Goal: Transaction & Acquisition: Purchase product/service

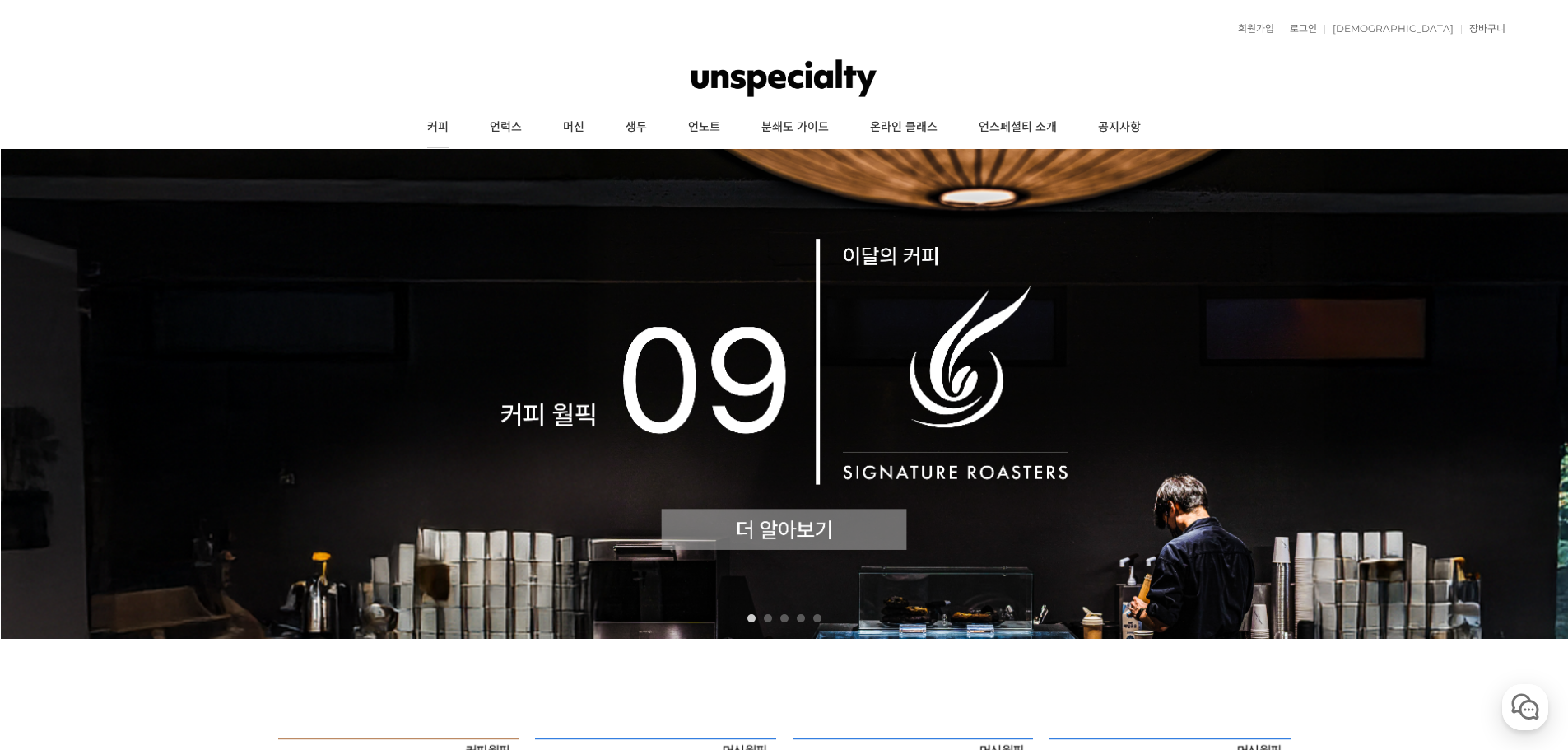
click at [426, 127] on link "커피" at bounding box center [438, 128] width 63 height 41
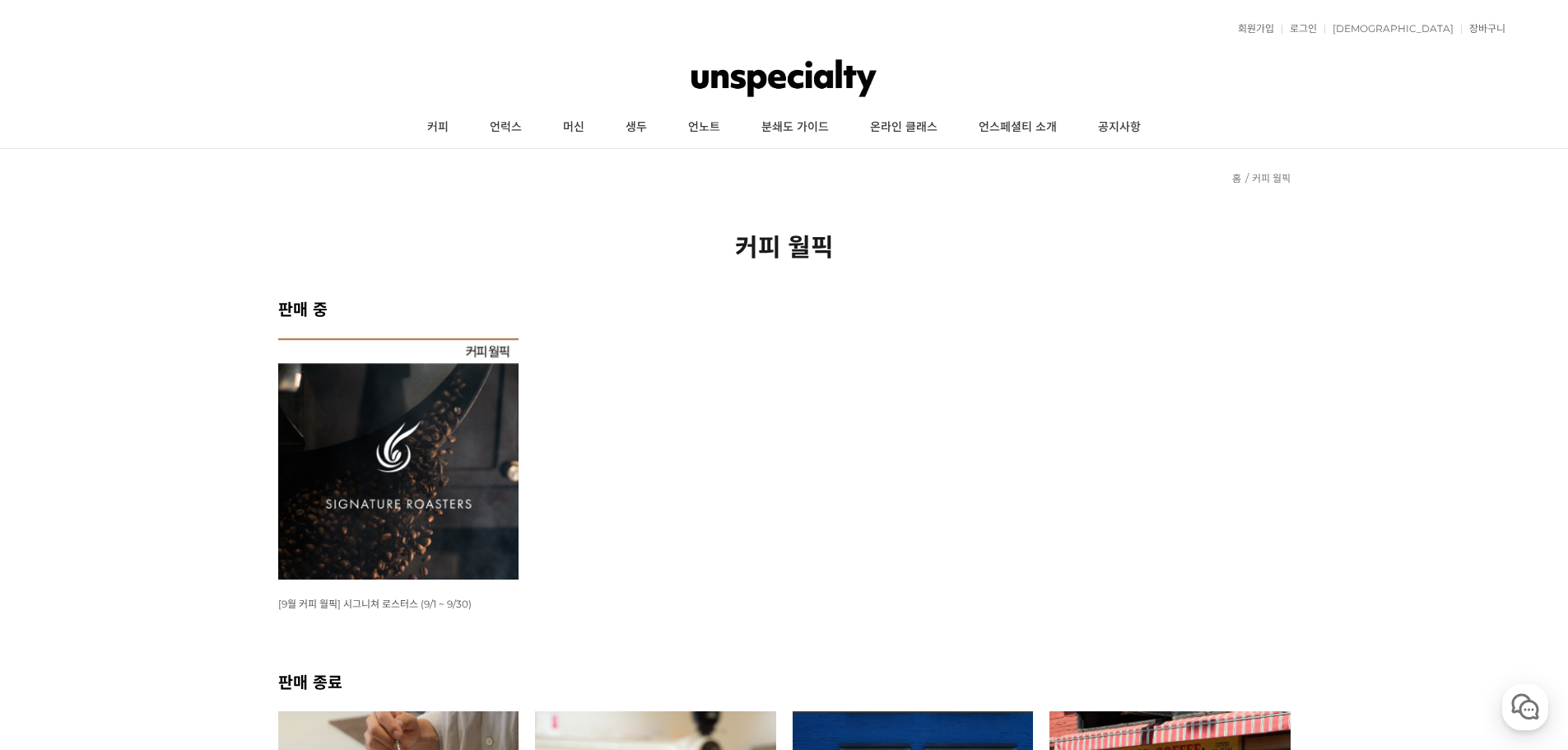
click at [408, 461] on img at bounding box center [399, 459] width 241 height 242
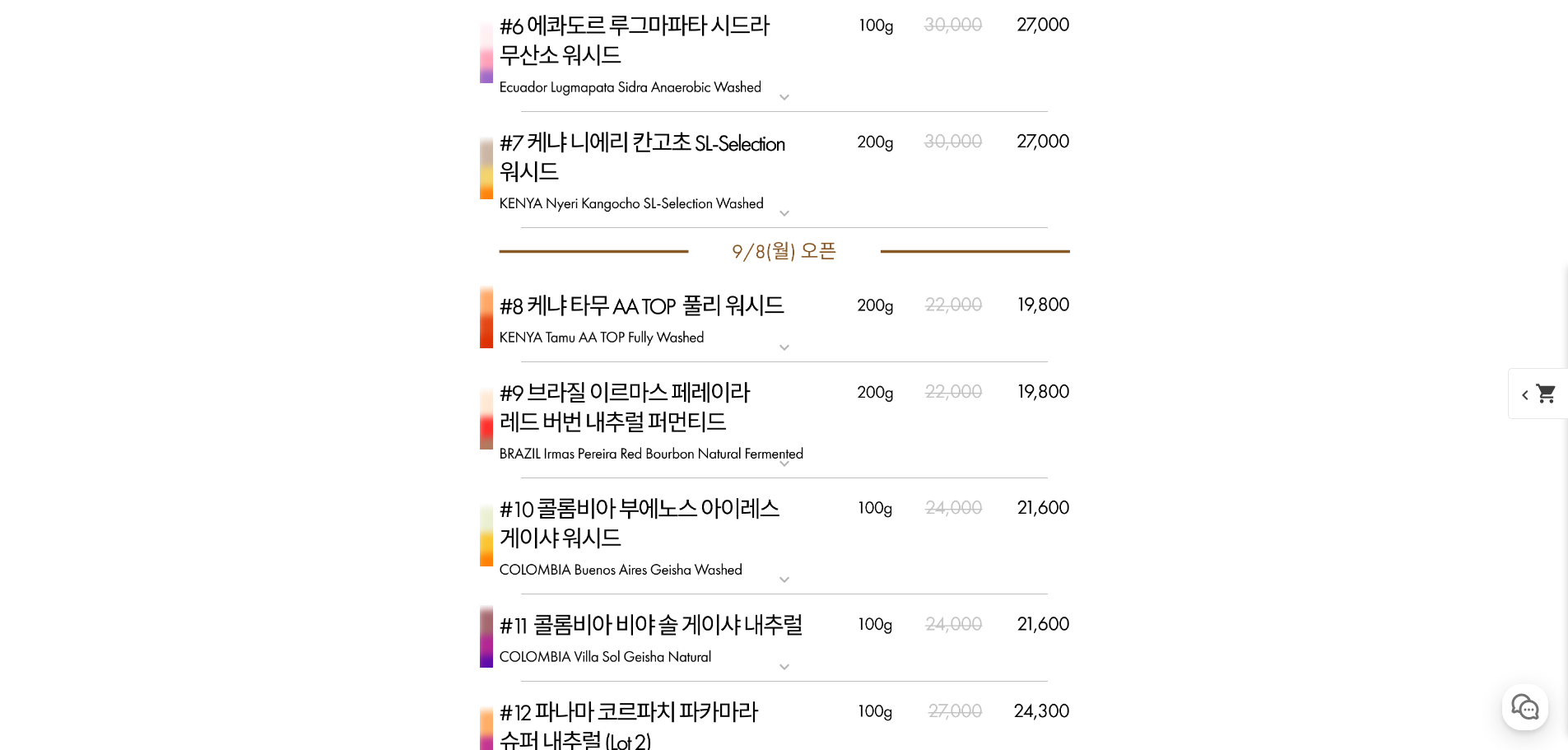
scroll to position [5599, 0]
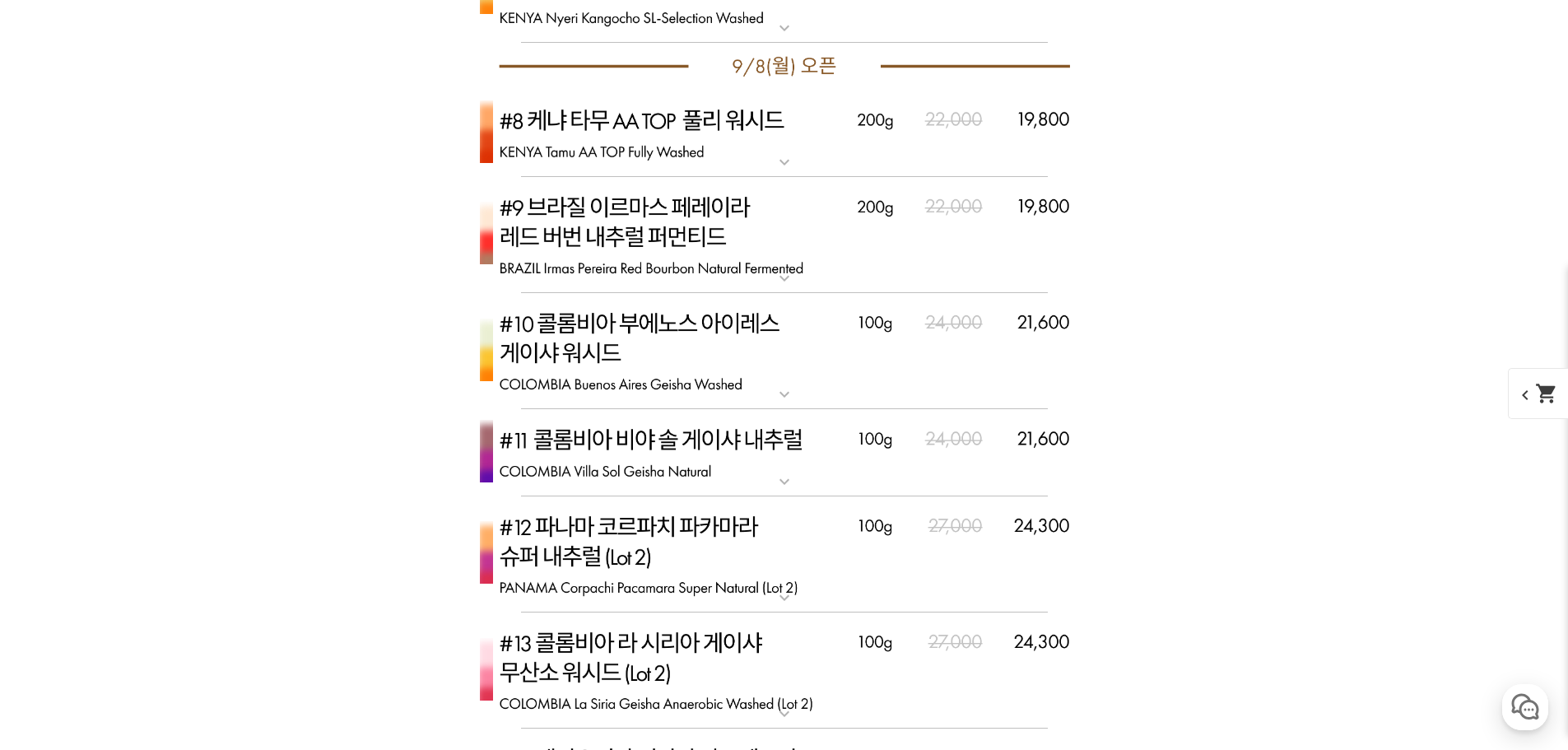
click at [681, 336] on img at bounding box center [784, 351] width 658 height 117
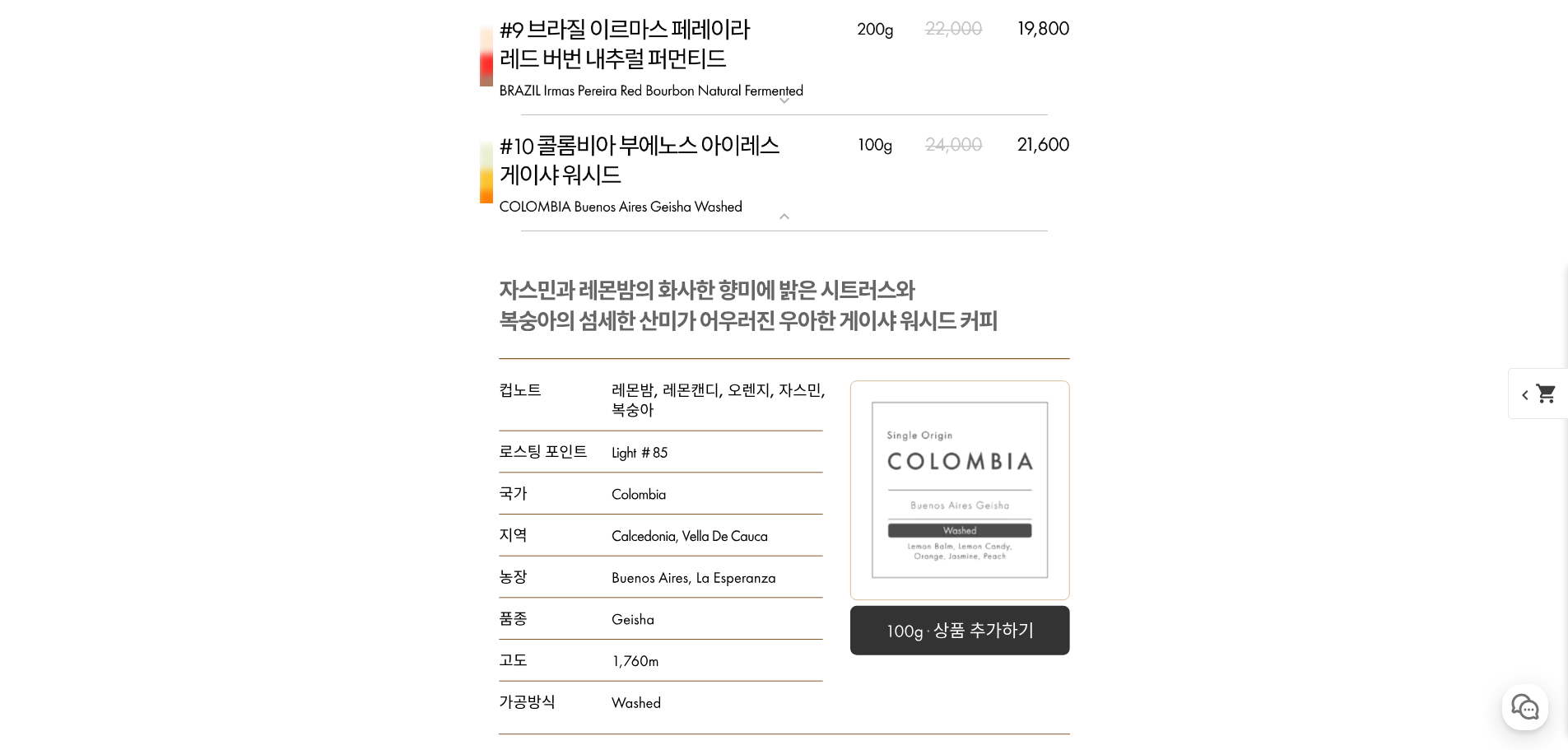
scroll to position [5681, 0]
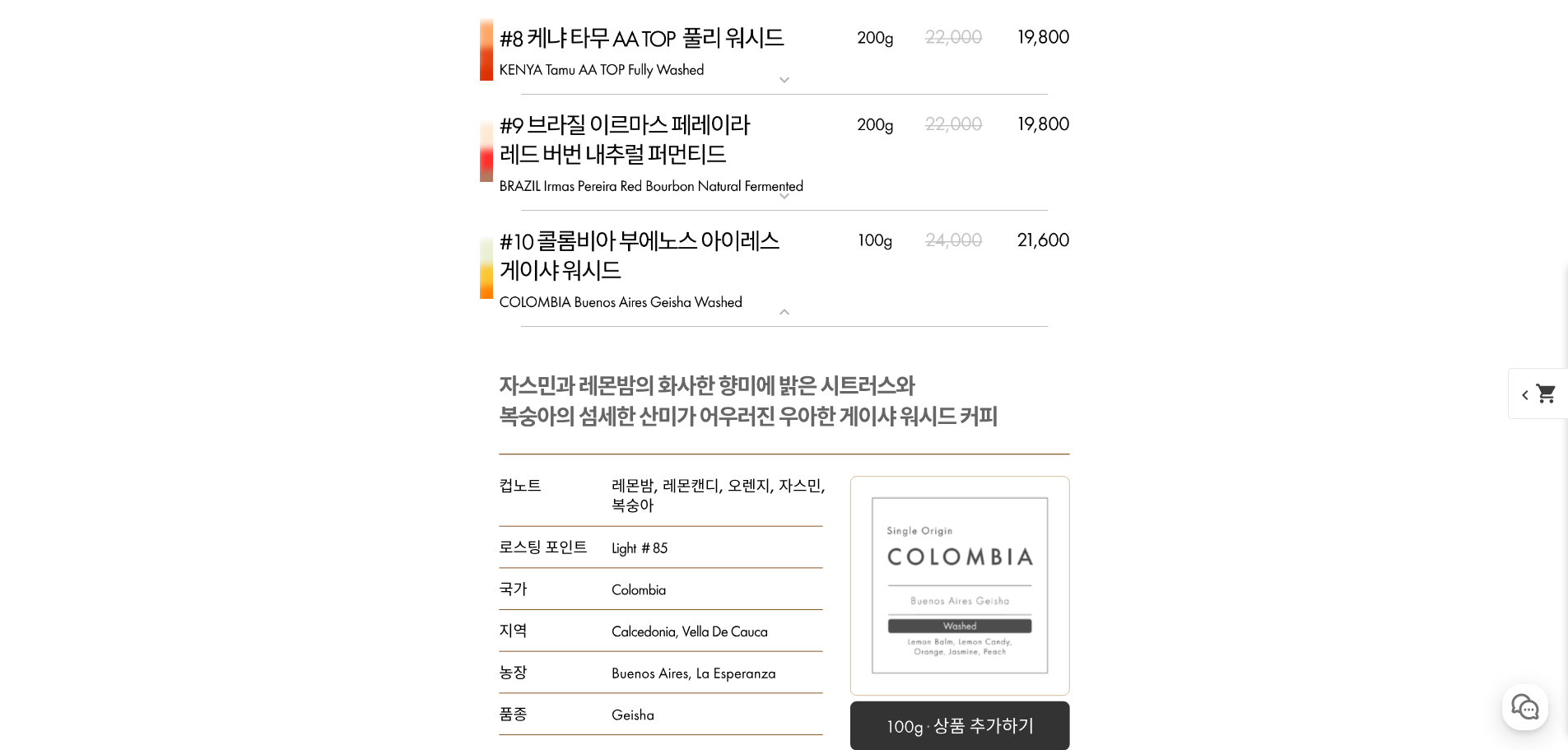
click at [688, 171] on img at bounding box center [784, 153] width 658 height 117
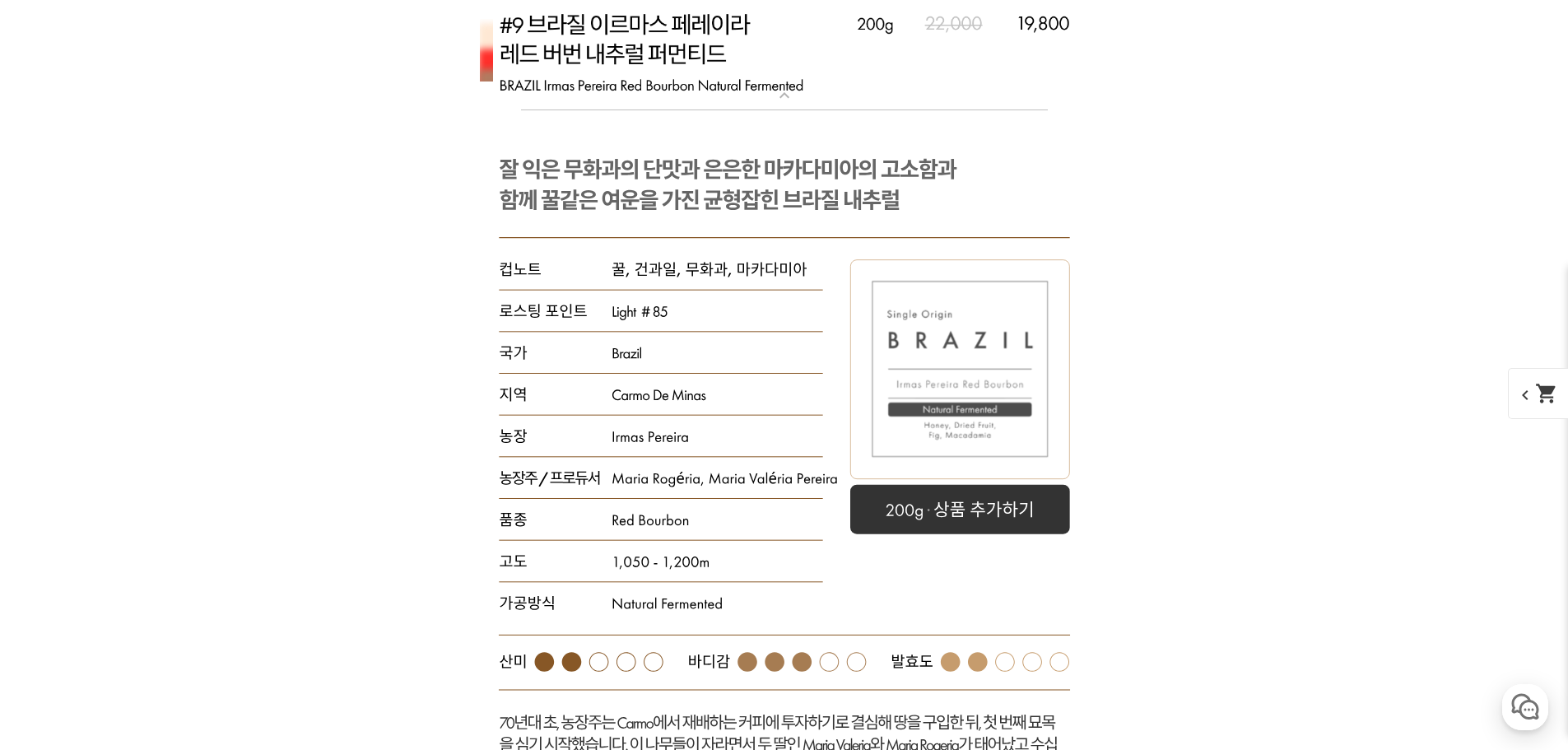
scroll to position [5599, 0]
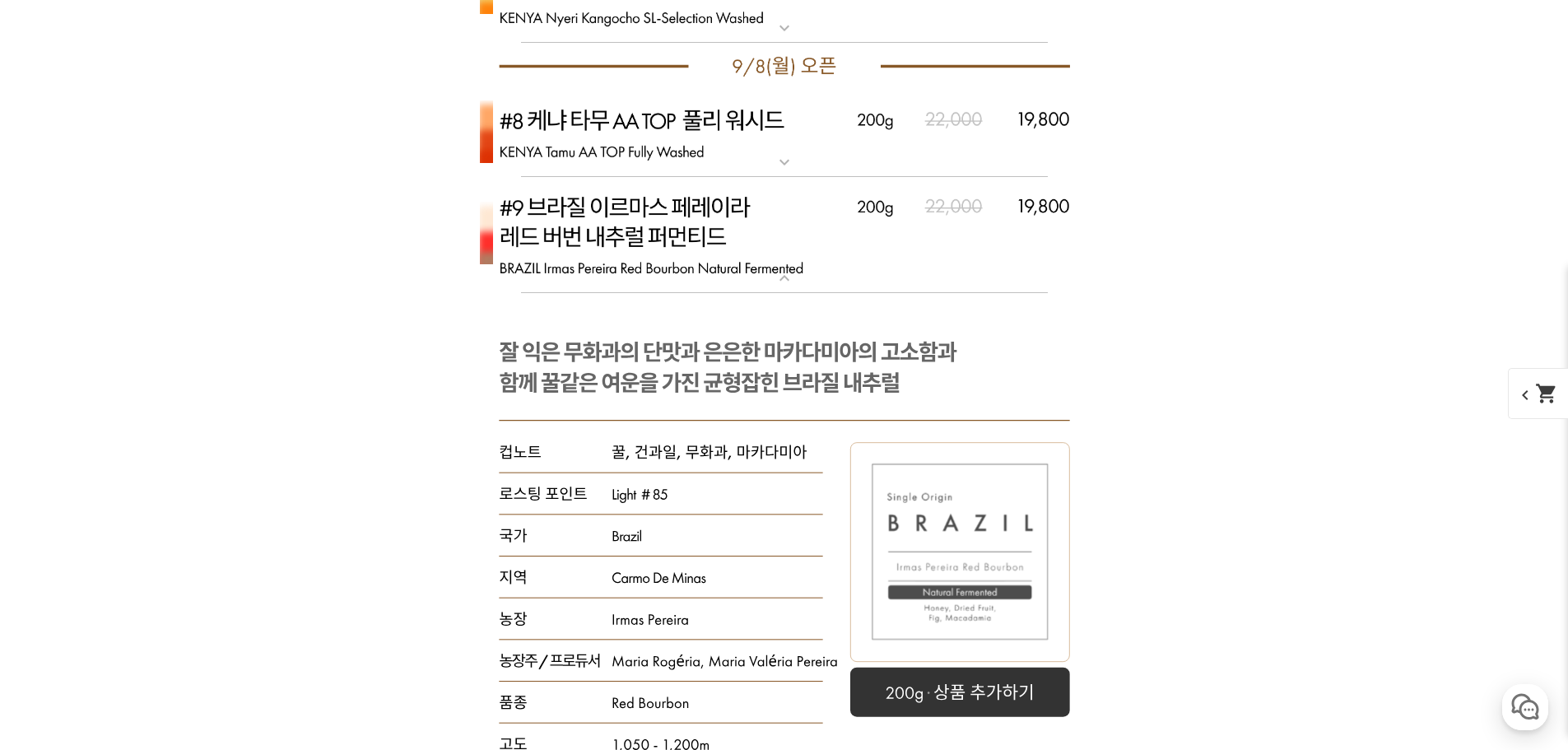
click at [710, 219] on img at bounding box center [784, 235] width 658 height 117
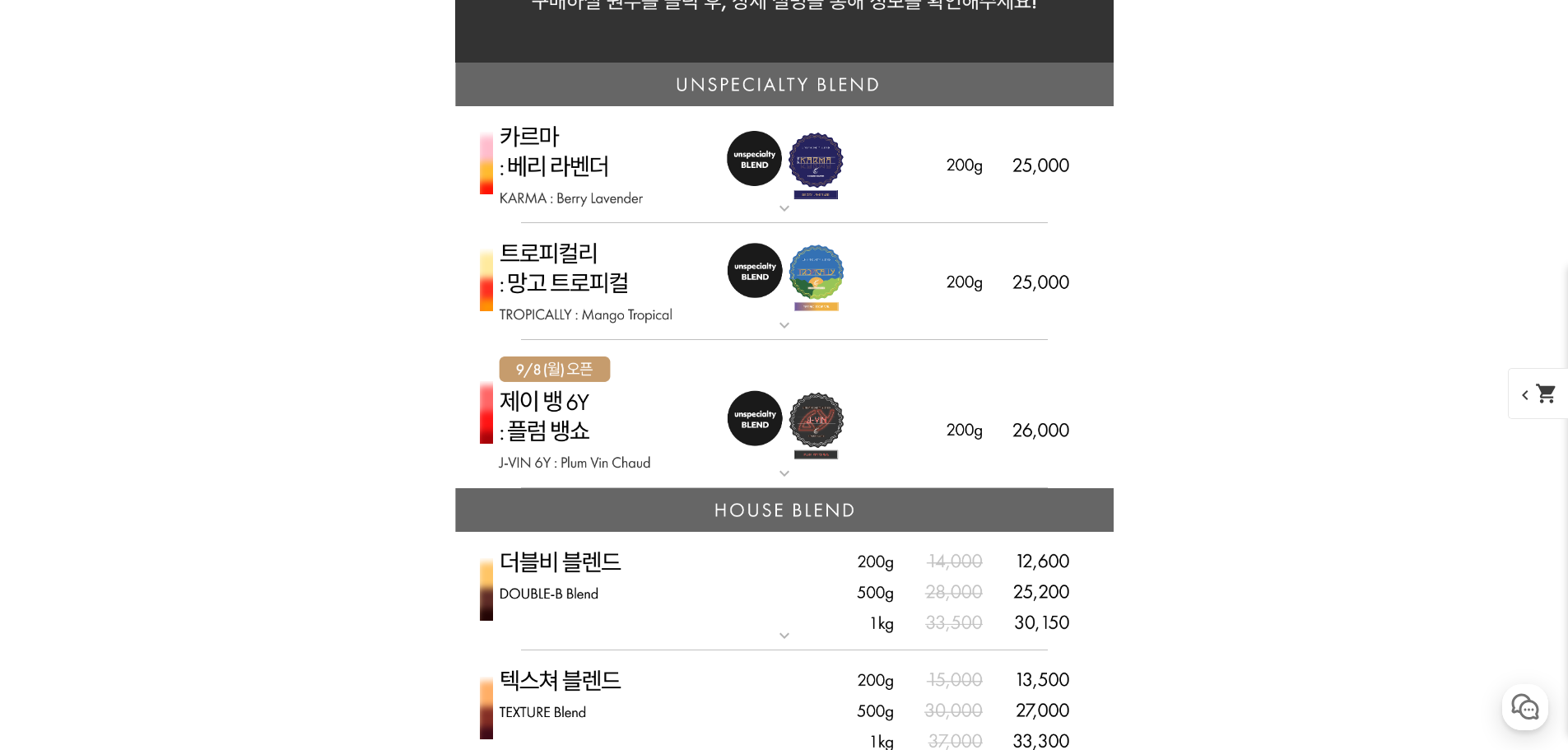
scroll to position [3870, 0]
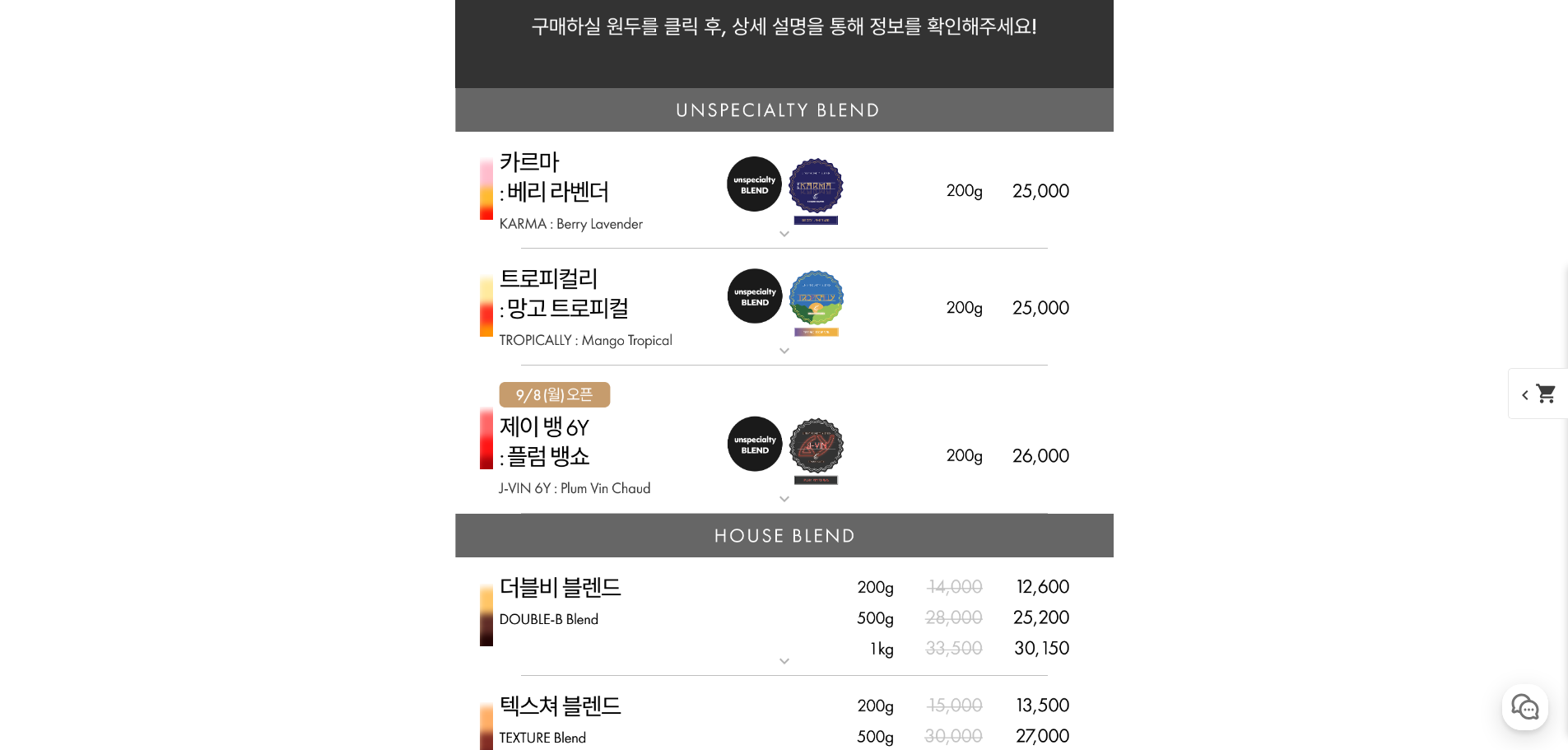
drag, startPoint x: 615, startPoint y: 311, endPoint x: 599, endPoint y: 310, distance: 16.0
click at [599, 310] on img at bounding box center [784, 307] width 658 height 117
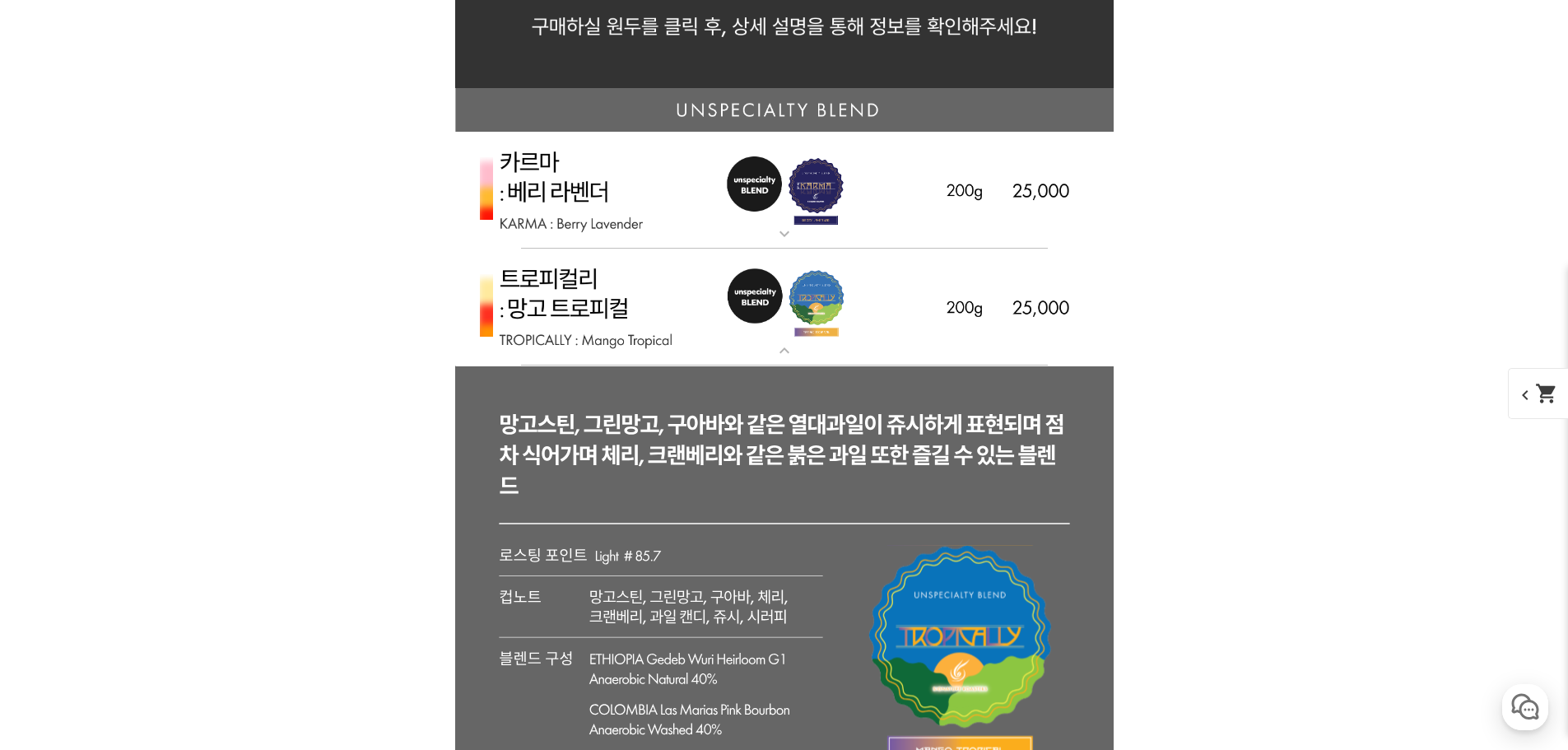
click at [589, 311] on img at bounding box center [784, 307] width 658 height 117
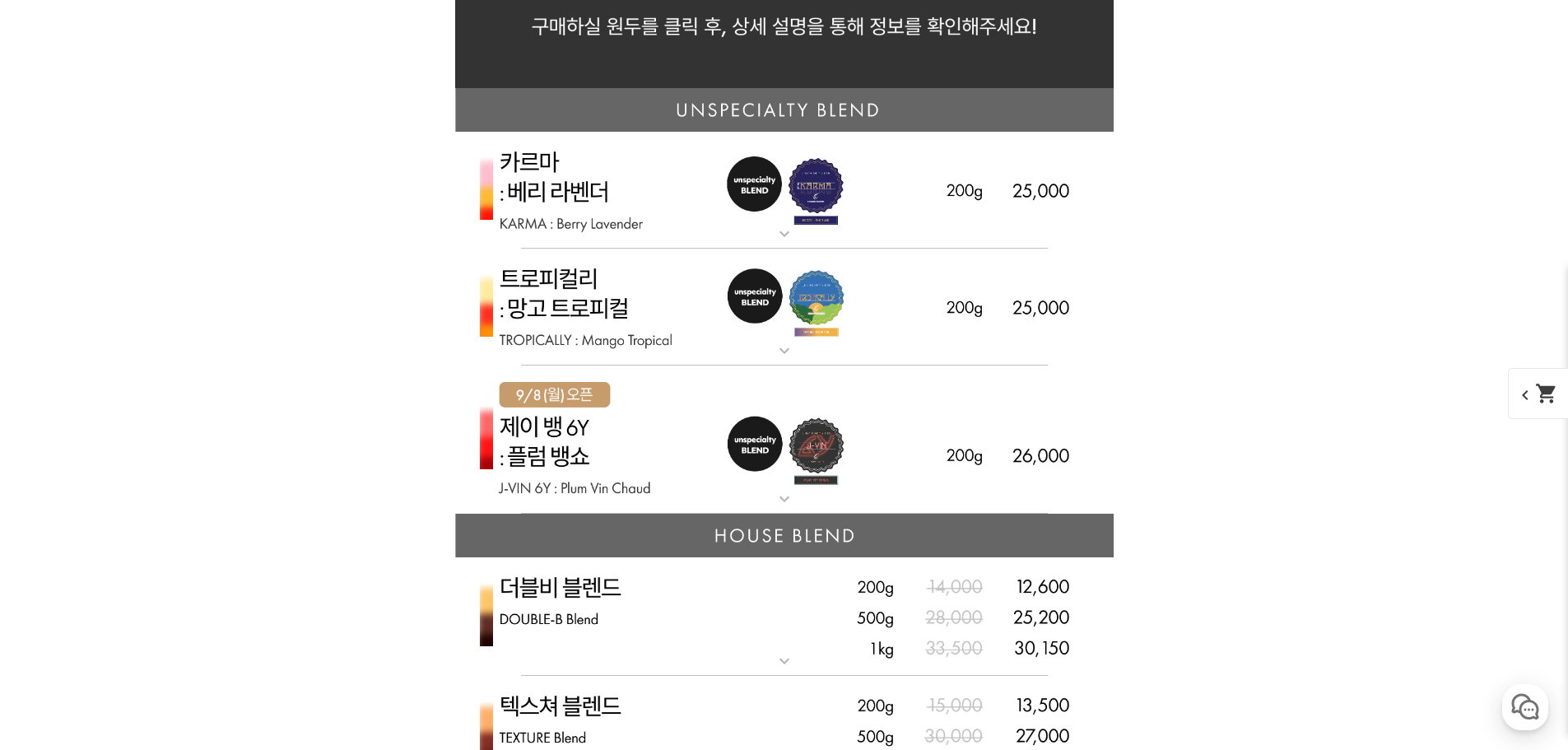
click at [581, 480] on img at bounding box center [784, 440] width 658 height 149
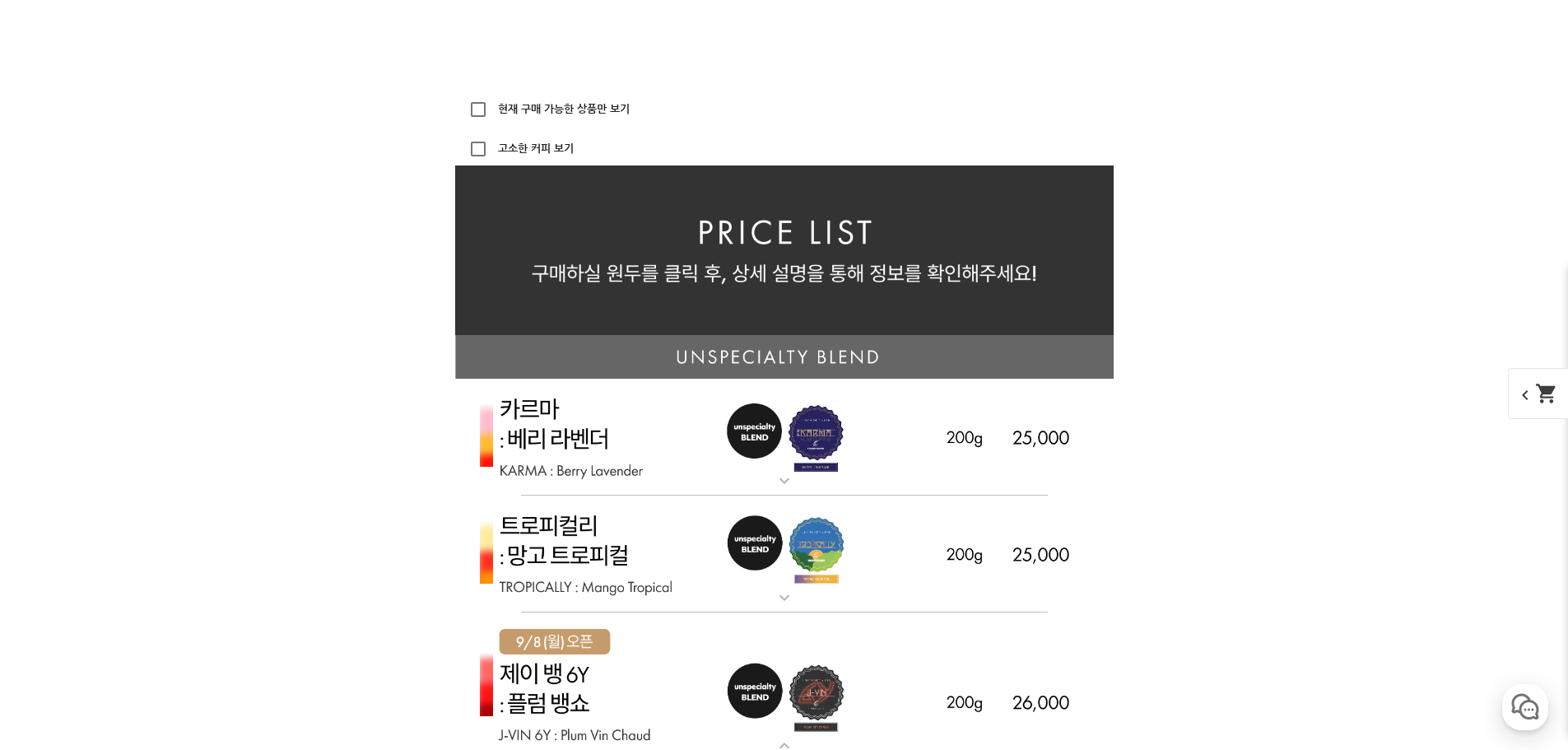
click at [558, 460] on img at bounding box center [784, 437] width 658 height 117
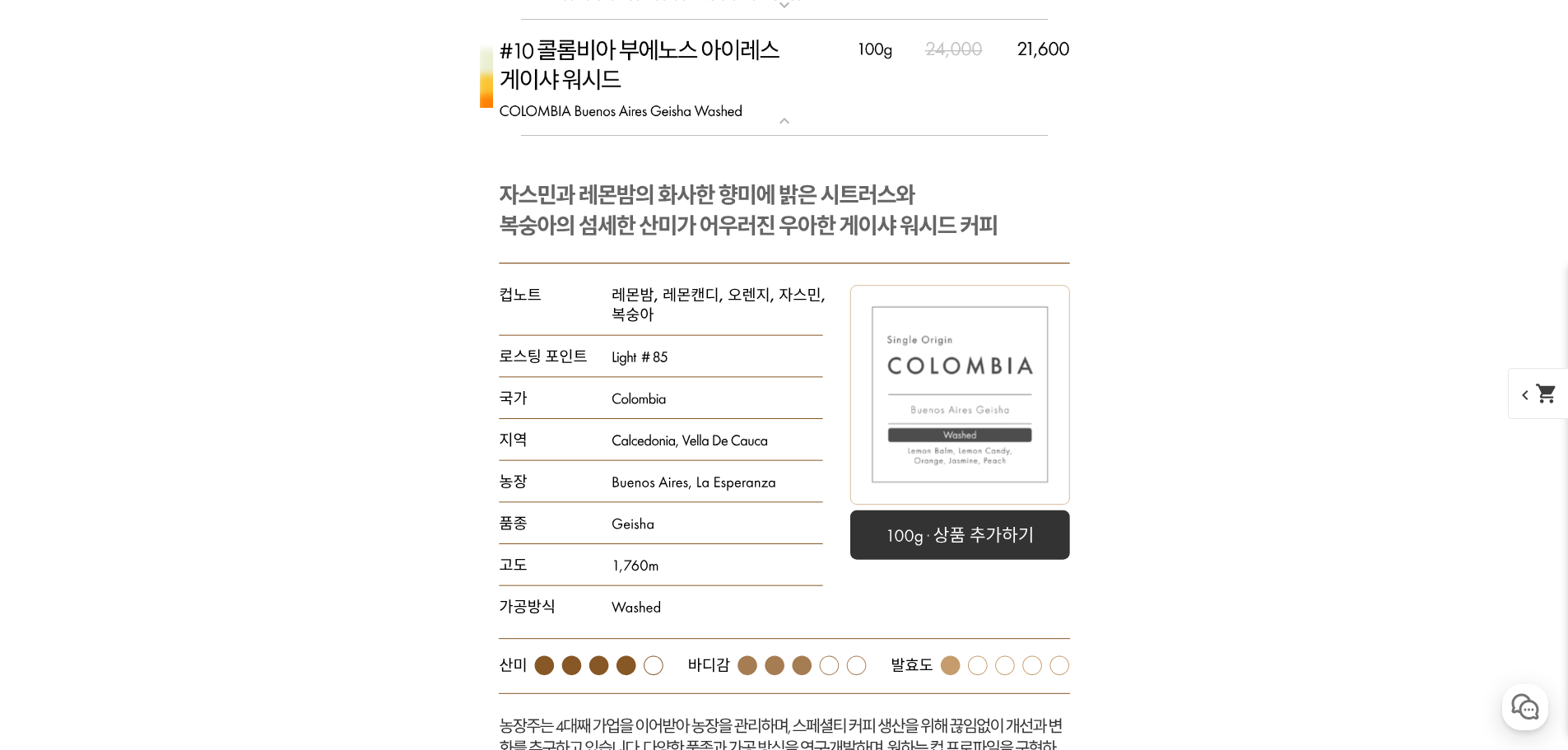
scroll to position [7658, 0]
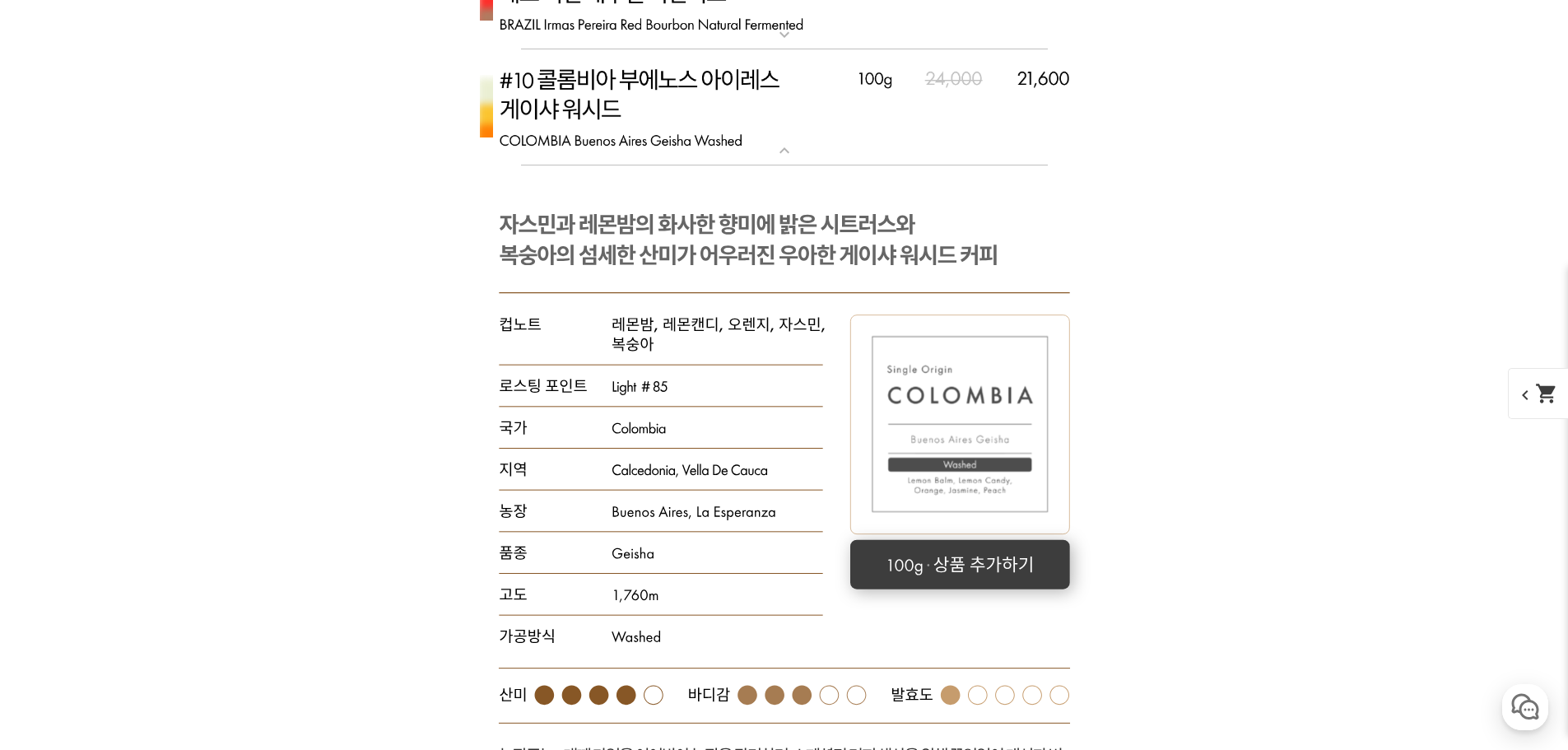
click at [1038, 570] on rect at bounding box center [960, 565] width 220 height 49
select select "[9.8 오픈] #10 콜롬비아 부에노스 아이레스 게이샤 워시드"
select select "100g"
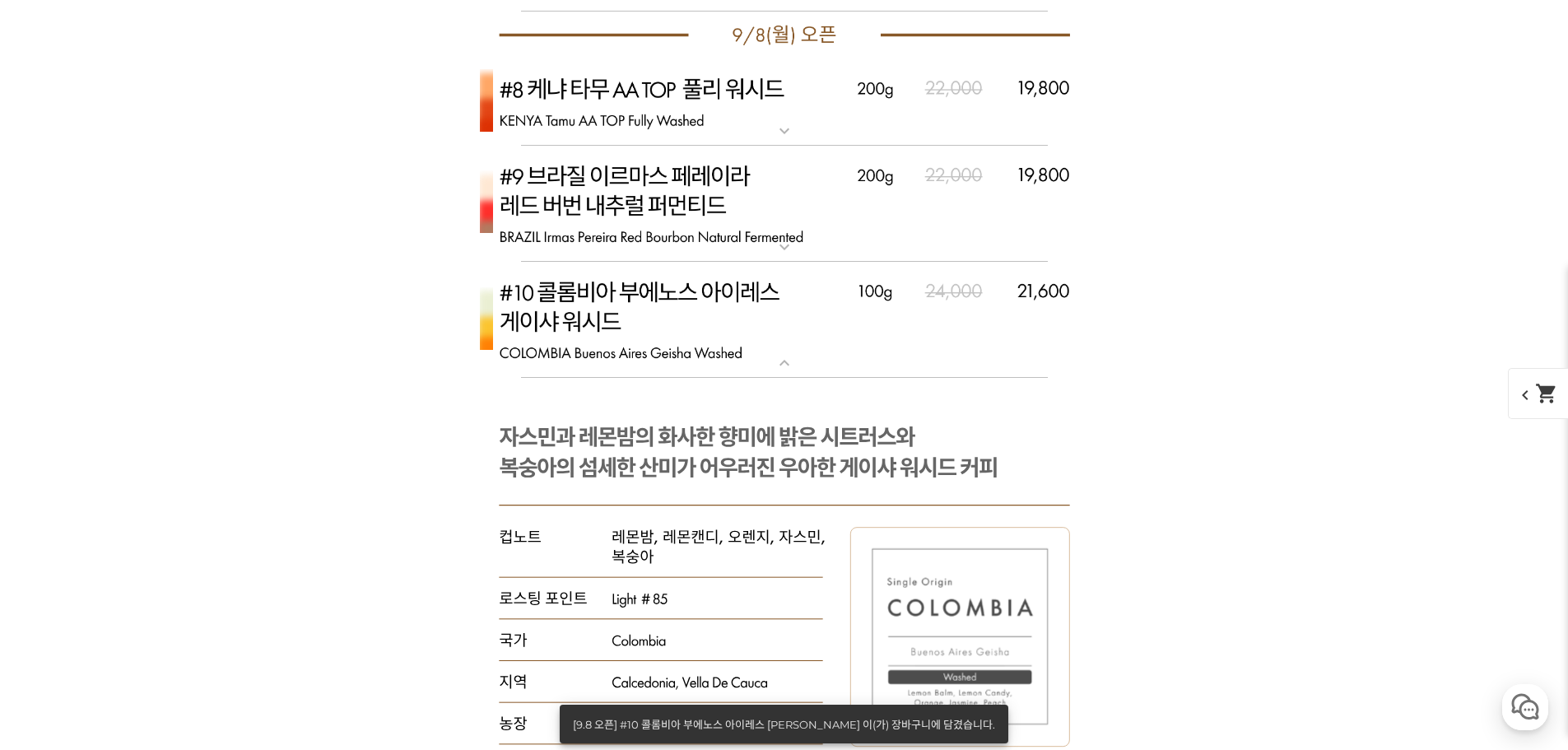
scroll to position [7164, 0]
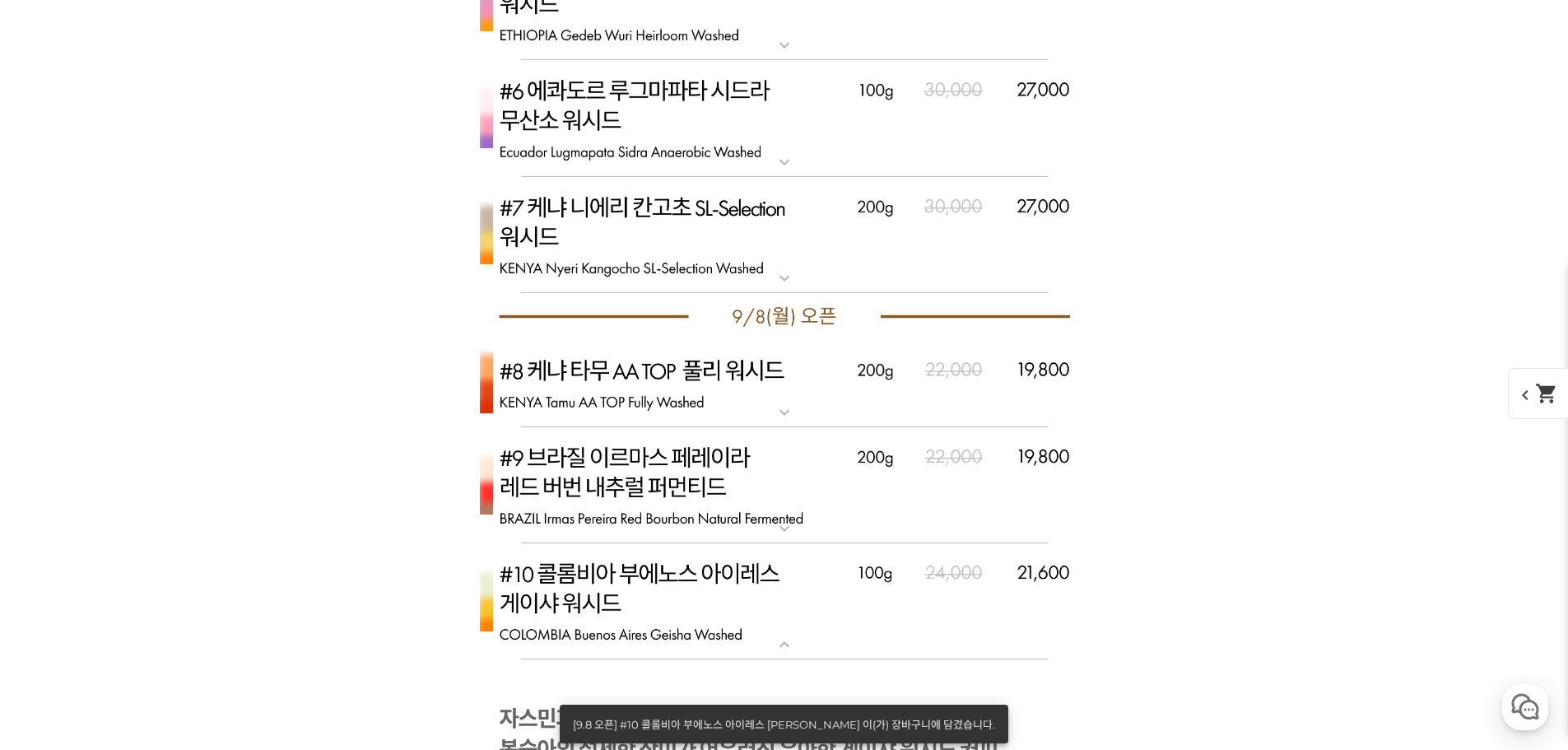
click at [1169, 511] on div "게시글 신고하기 신고사유 관련없는 내용 욕설/비방 개인정보유출 광고/홍보글 기타 신고해주신 내용은 쇼핑몰 운영자의 검토 후 내부 운영 정책에 …" at bounding box center [784, 210] width 1012 height 13036
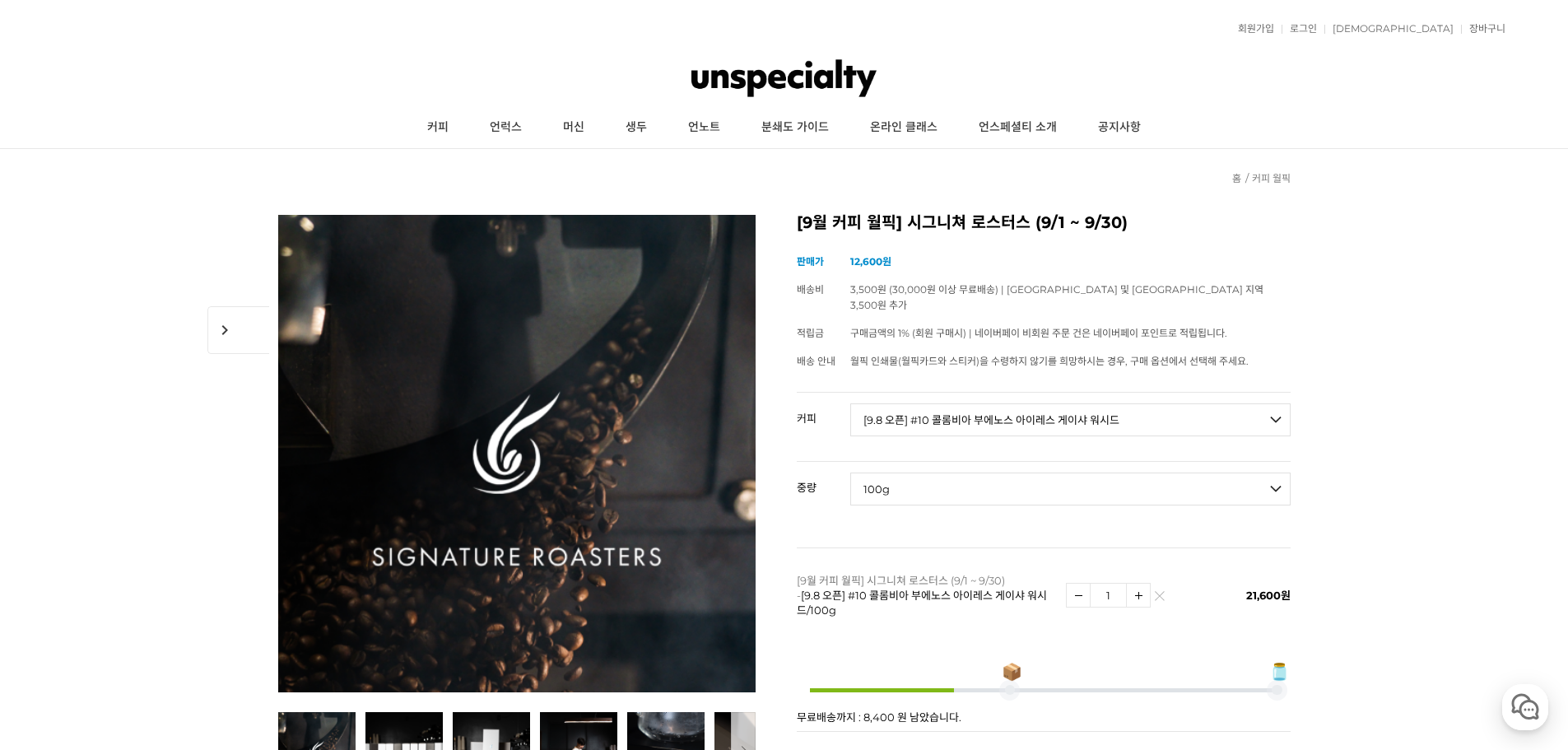
click at [1389, 21] on div "회원가입 로그인 주문조회 장바구니 최근본상품 고객센터 공지사항 상품 후기 상품 Q&A 월피커 게시판" at bounding box center [784, 29] width 1443 height 41
click at [1316, 24] on link "로그인" at bounding box center [1299, 29] width 35 height 10
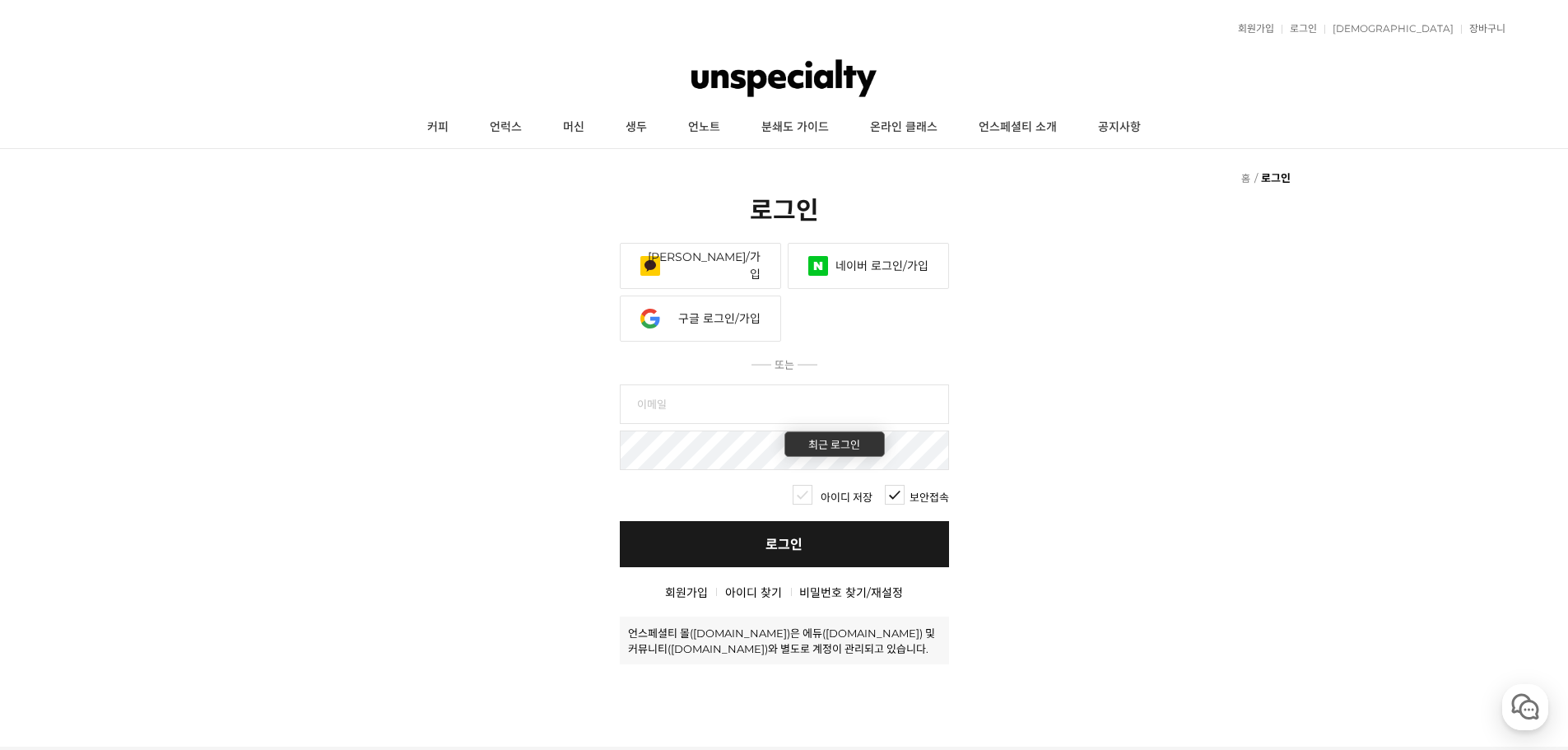
type input "dsuken@naver.com"
click at [779, 549] on link "로그인" at bounding box center [784, 544] width 330 height 46
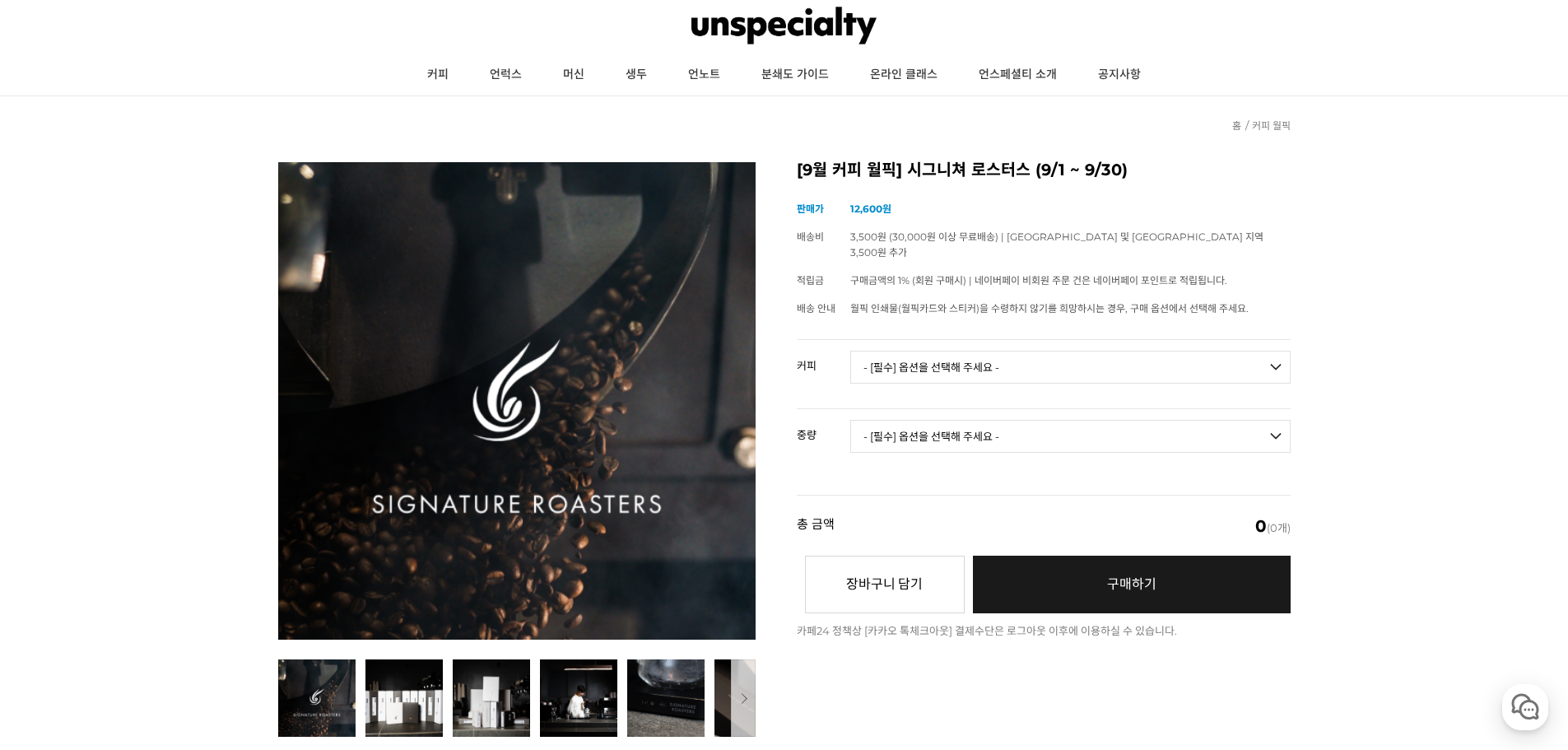
scroll to position [82, 0]
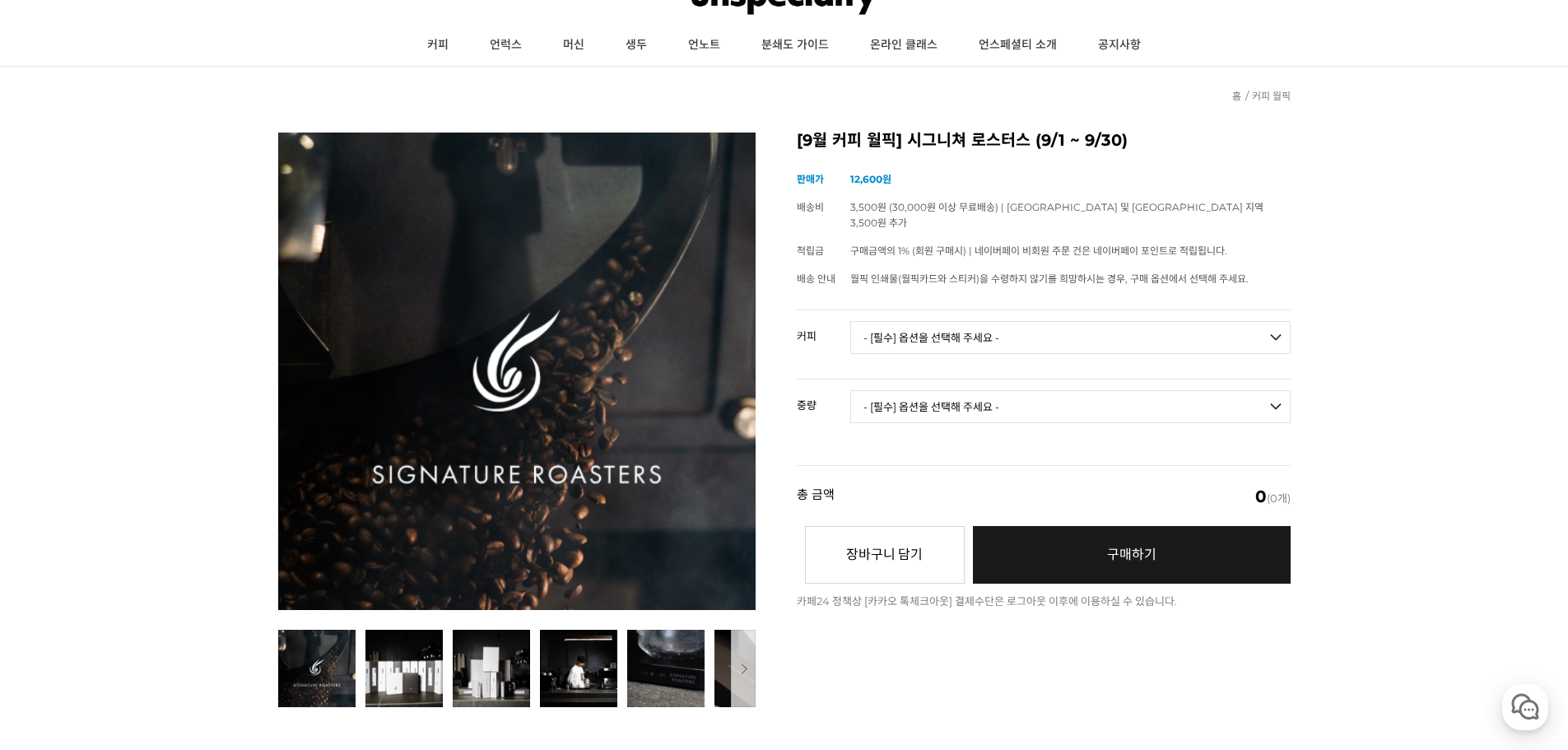
click at [1020, 331] on select "- [필수] 옵션을 선택해 주세요 - ------------------- 언스페셜티 분쇄도 가이드 종이(주문 1건당 최대 1개 제공) 월픽 인…" at bounding box center [1070, 337] width 440 height 33
select select "[9.8 오픈] #10 콜롬비아 부에노스 아이레스 게이샤 워시드"
click at [850, 321] on select "- [필수] 옵션을 선택해 주세요 - ------------------- 언스페셜티 분쇄도 가이드 종이(주문 1건당 최대 1개 제공) 월픽 인…" at bounding box center [1070, 337] width 440 height 33
click at [999, 399] on select "- [필수] 옵션을 선택해 주세요 - ------------------- 100g" at bounding box center [1070, 406] width 440 height 33
select select "100g"
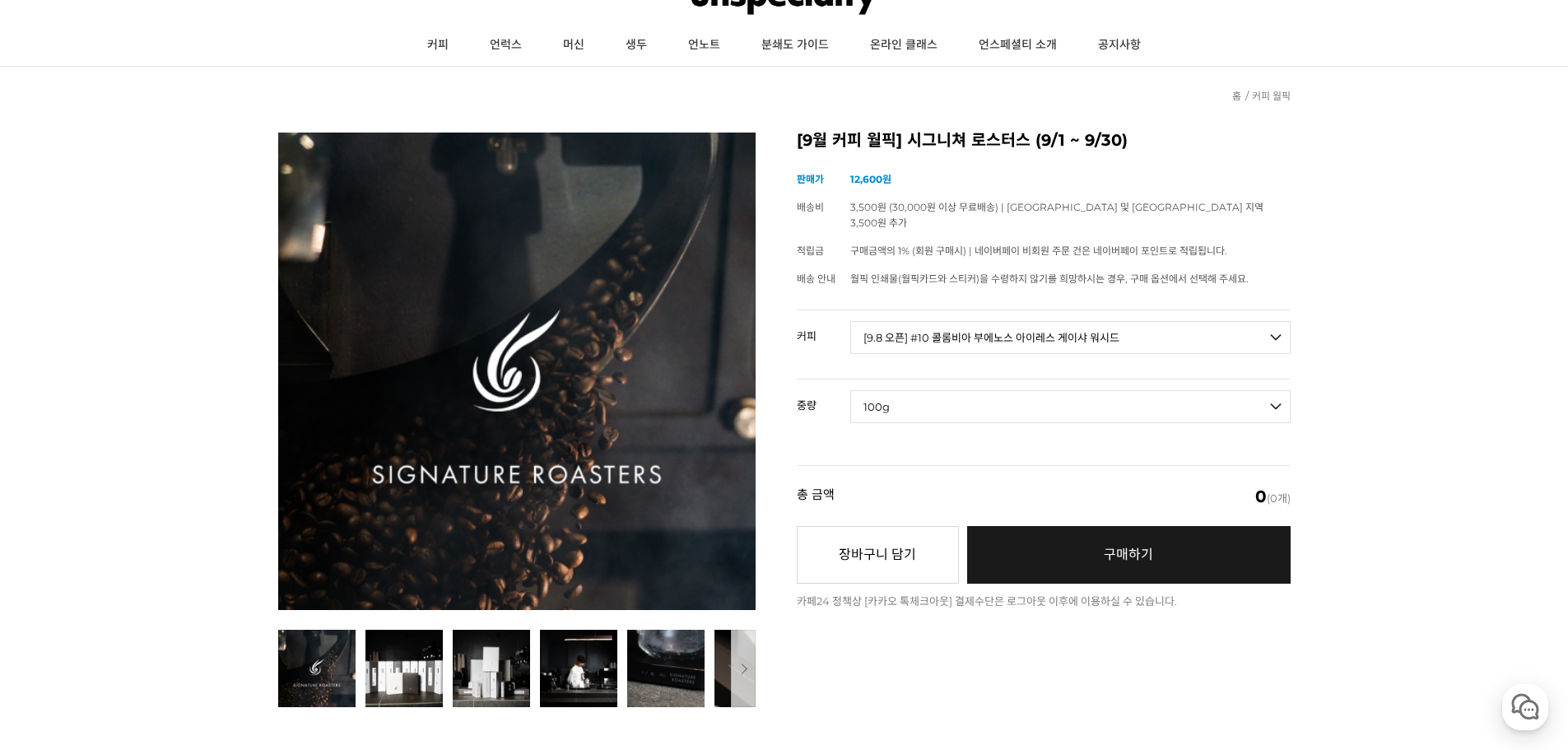
click at [850, 390] on select "- [필수] 옵션을 선택해 주세요 - ------------------- 100g" at bounding box center [1070, 406] width 440 height 33
select select "*"
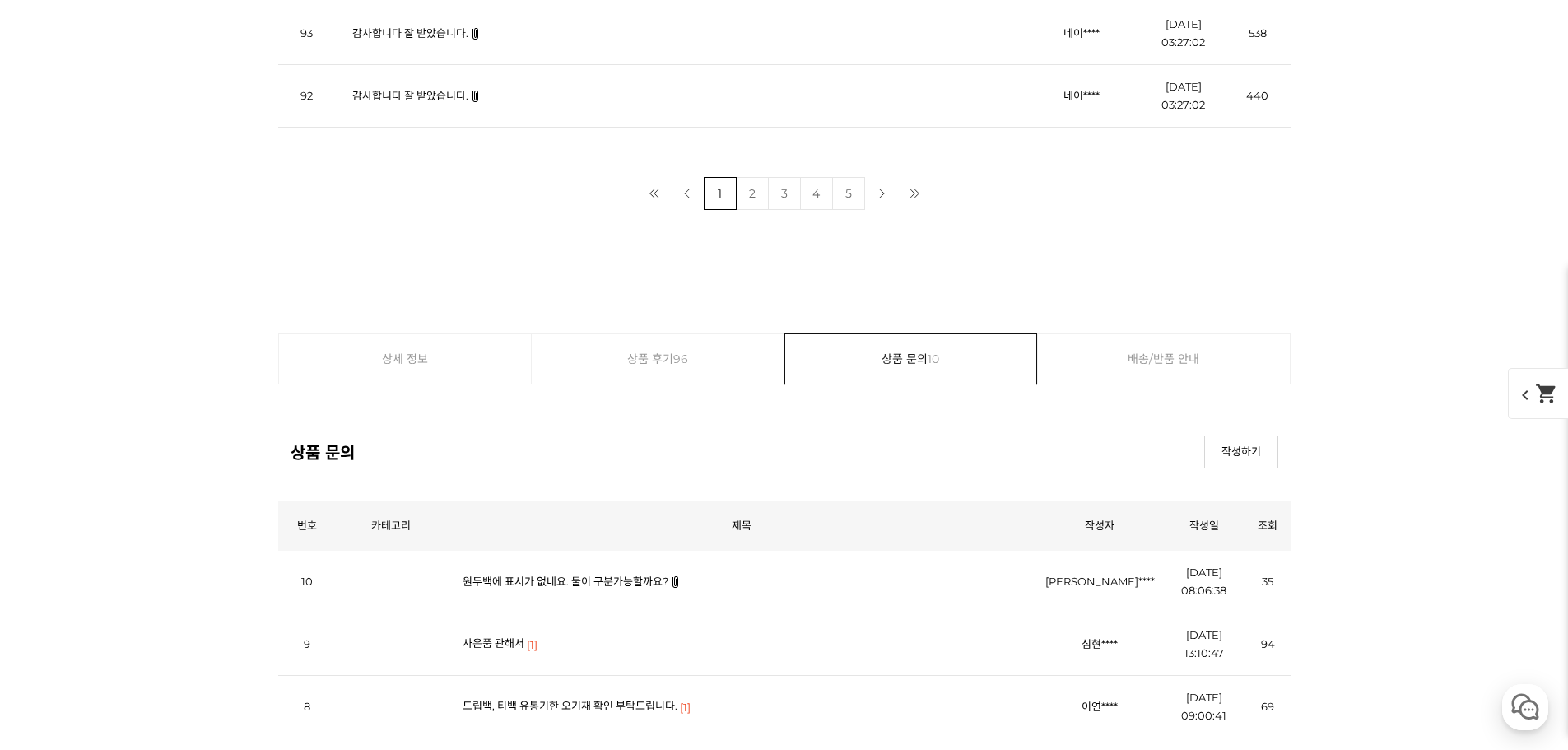
scroll to position [19570, 0]
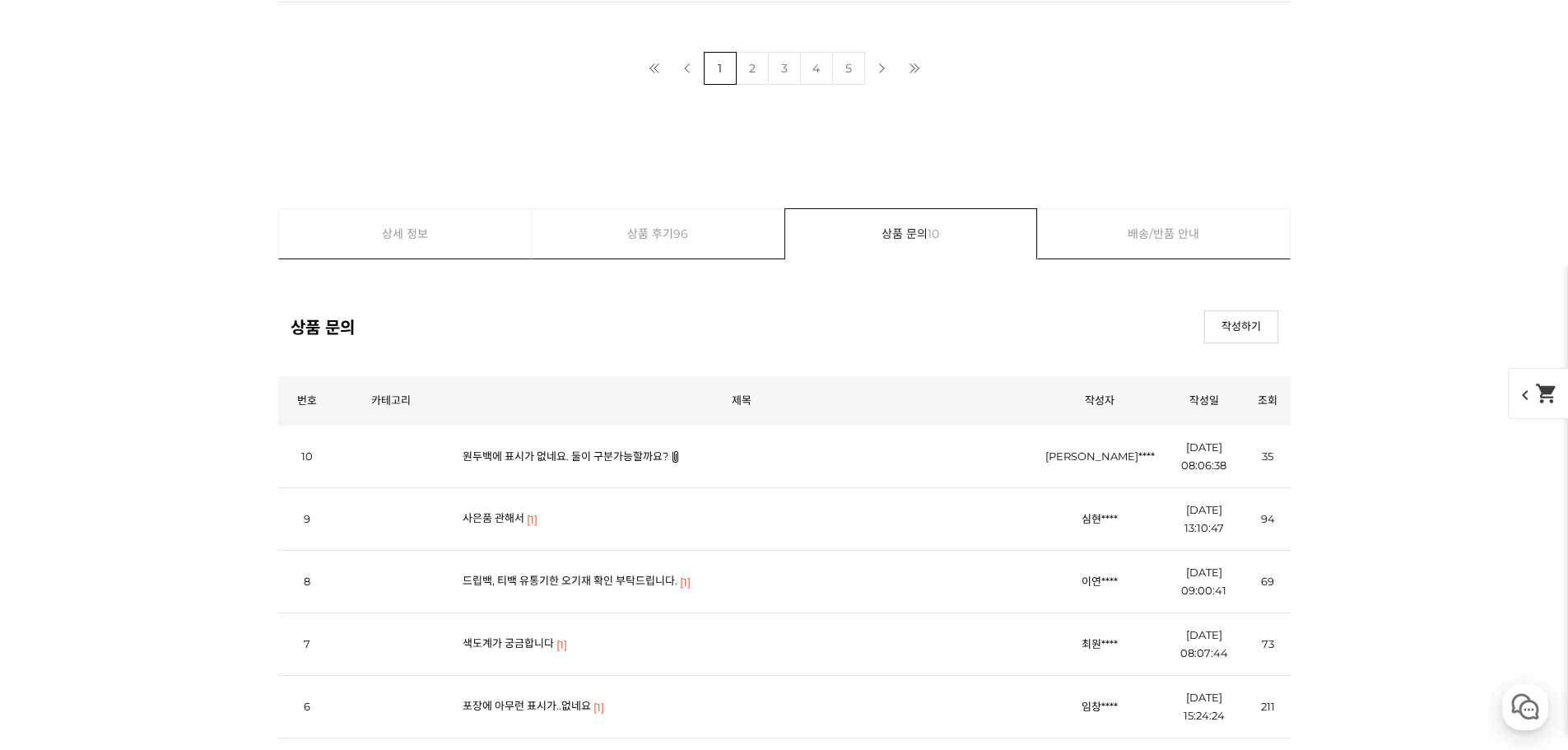
click at [560, 590] on td "드립백, 티백 유통기한 오기재 확인 부탁드립니다. [1]" at bounding box center [741, 581] width 591 height 63
click at [633, 574] on td "드립백, 티백 유통기한 오기재 확인 부탁드립니다. [1]" at bounding box center [741, 581] width 591 height 63
click at [638, 583] on link "드립백, 티백 유통기한 오기재 확인 부탁드립니다." at bounding box center [570, 581] width 215 height 13
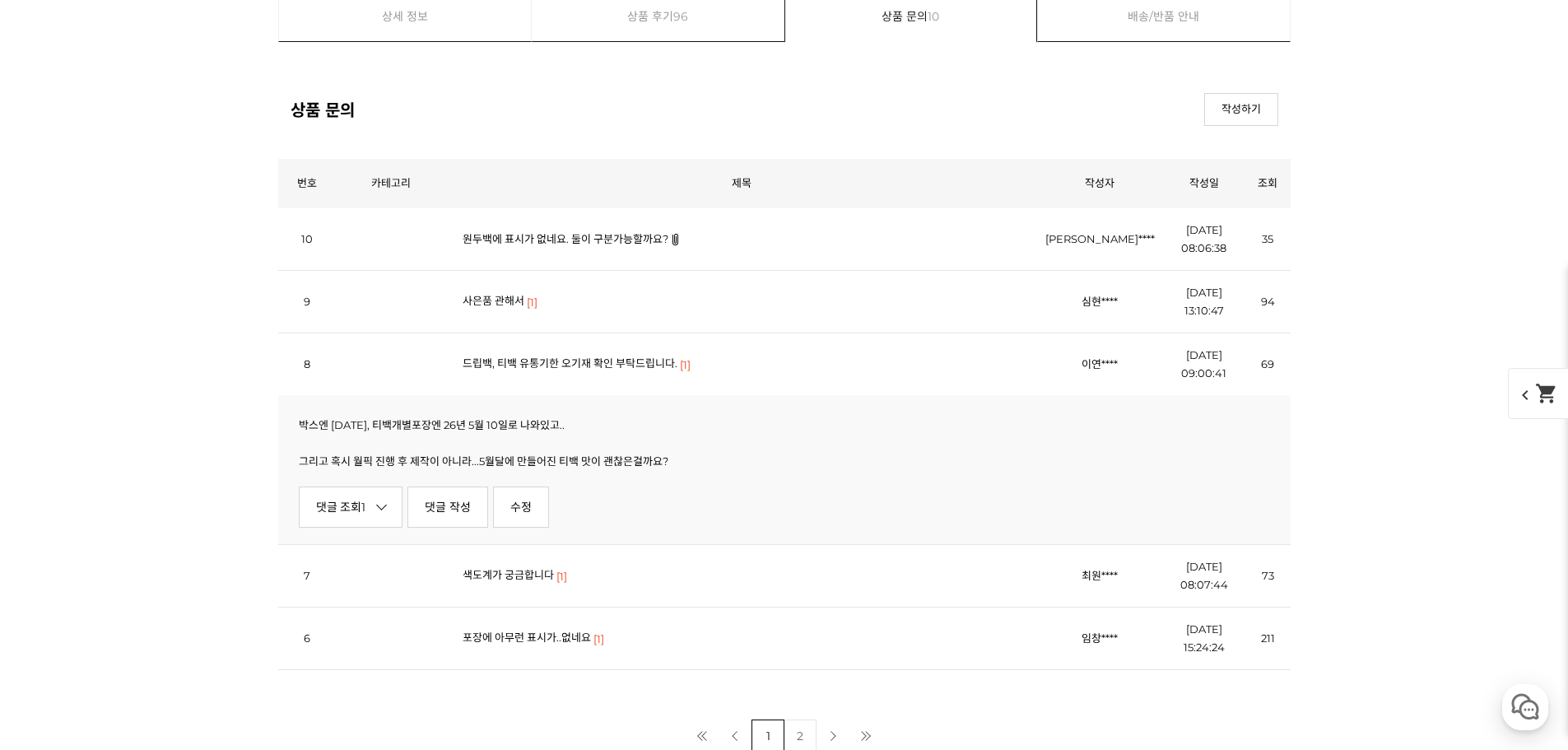
scroll to position [19817, 0]
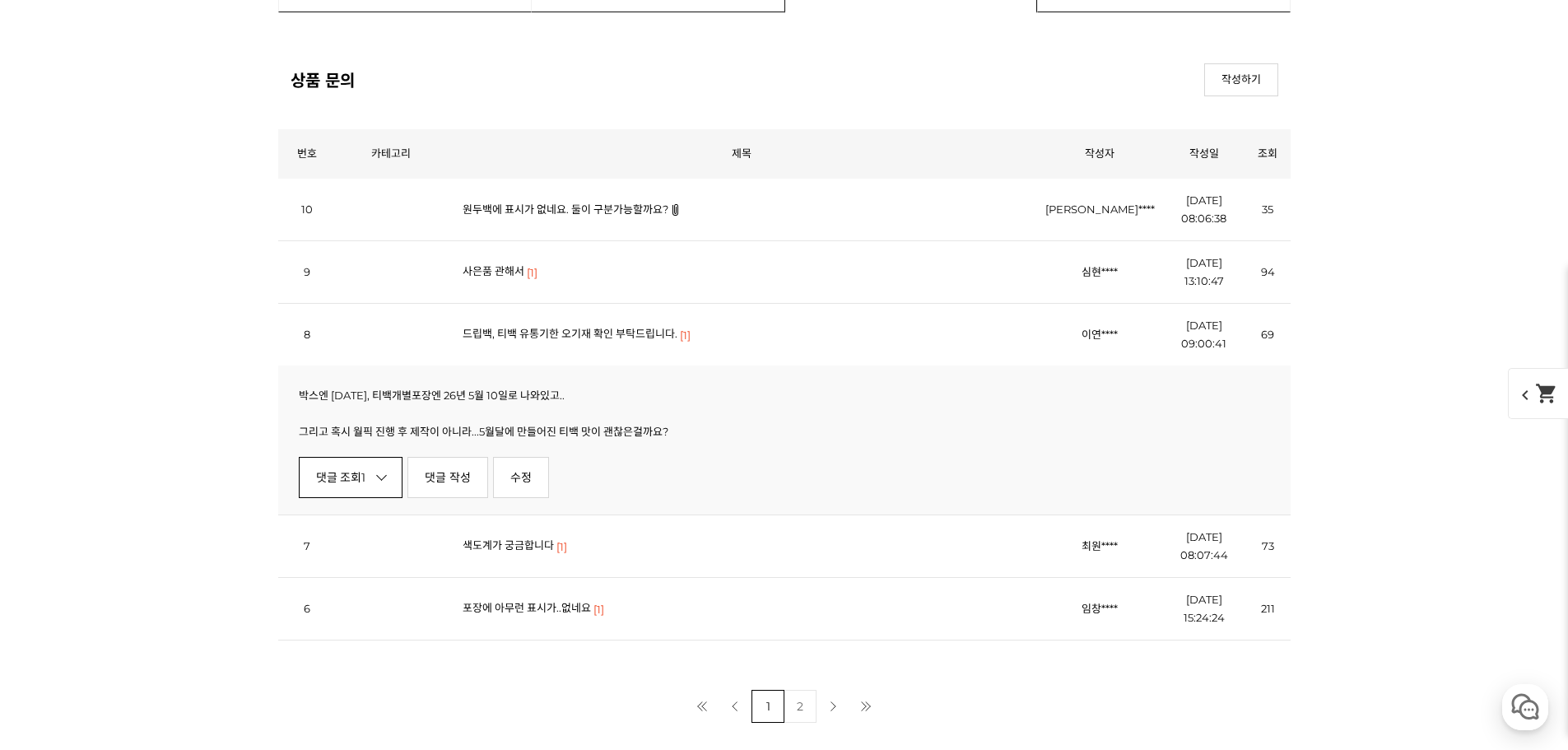
click at [395, 488] on link "댓글 조회 1" at bounding box center [350, 477] width 105 height 41
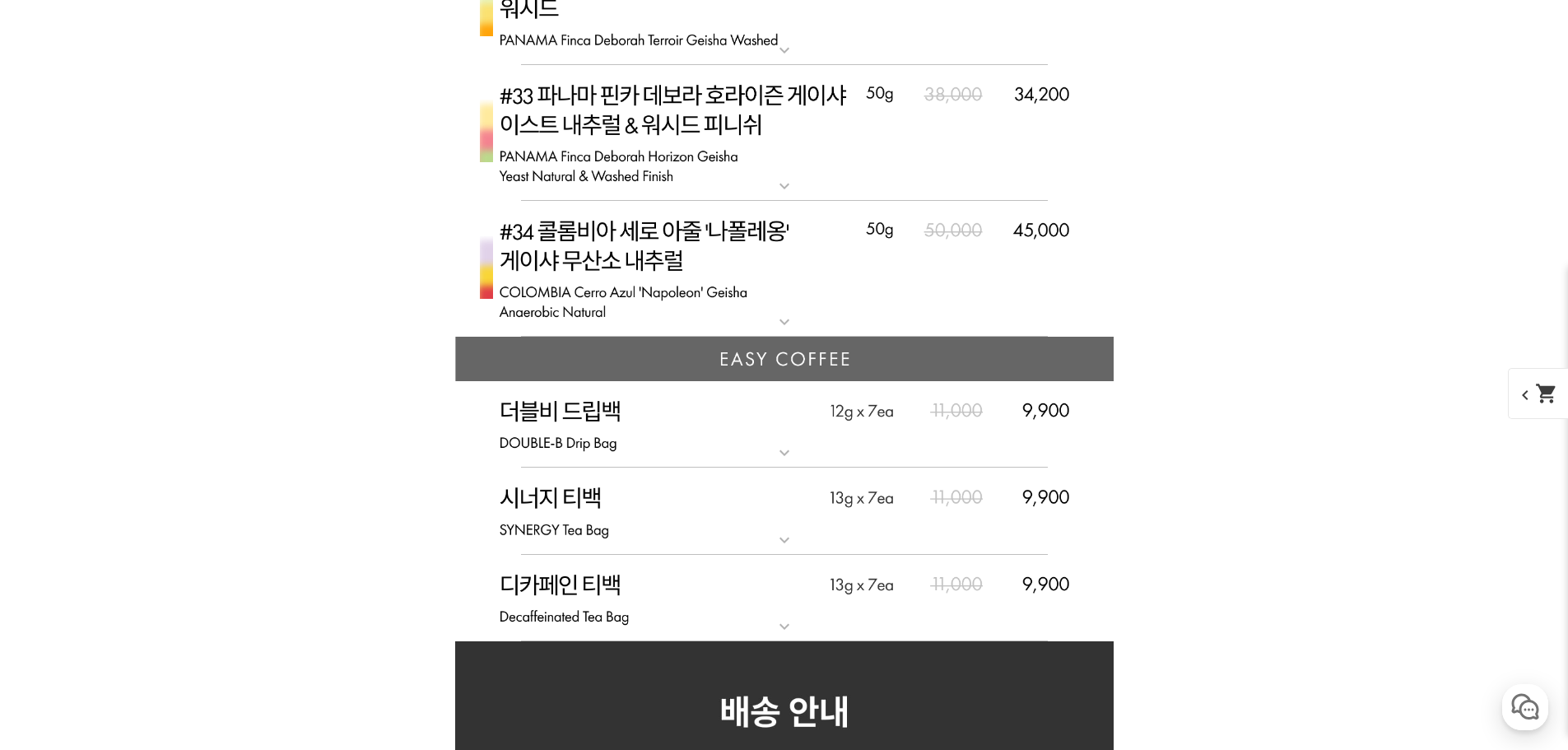
scroll to position [8536, 0]
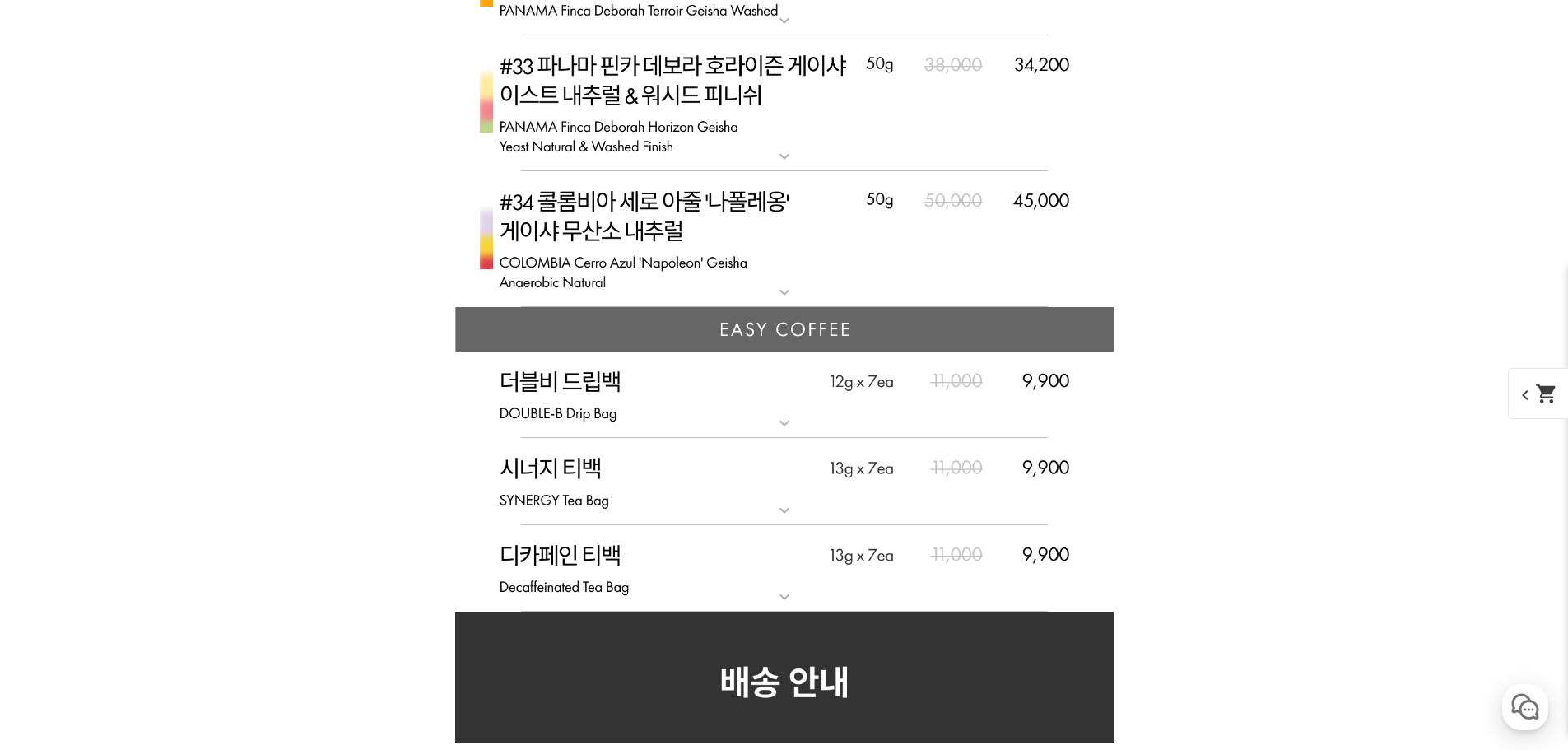
click at [794, 485] on img at bounding box center [784, 482] width 658 height 87
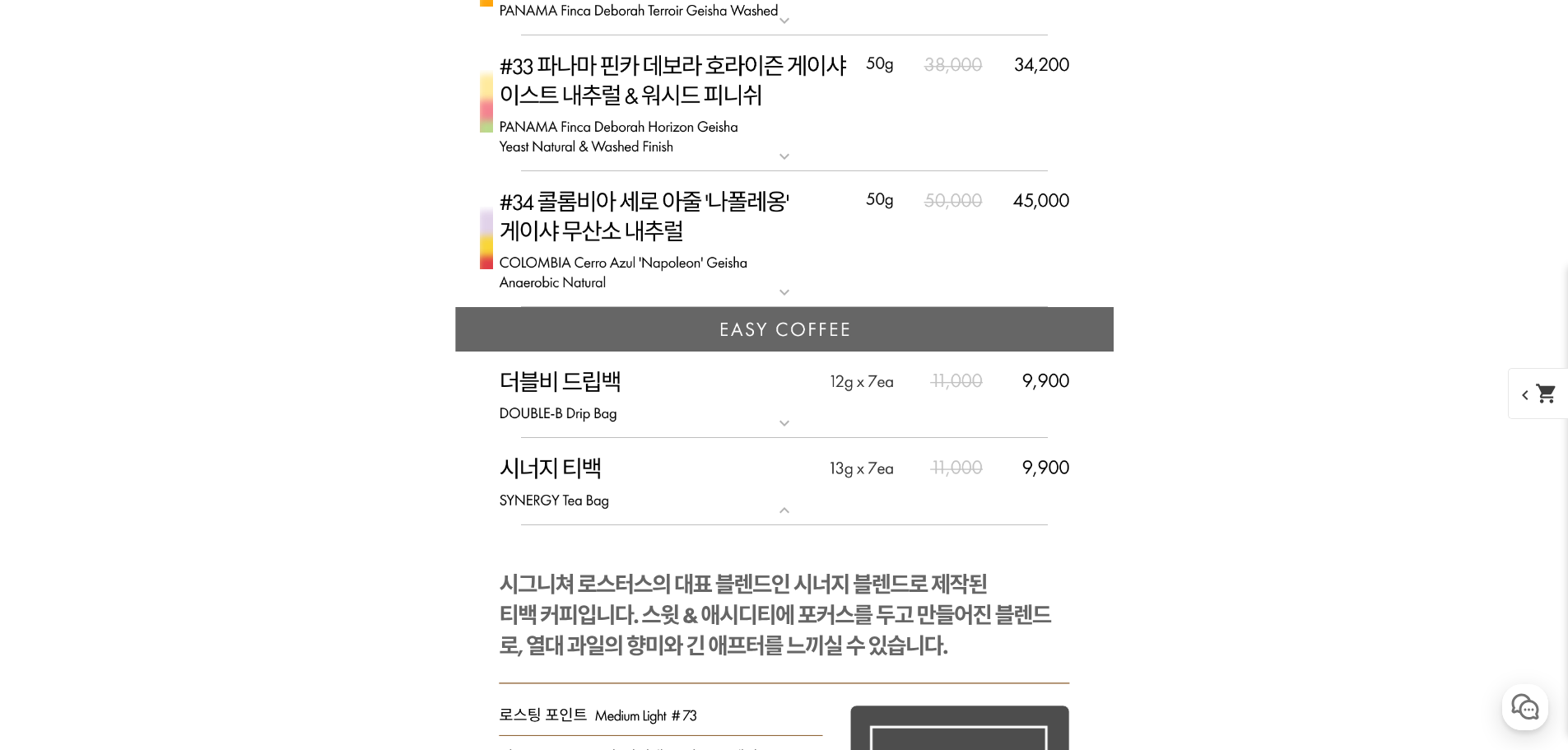
click at [797, 398] on img at bounding box center [784, 395] width 658 height 87
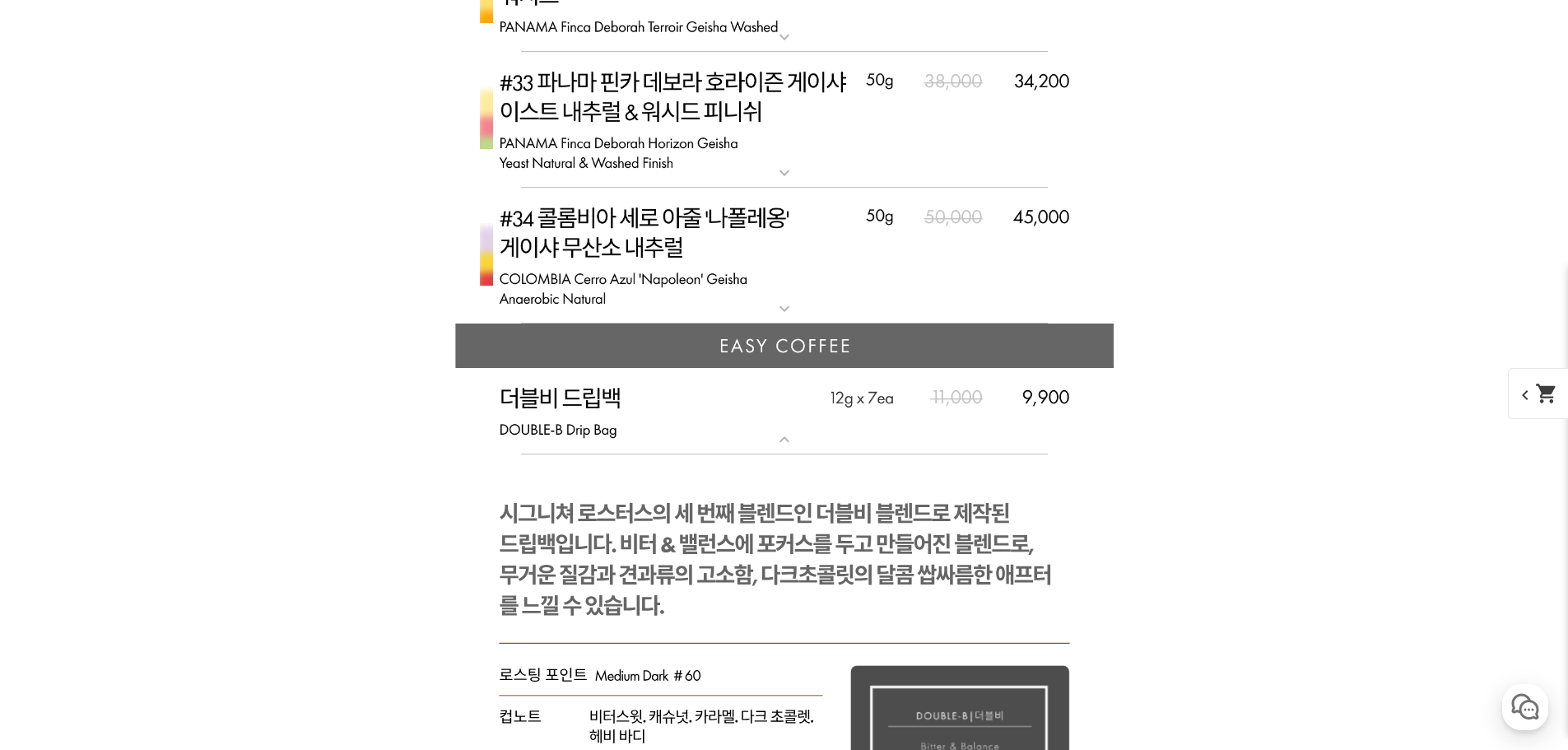
scroll to position [8701, 0]
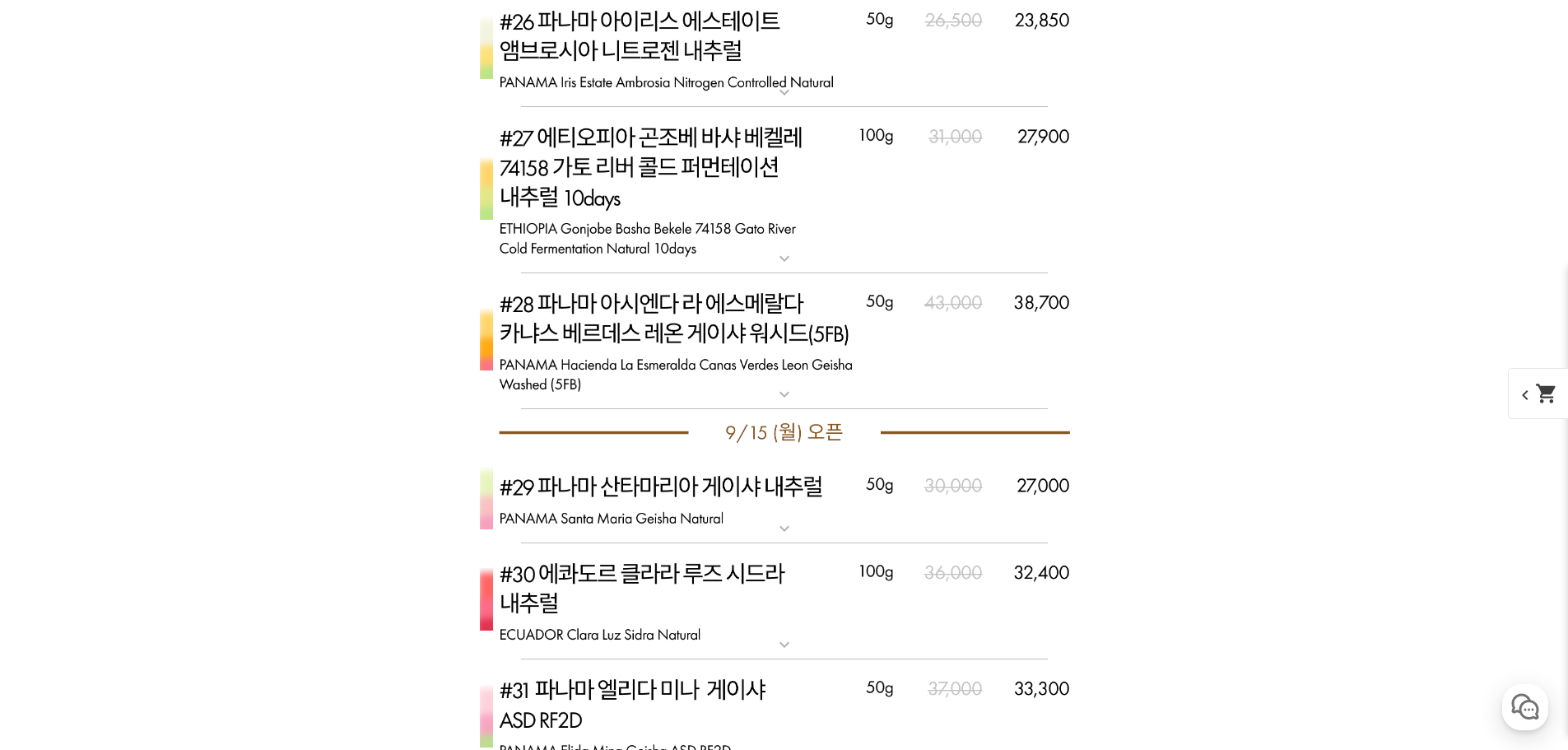
scroll to position [7466, 0]
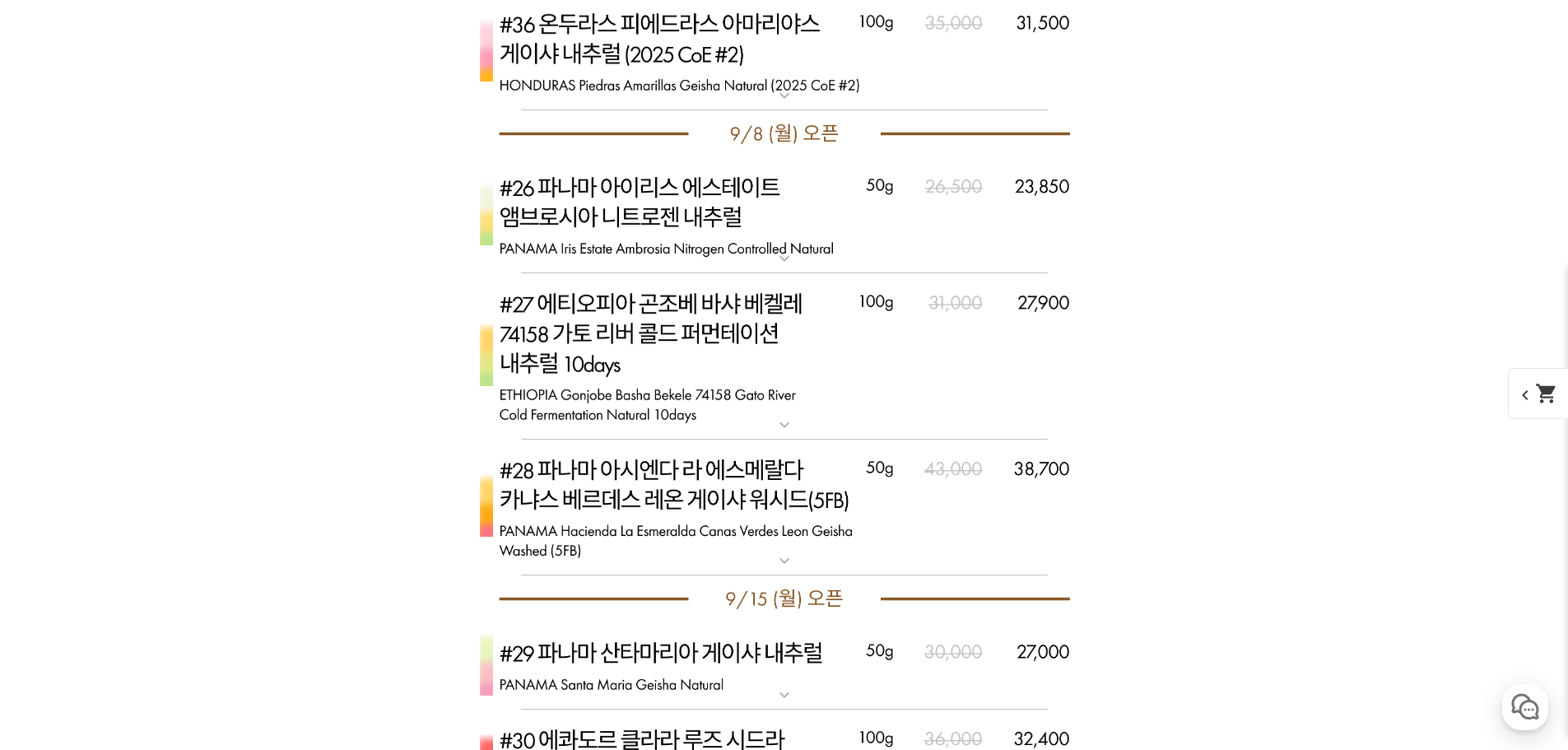
drag, startPoint x: 1243, startPoint y: 488, endPoint x: 1275, endPoint y: 499, distance: 33.8
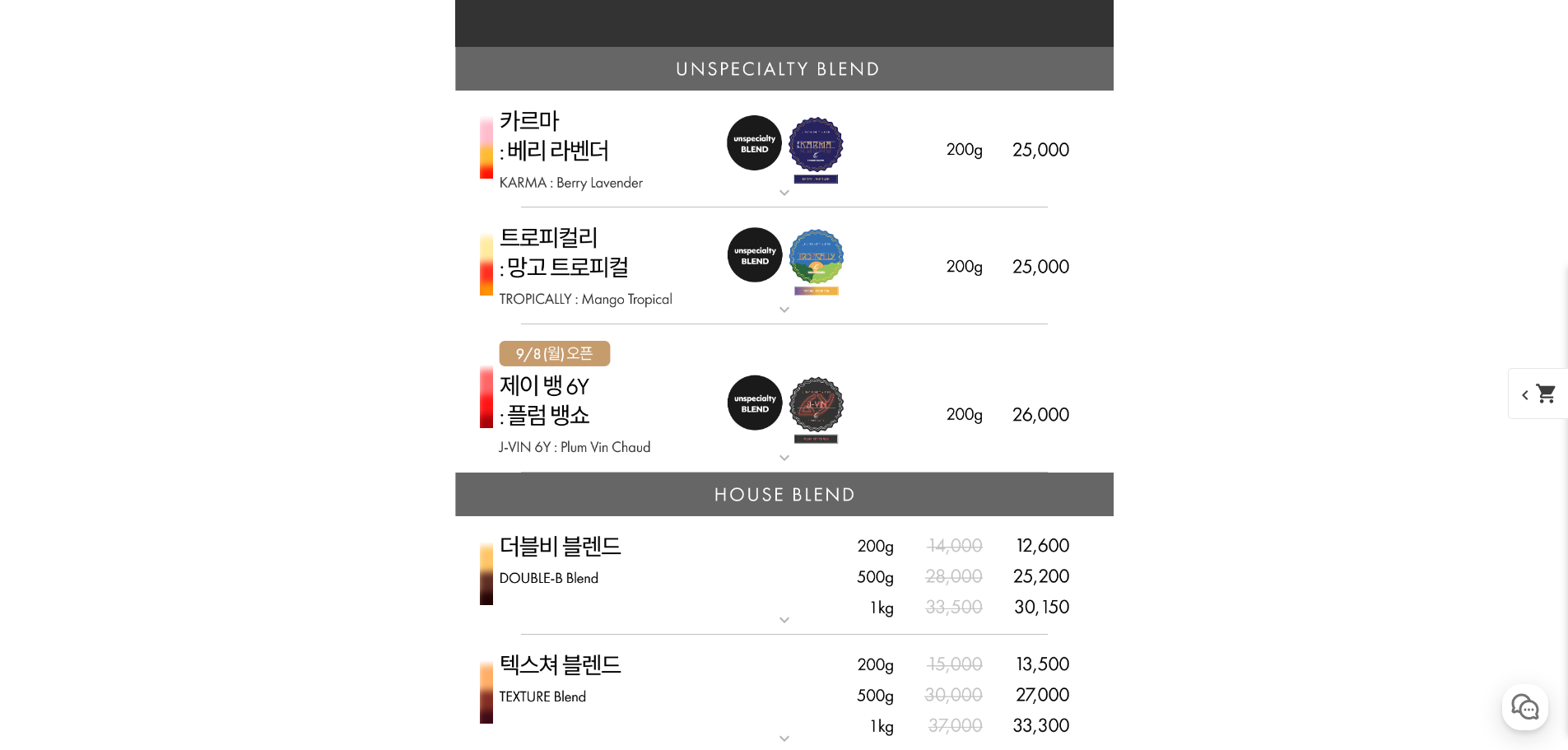
scroll to position [4199, 0]
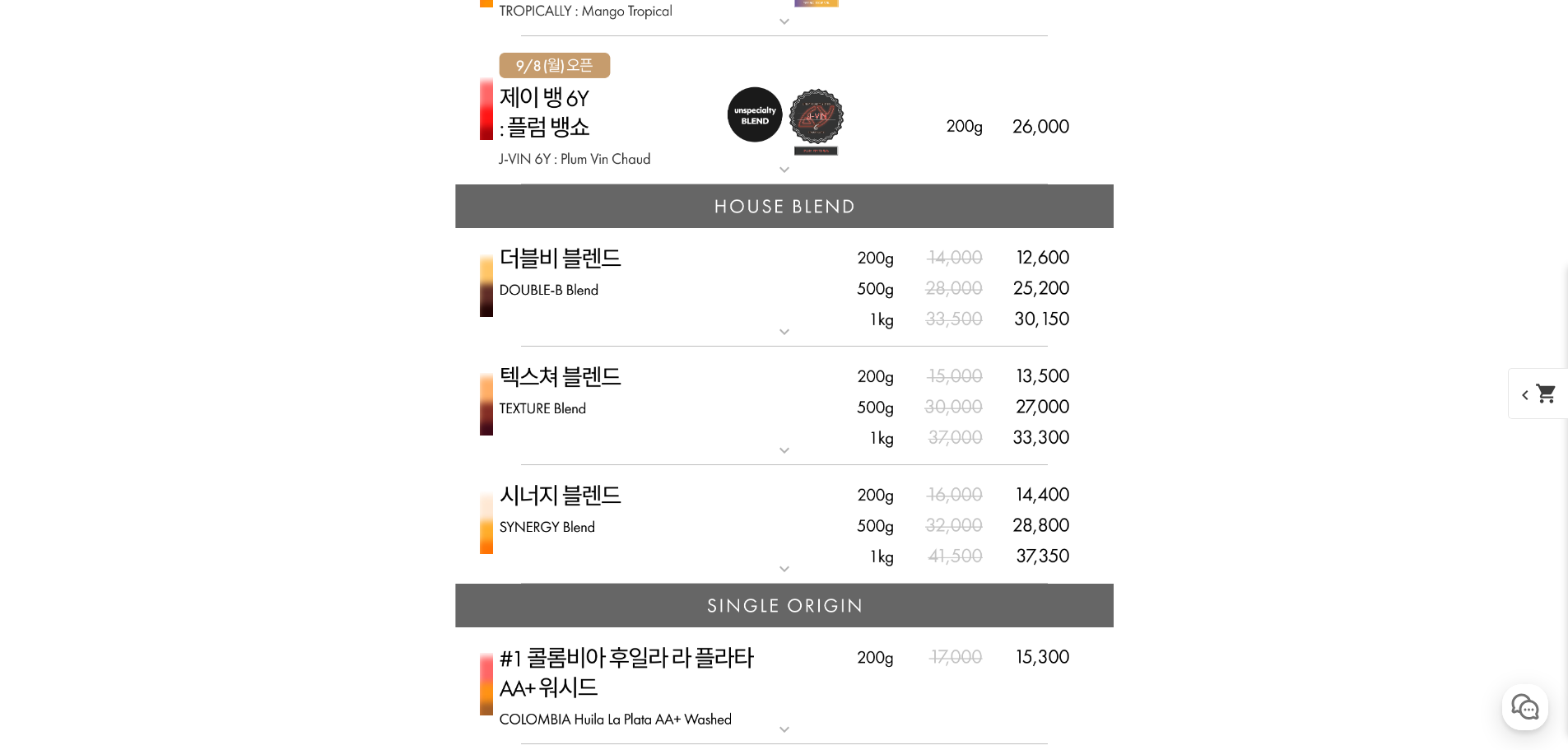
click at [680, 523] on img at bounding box center [784, 525] width 658 height 119
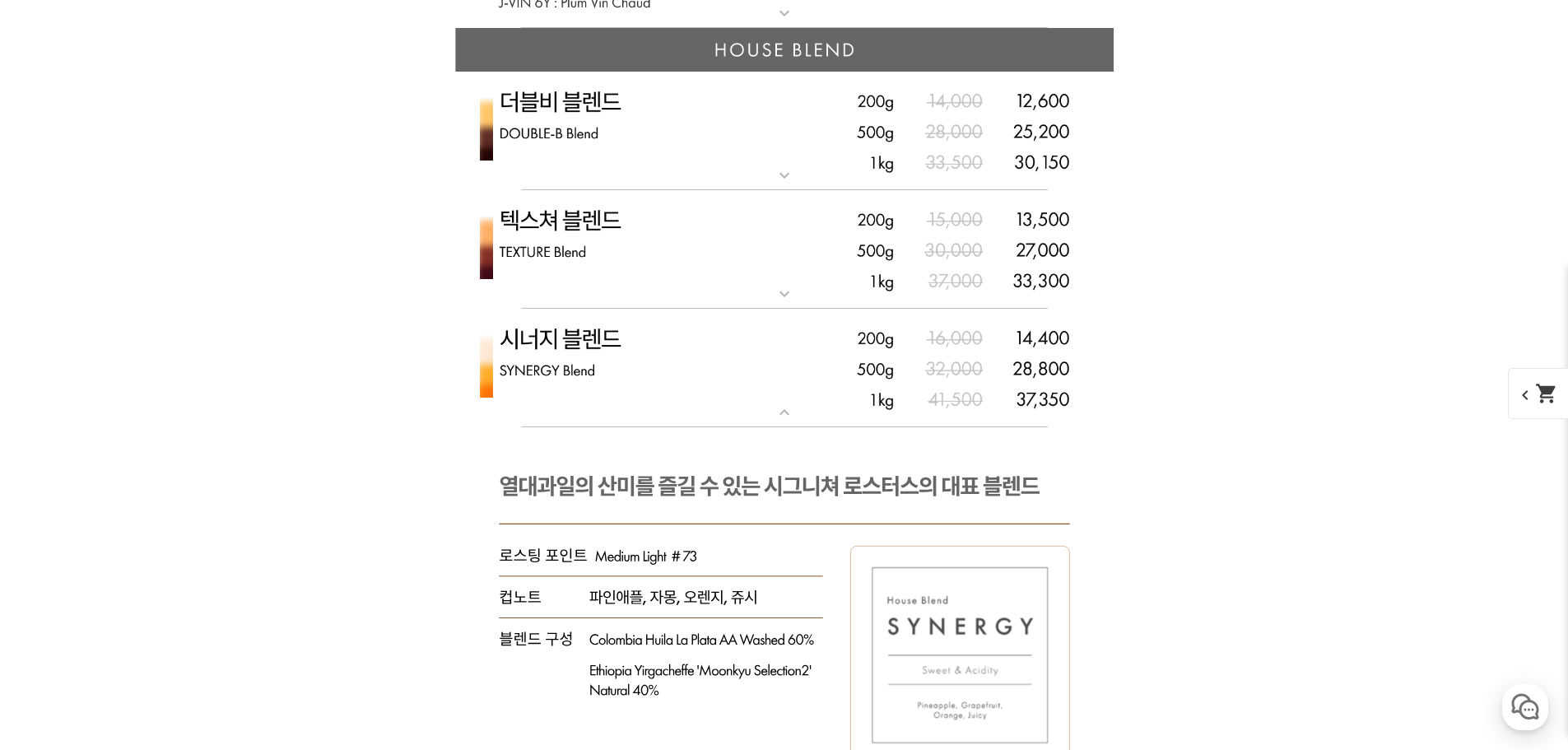
scroll to position [4528, 0]
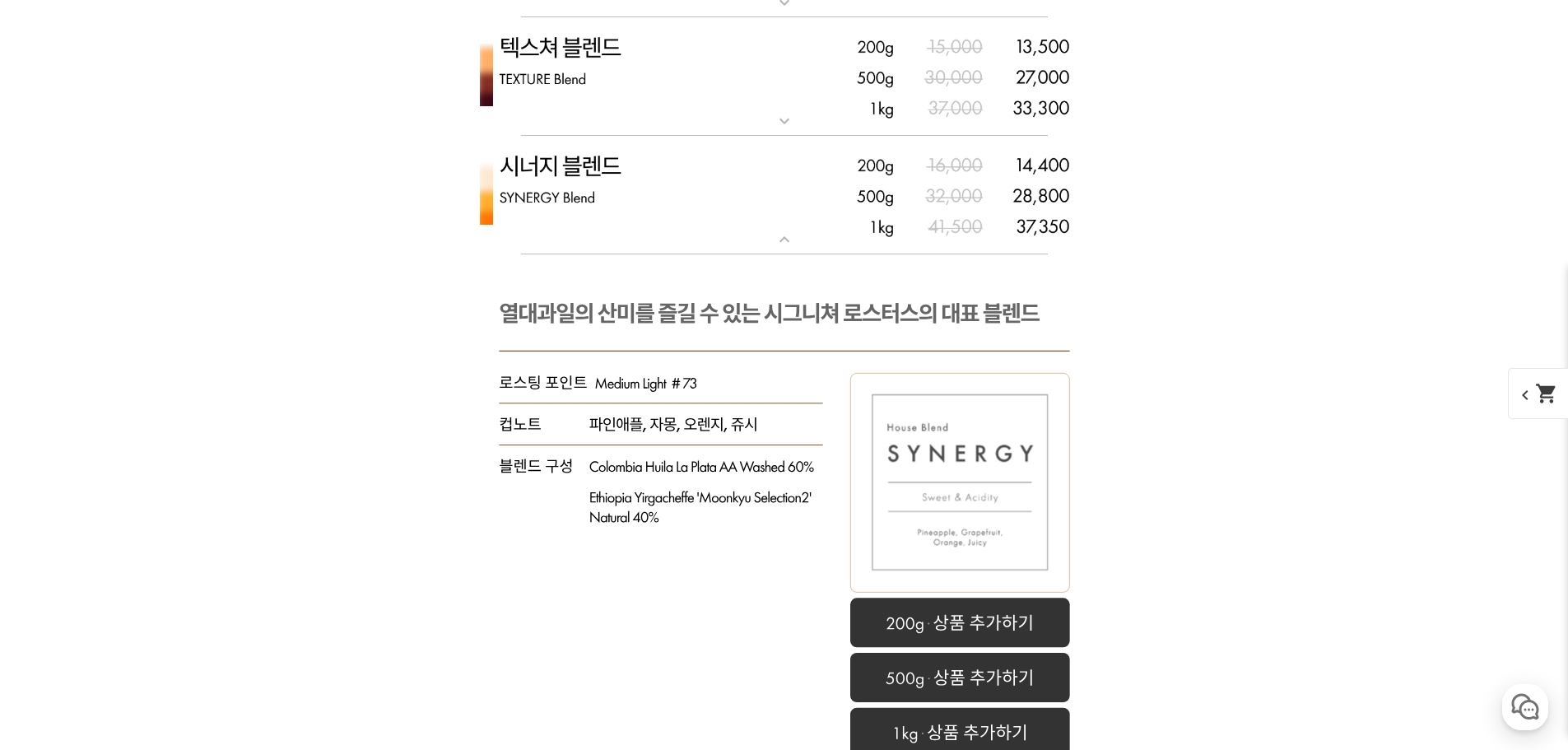
click at [681, 164] on img at bounding box center [784, 195] width 658 height 119
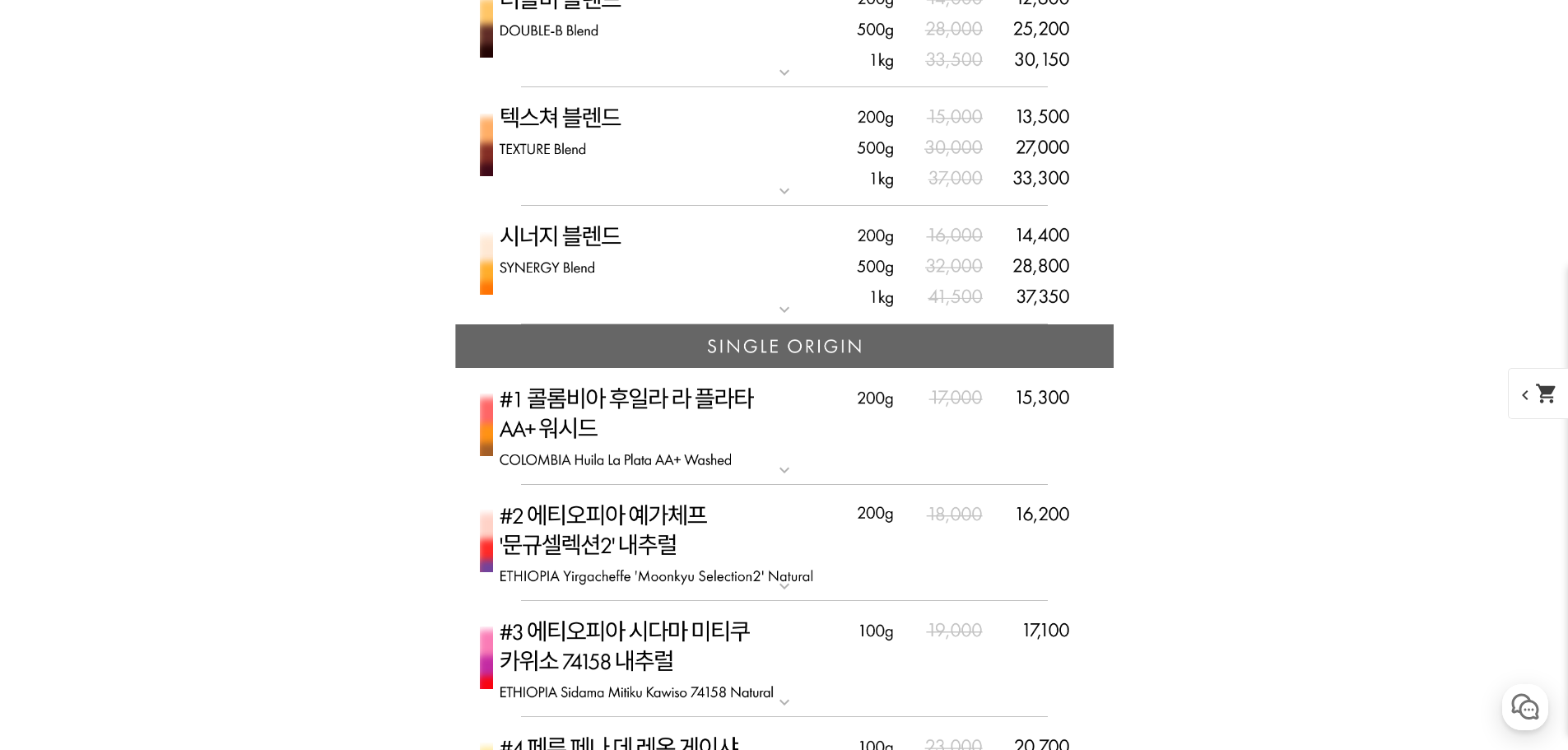
scroll to position [4363, 0]
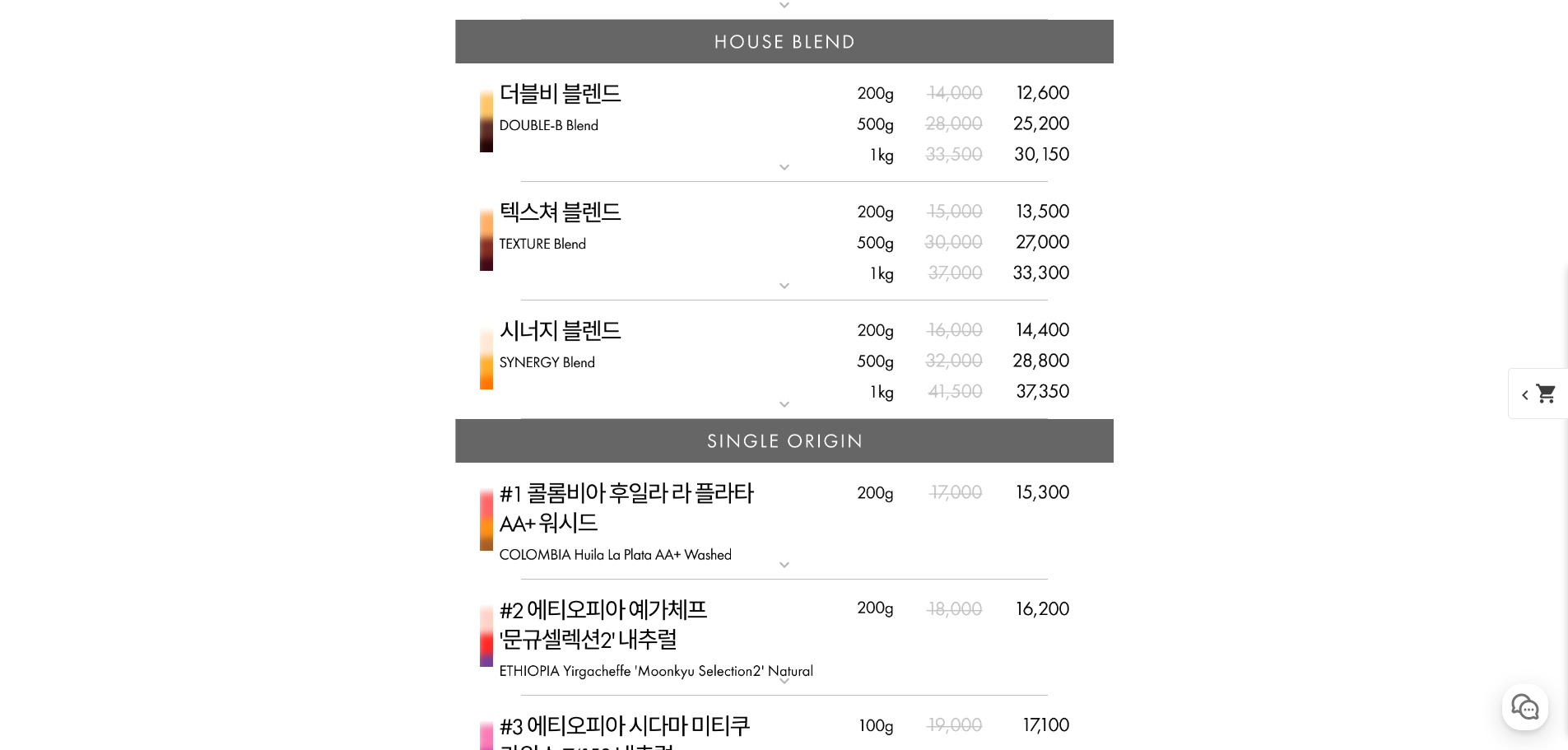
click at [707, 133] on img at bounding box center [784, 123] width 658 height 119
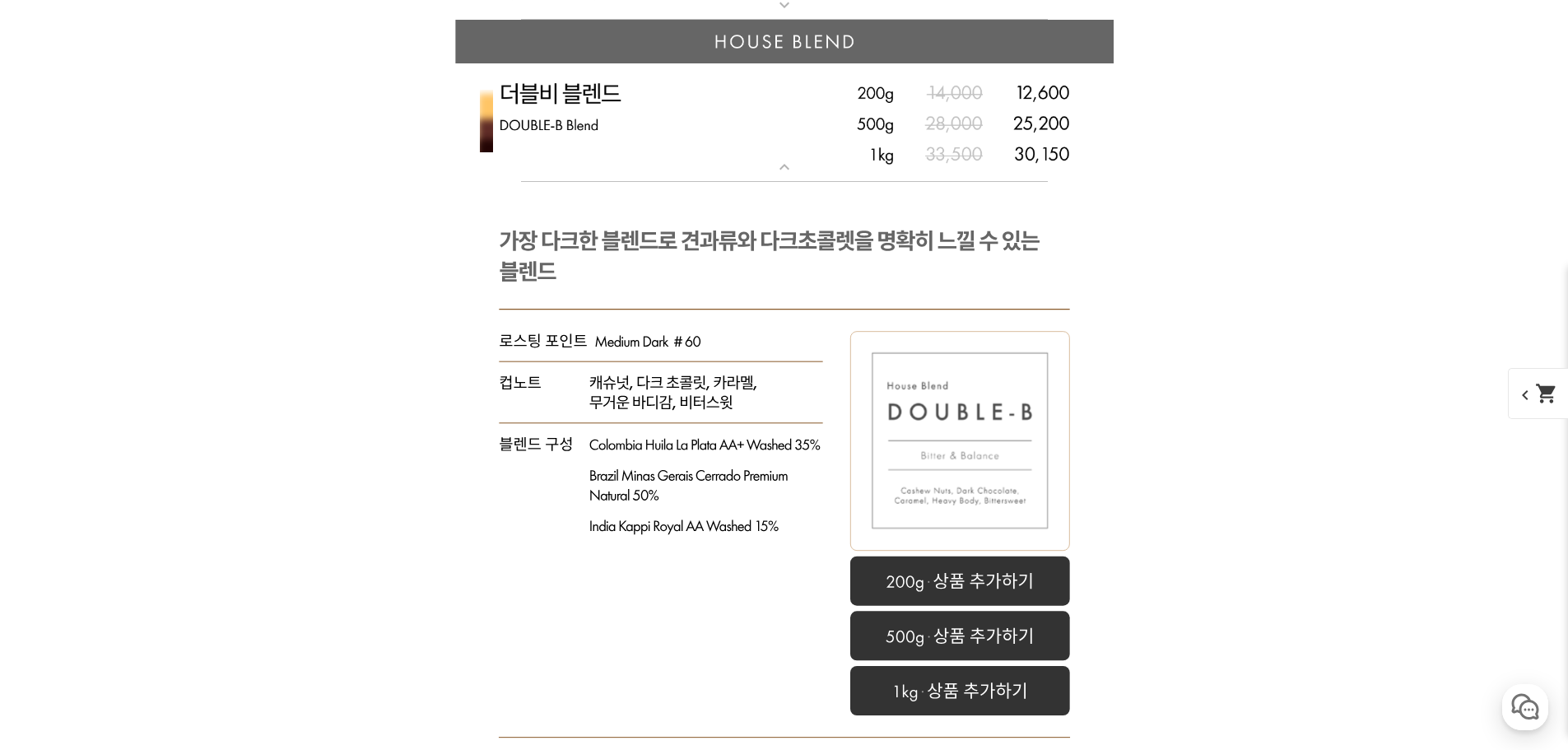
click at [689, 138] on img at bounding box center [784, 123] width 658 height 119
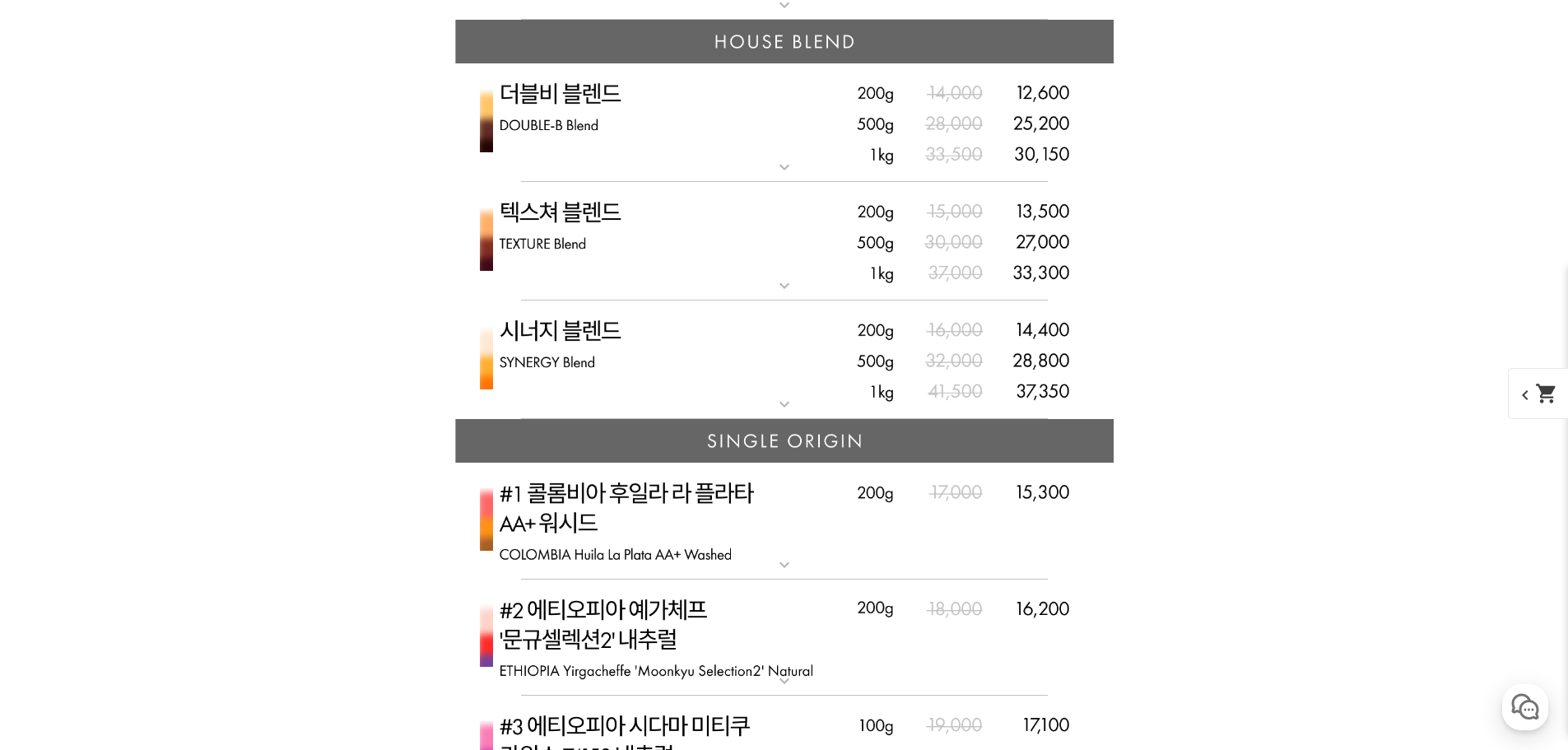
click at [665, 261] on img at bounding box center [784, 242] width 658 height 119
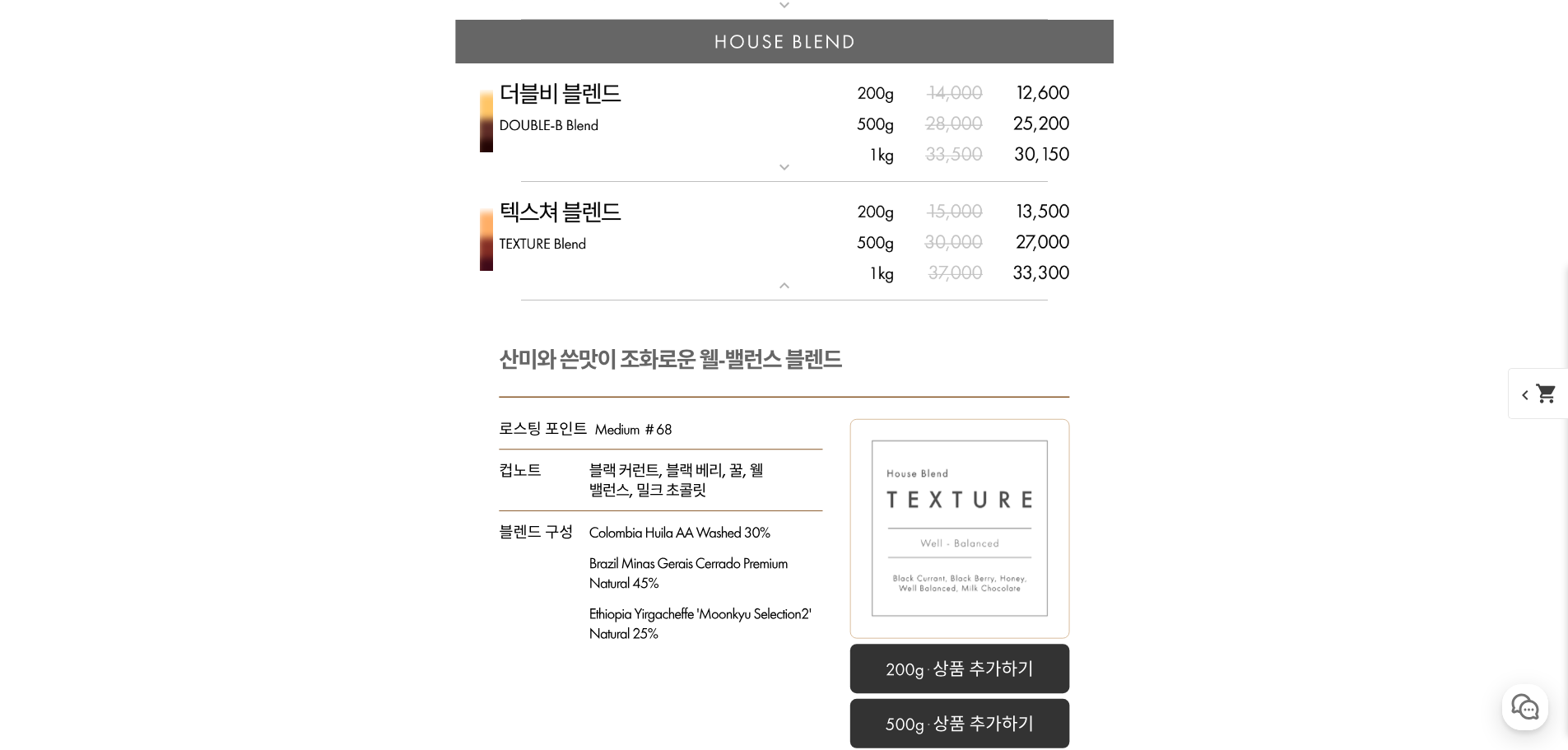
click at [652, 250] on img at bounding box center [784, 242] width 658 height 119
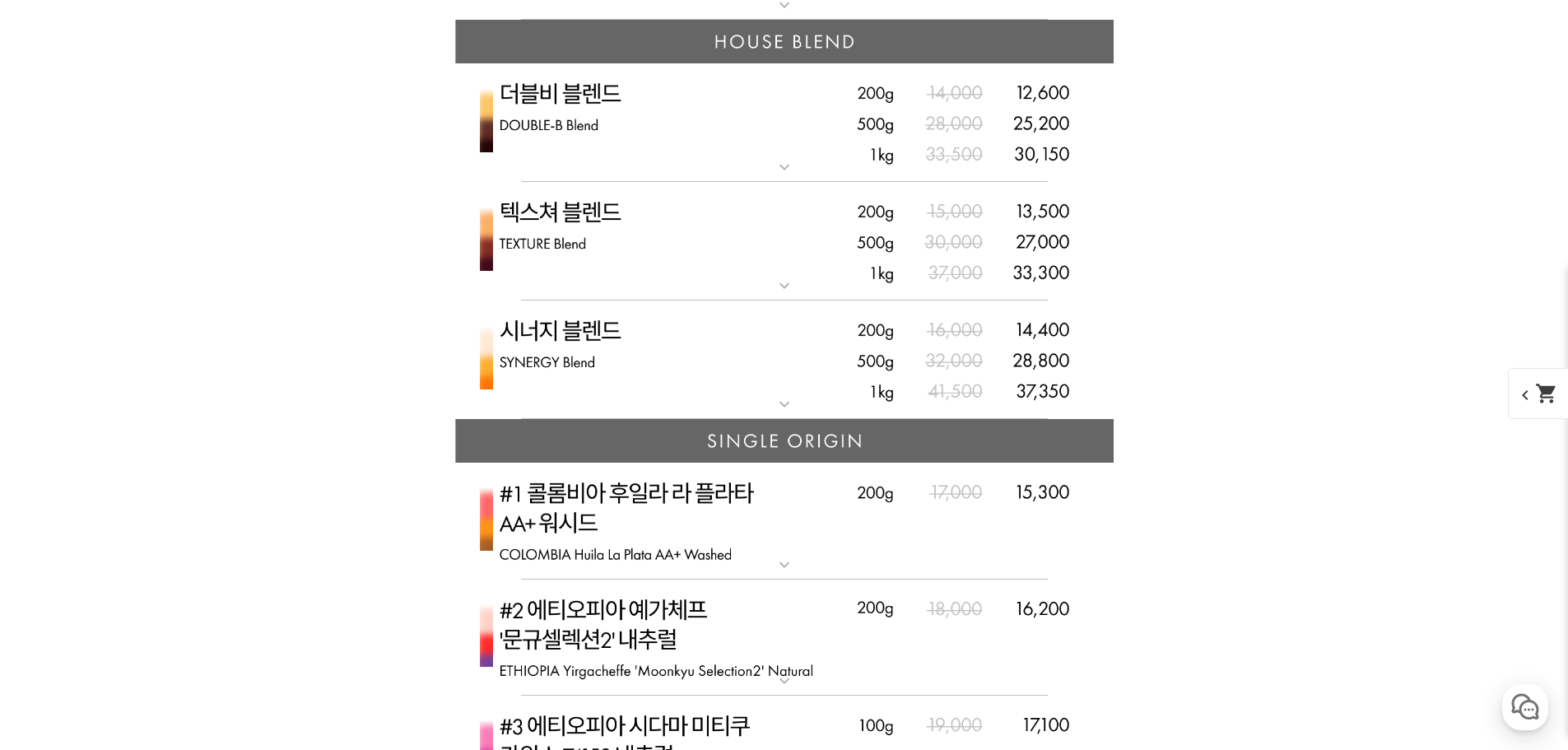
click at [673, 341] on img at bounding box center [784, 360] width 658 height 119
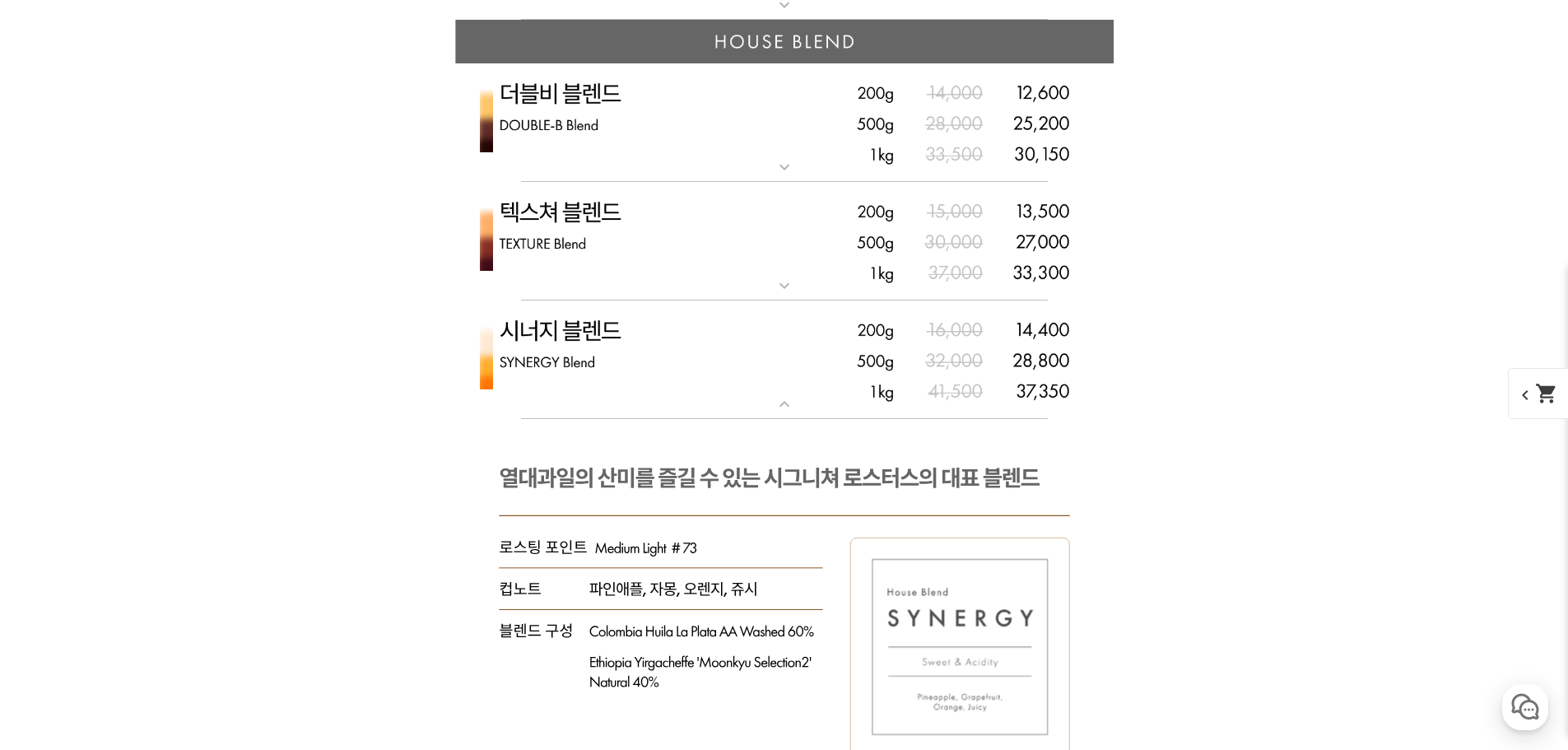
drag, startPoint x: 1567, startPoint y: 153, endPoint x: 1501, endPoint y: 247, distance: 114.9
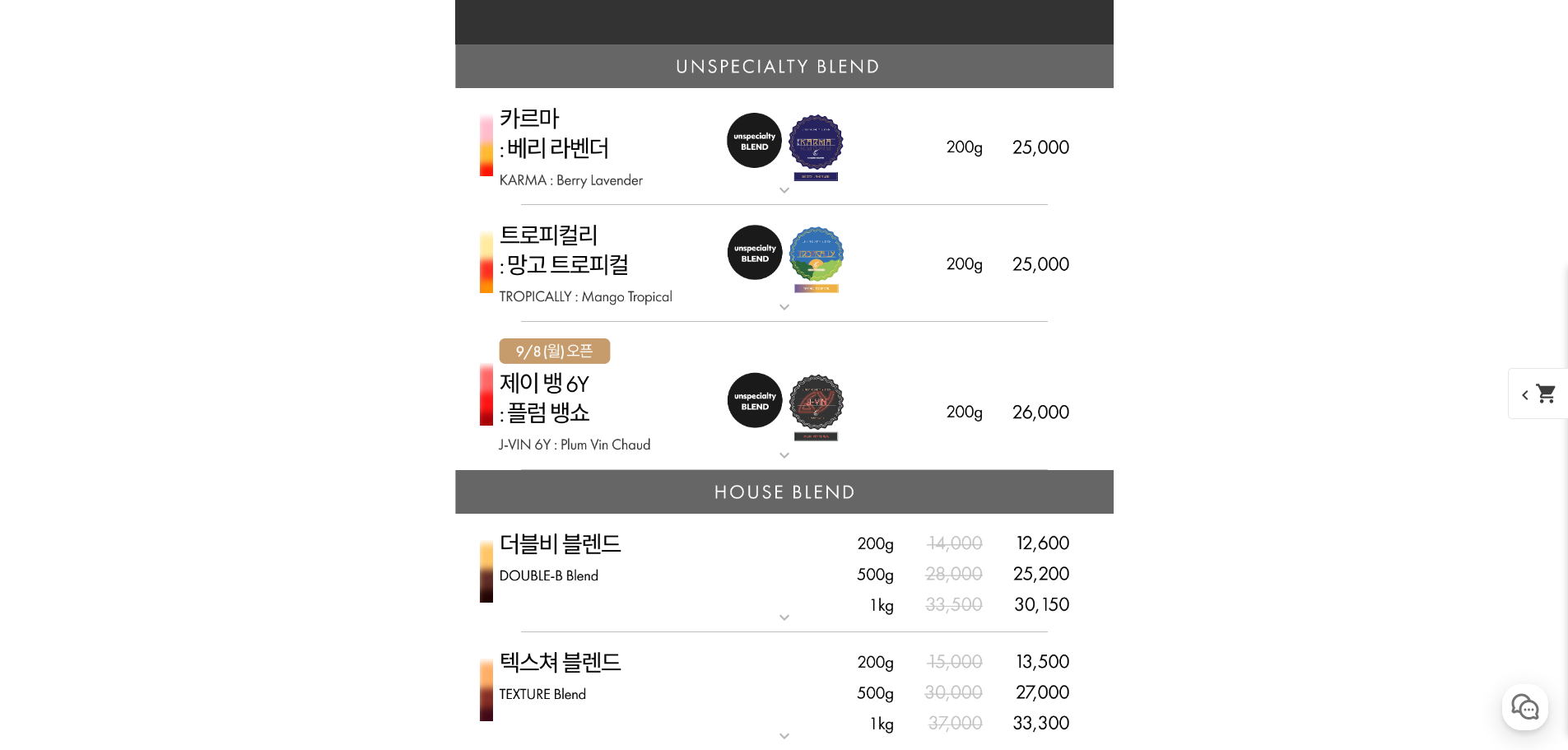
scroll to position [3908, 0]
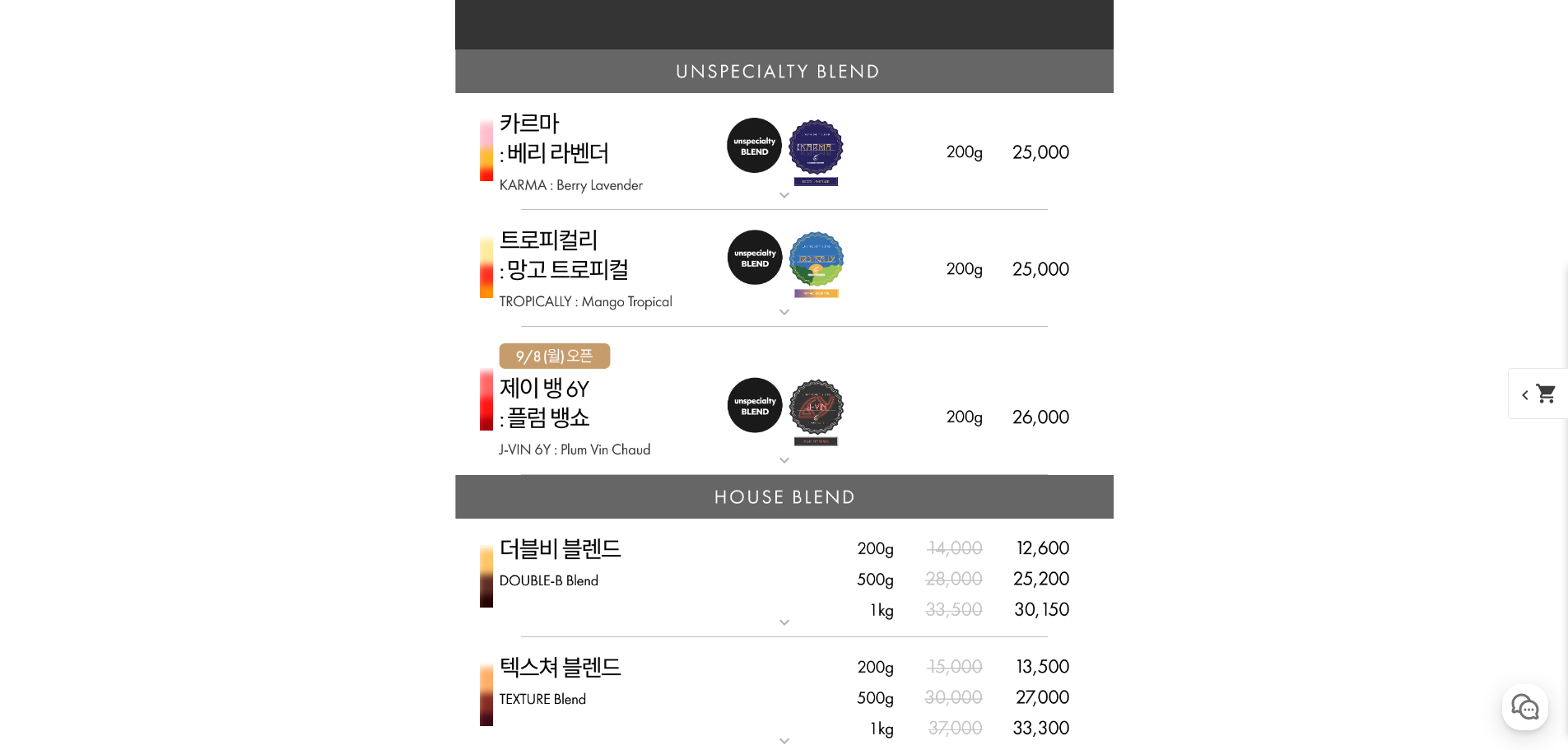
click at [871, 409] on img at bounding box center [784, 402] width 658 height 149
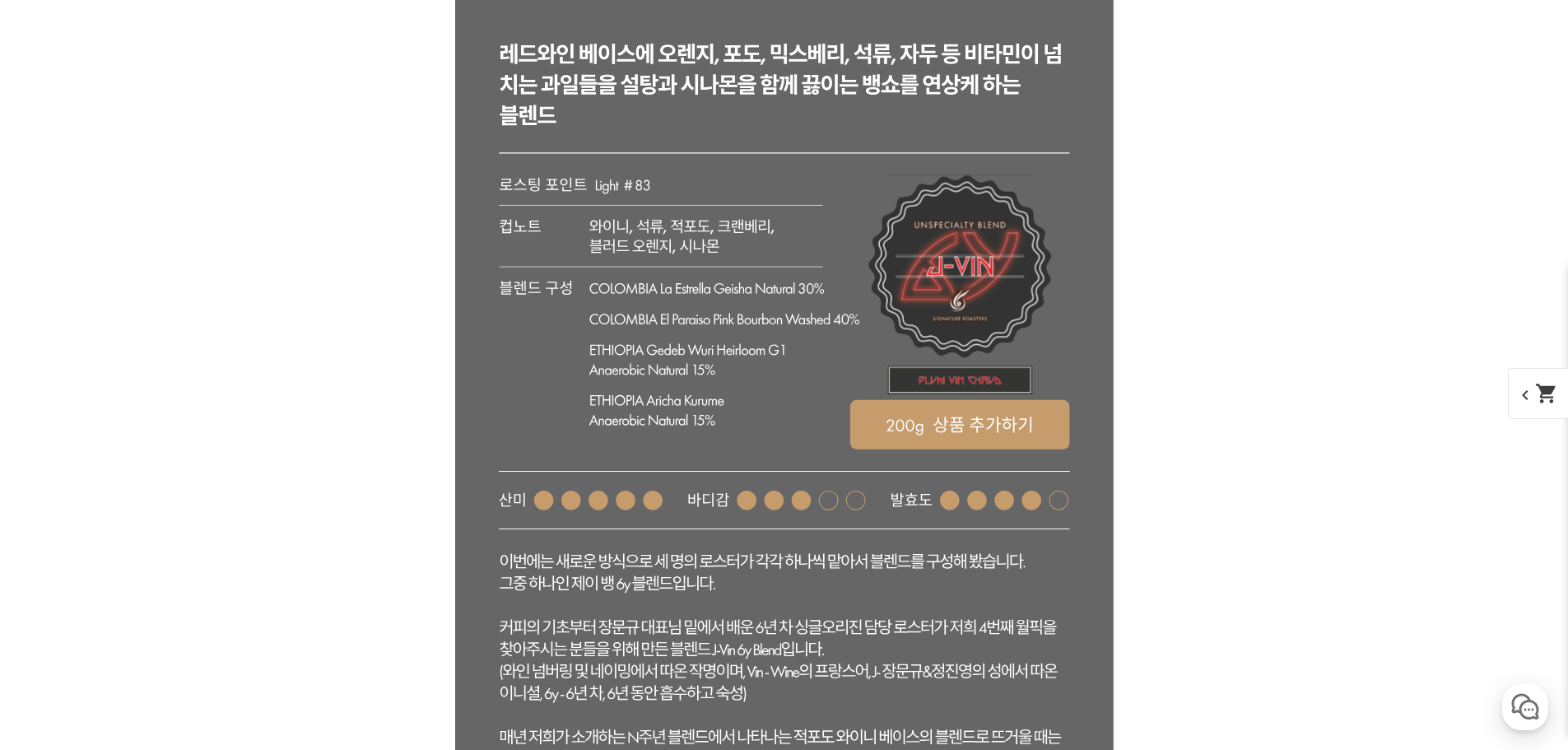
scroll to position [4402, 0]
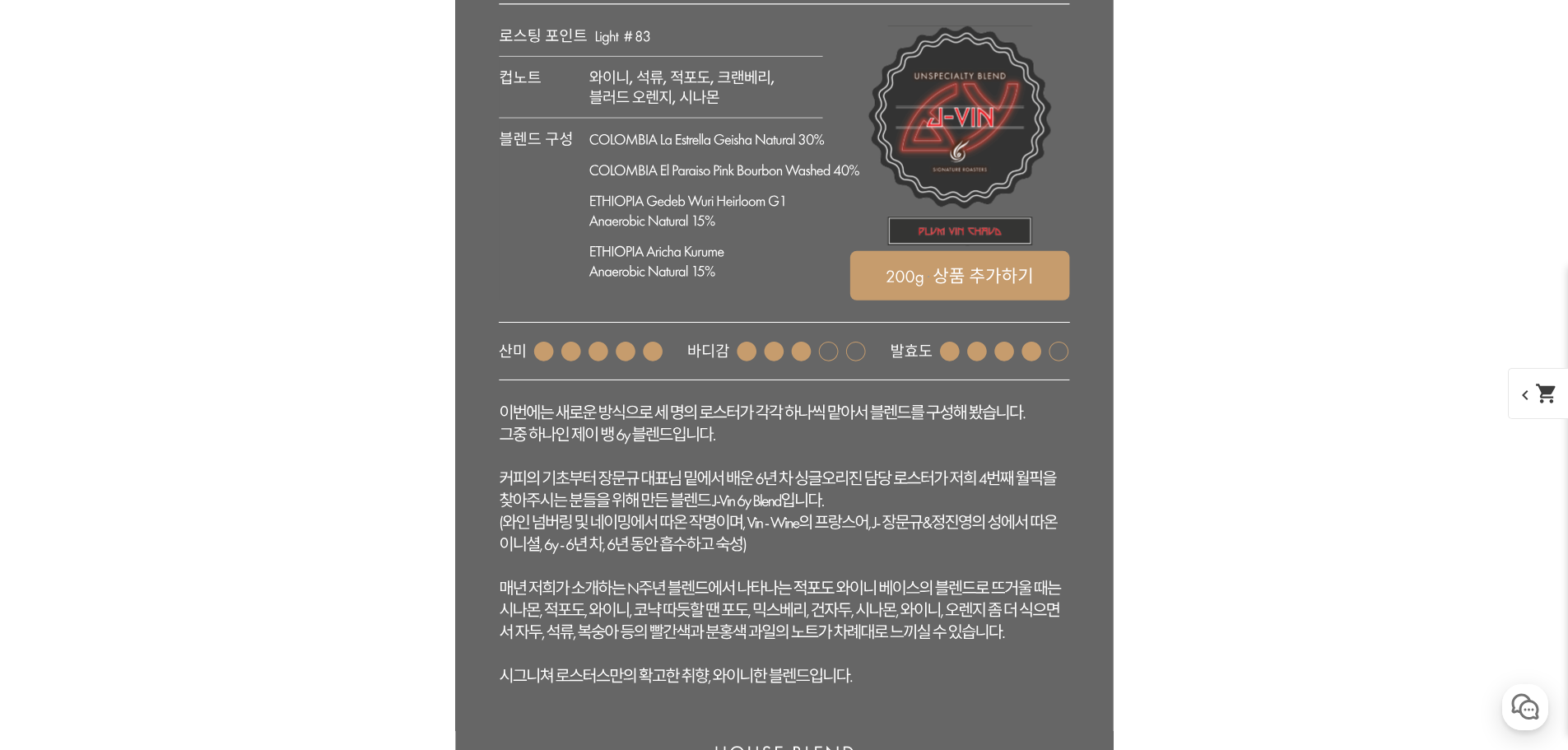
scroll to position [4566, 0]
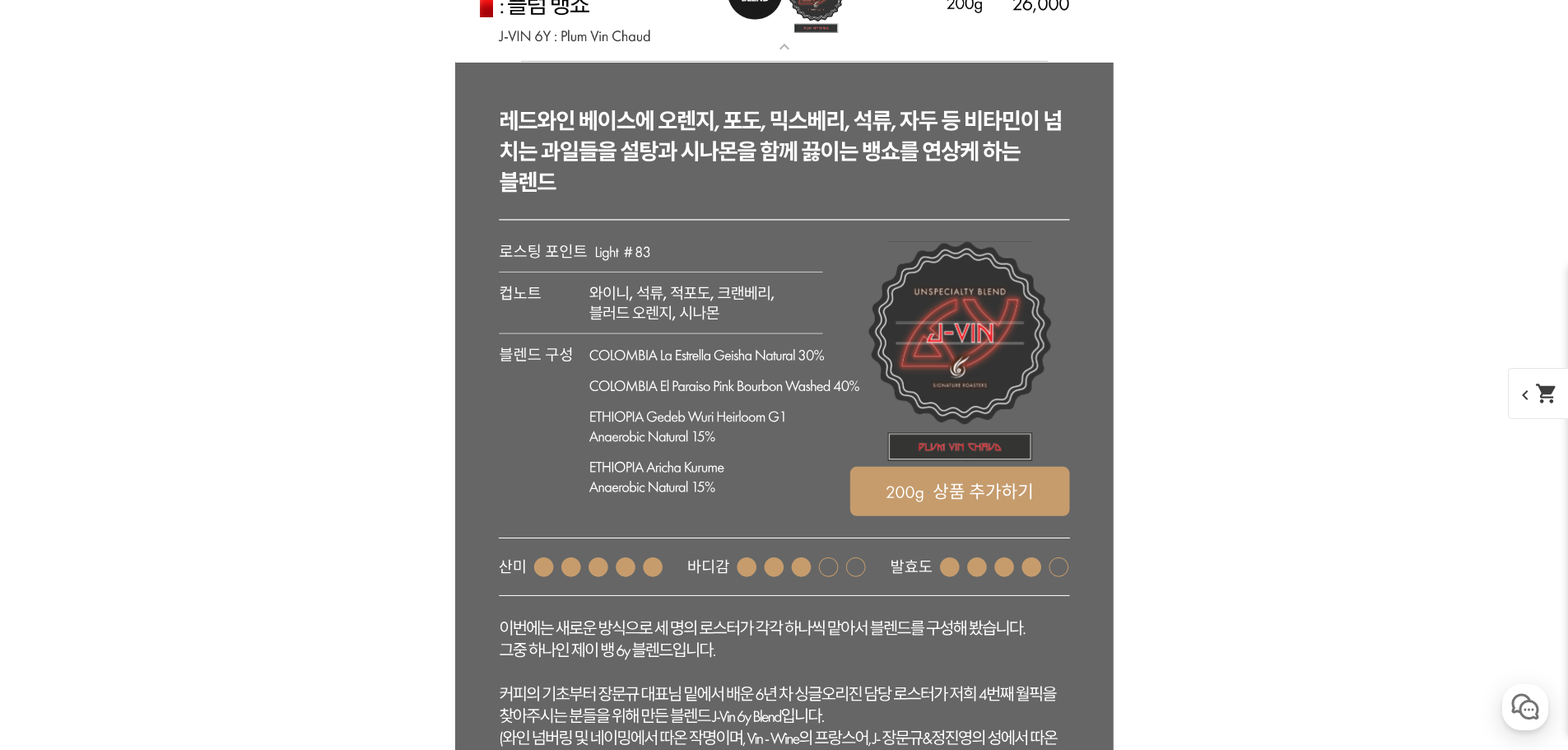
scroll to position [4320, 0]
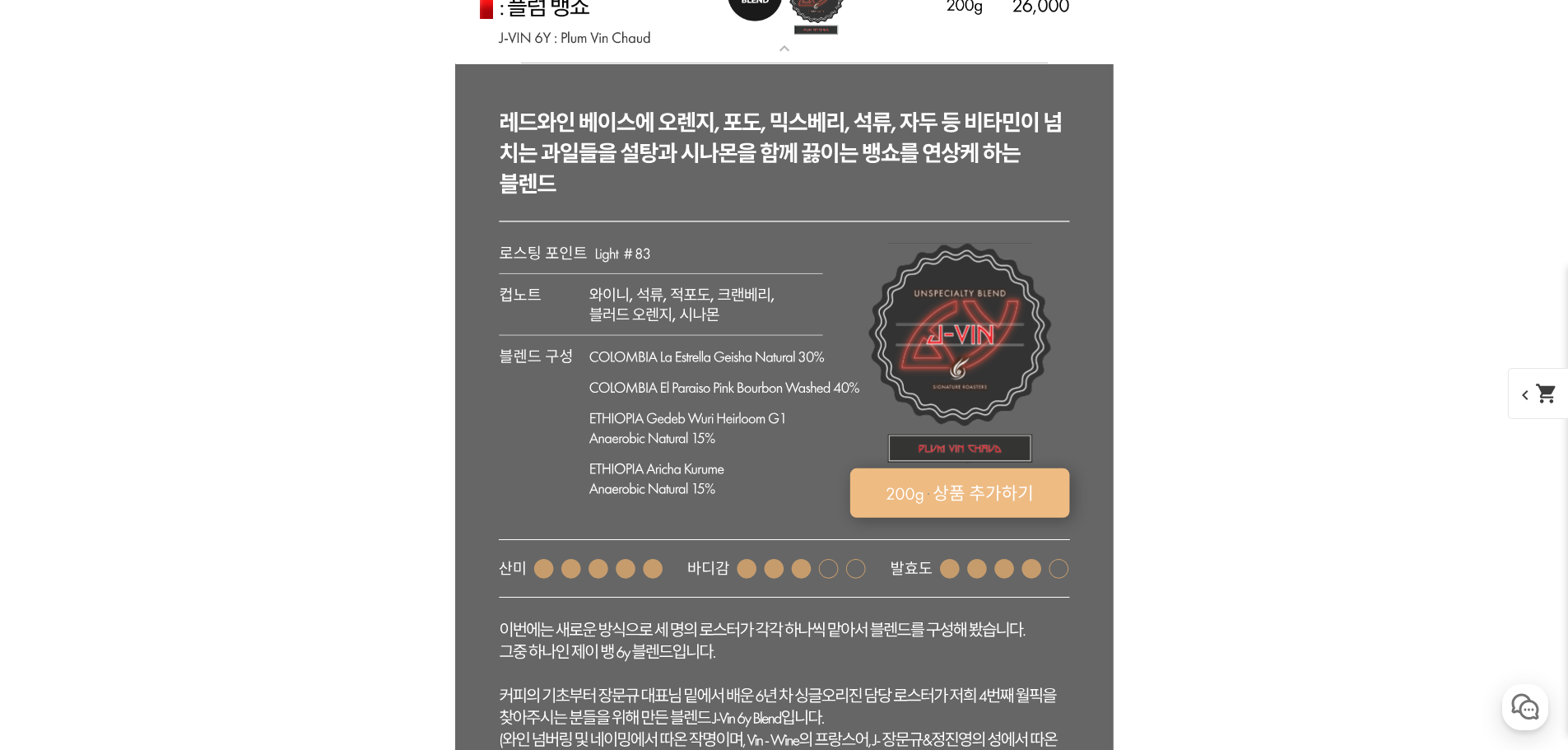
click at [965, 482] on rect at bounding box center [959, 492] width 220 height 49
select select "[9.8 오픈] 제이 뱅 6y - 자두 뱅쇼 (언스페셜티 블렌드)"
select select "200g"
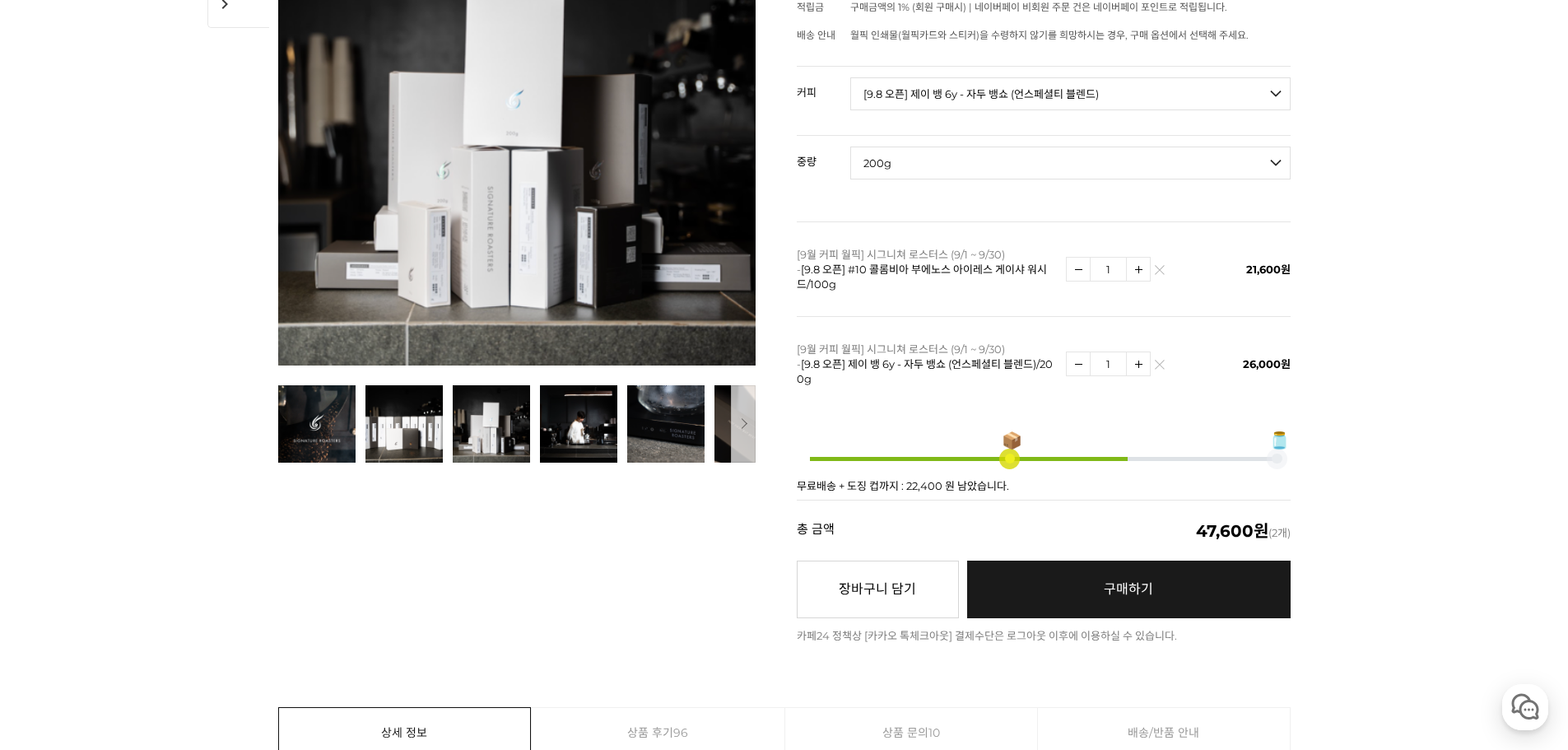
scroll to position [328, 0]
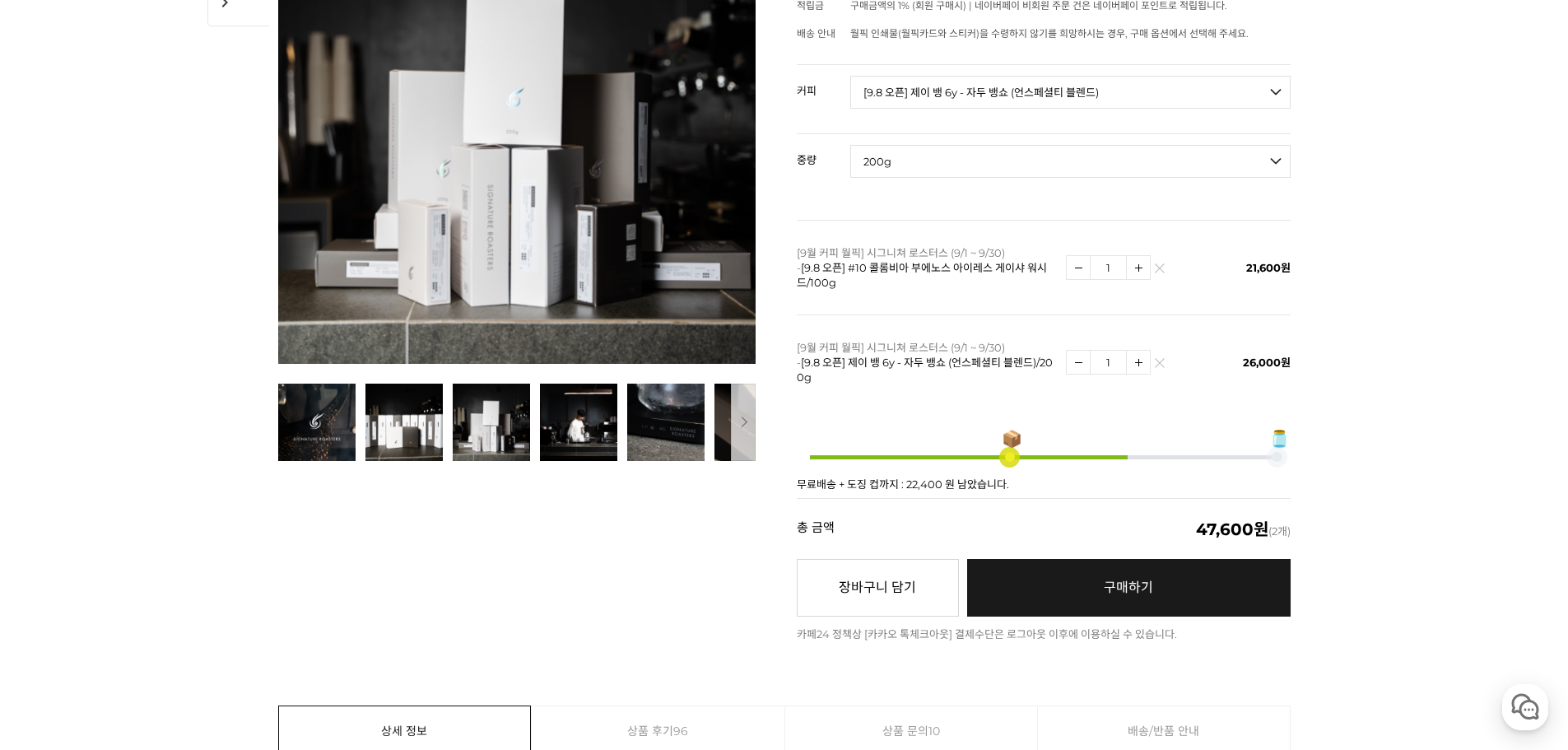
click at [1161, 362] on img at bounding box center [1159, 367] width 9 height 9
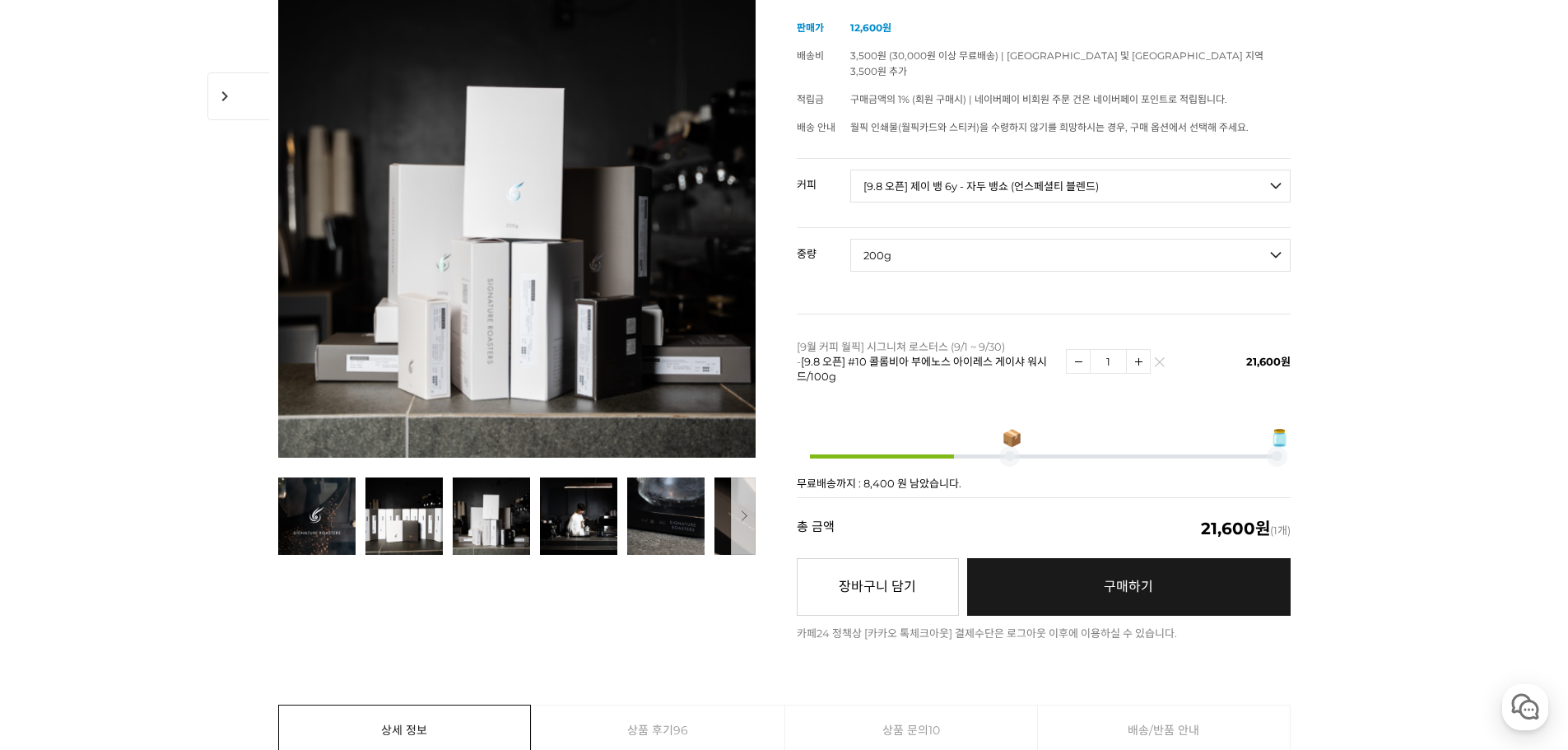
scroll to position [330, 0]
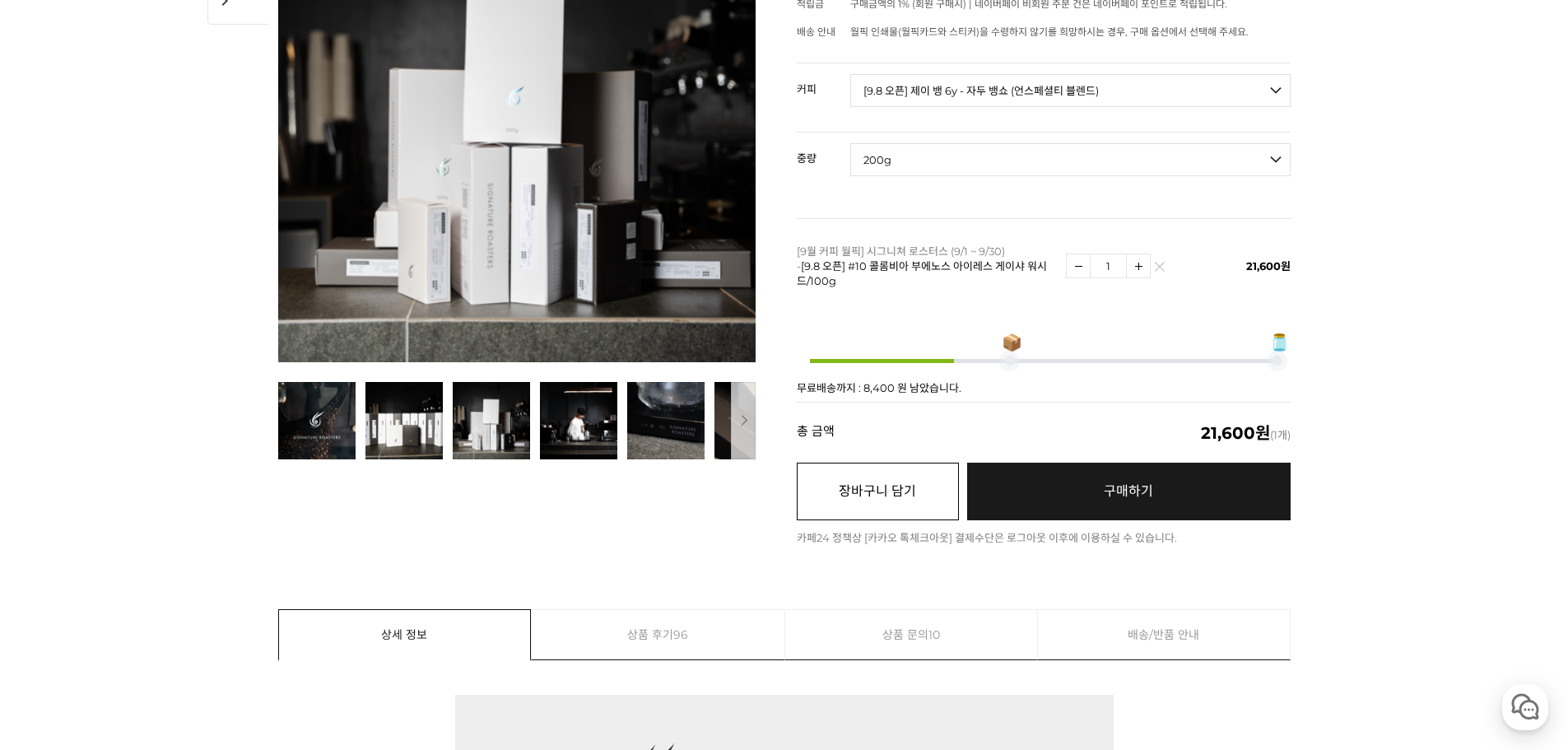
click at [906, 463] on button "장바구니 담기" at bounding box center [877, 492] width 162 height 58
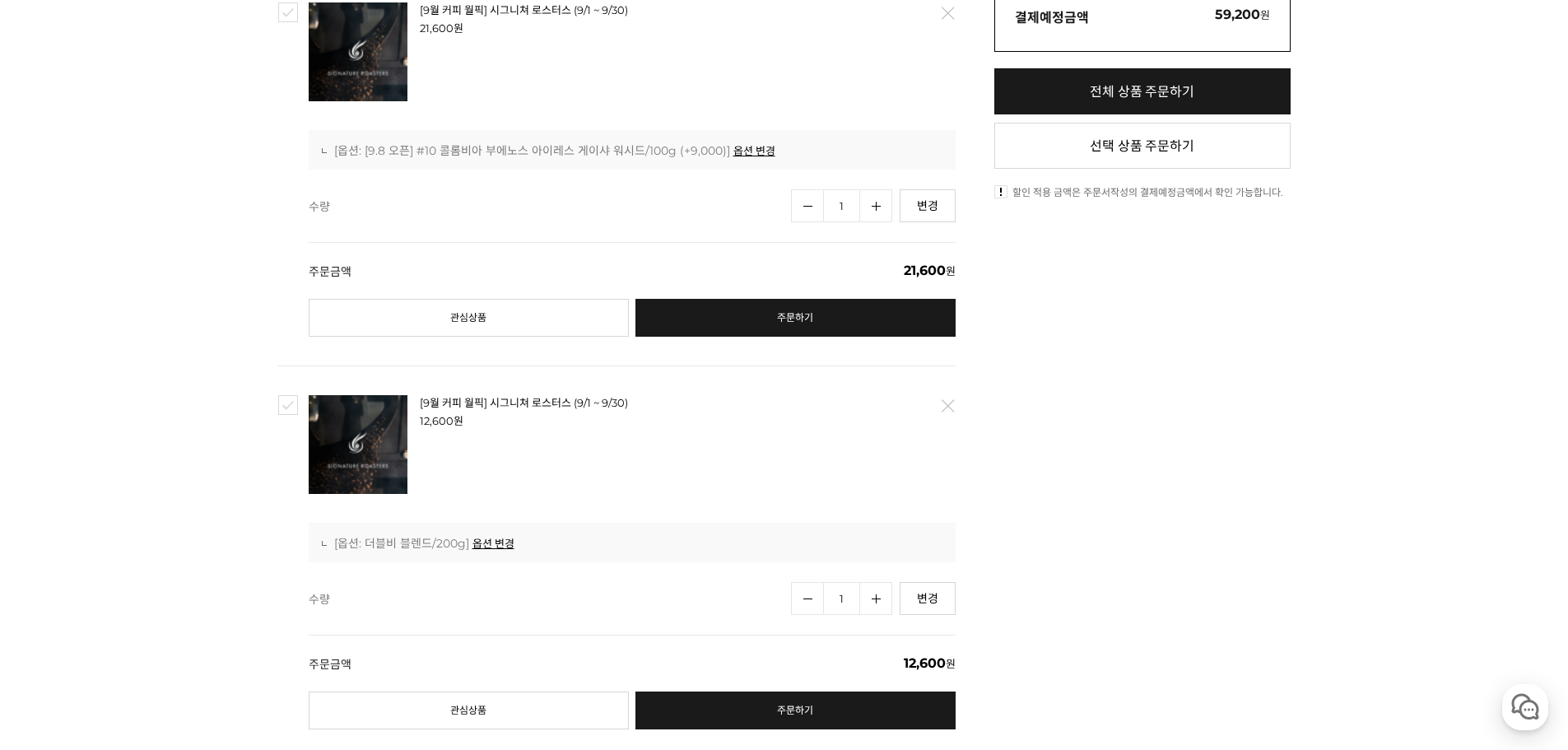
scroll to position [576, 0]
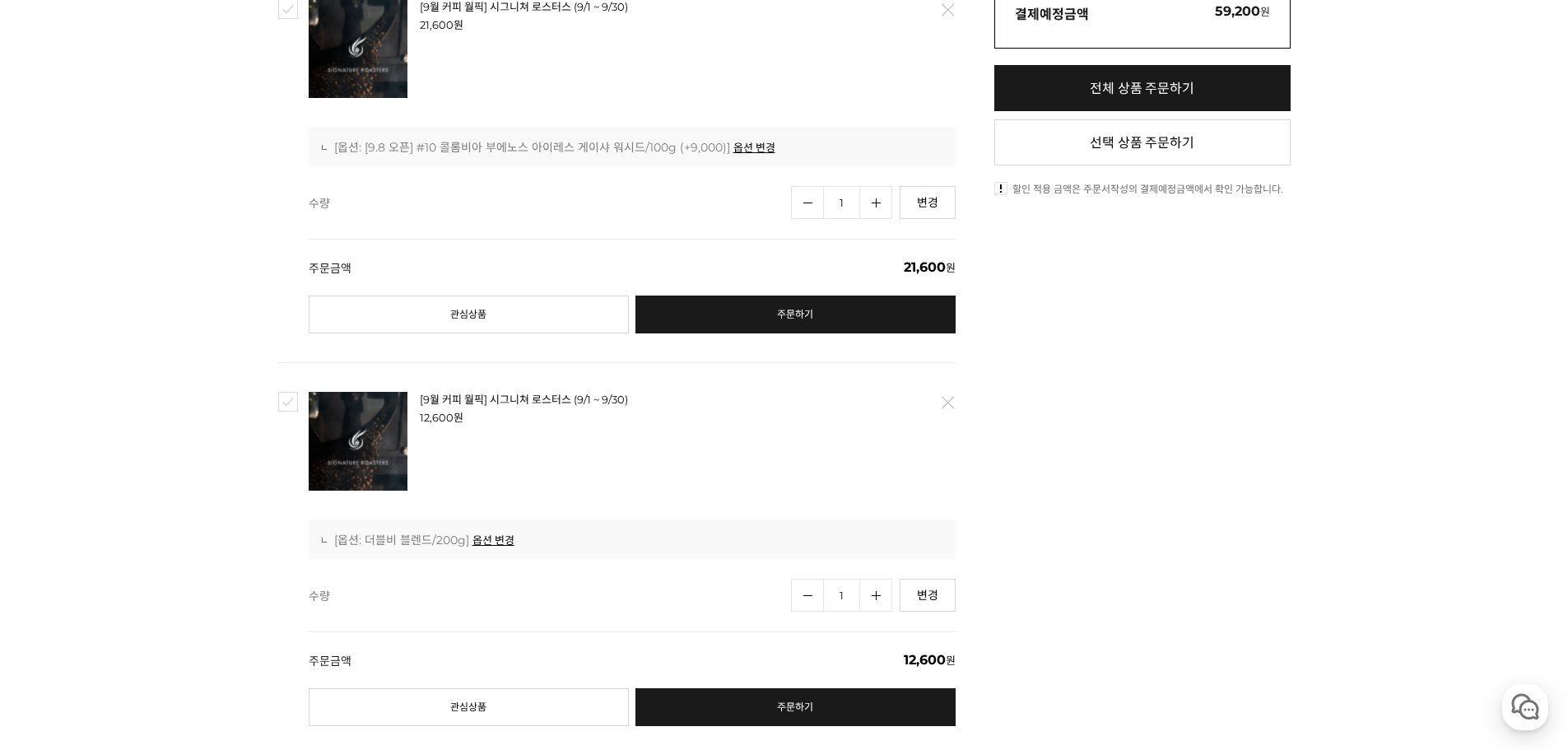
click at [949, 399] on link "삭제" at bounding box center [946, 402] width 34 height 34
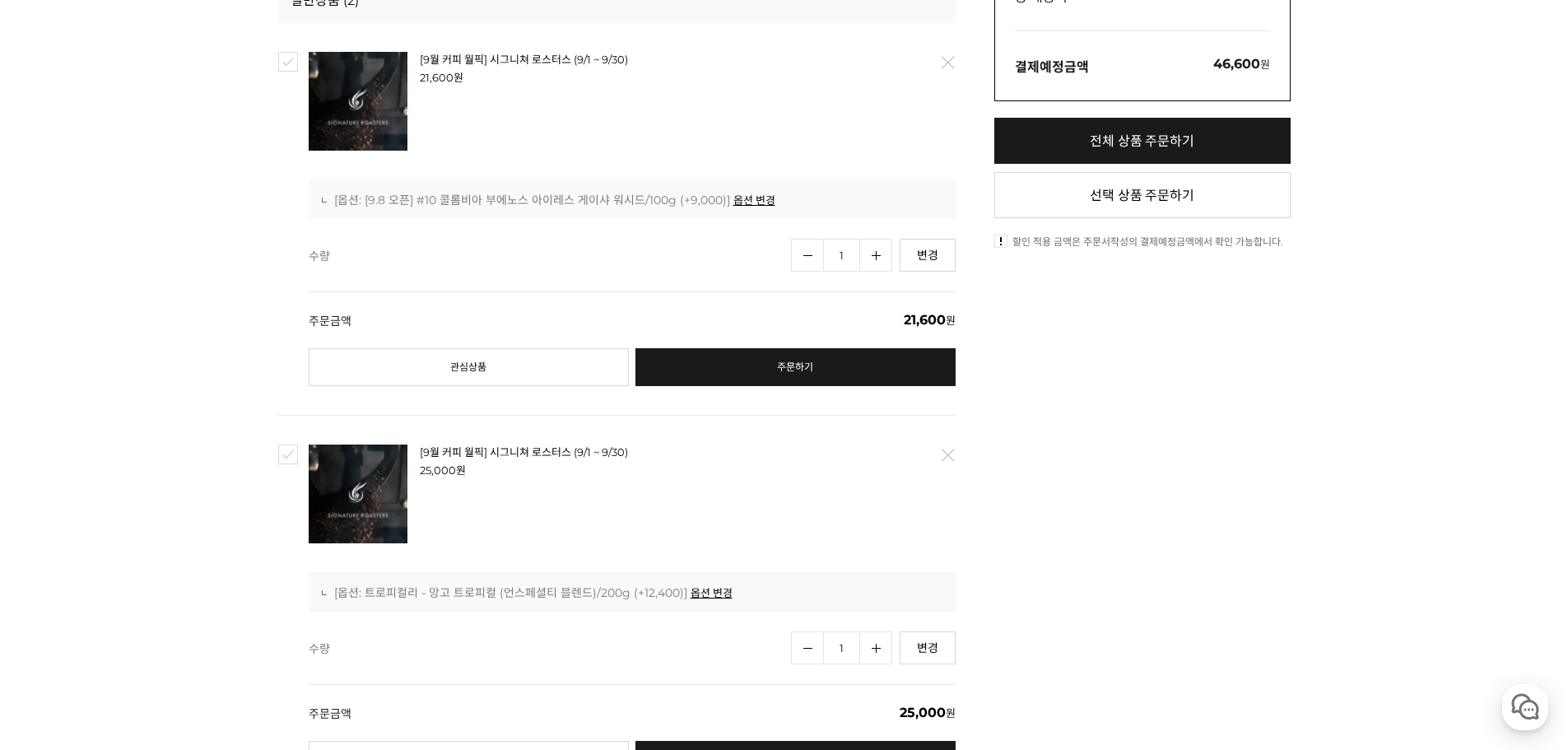
scroll to position [494, 0]
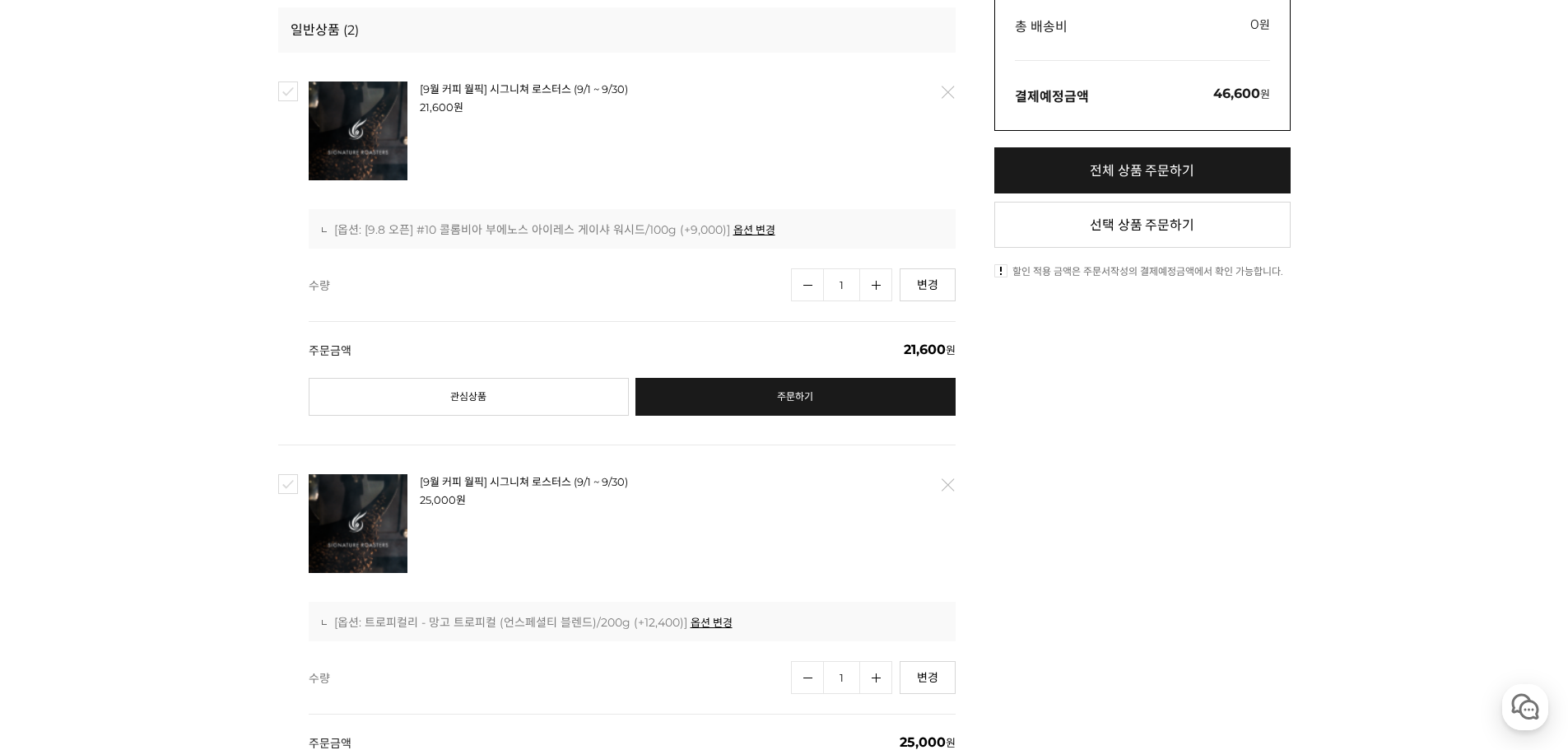
click at [949, 481] on link "삭제" at bounding box center [946, 484] width 34 height 34
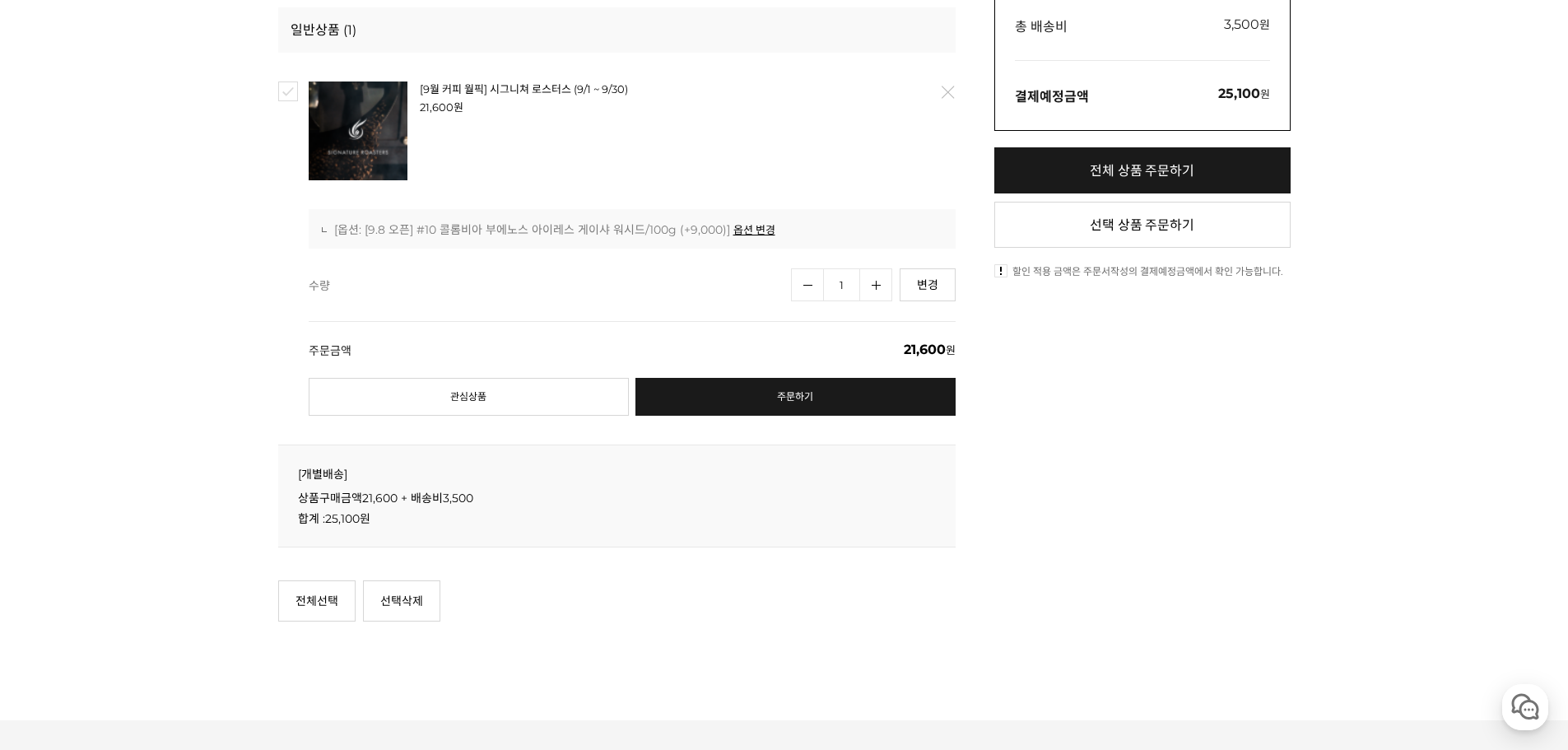
click at [1233, 588] on div "총 상품금액 21,600 원 상품금액 0 부가세 0원 총 배송비 3,500 원 ( 자세히 배송비할인 혜택 기간 대상" at bounding box center [1142, 298] width 296 height 681
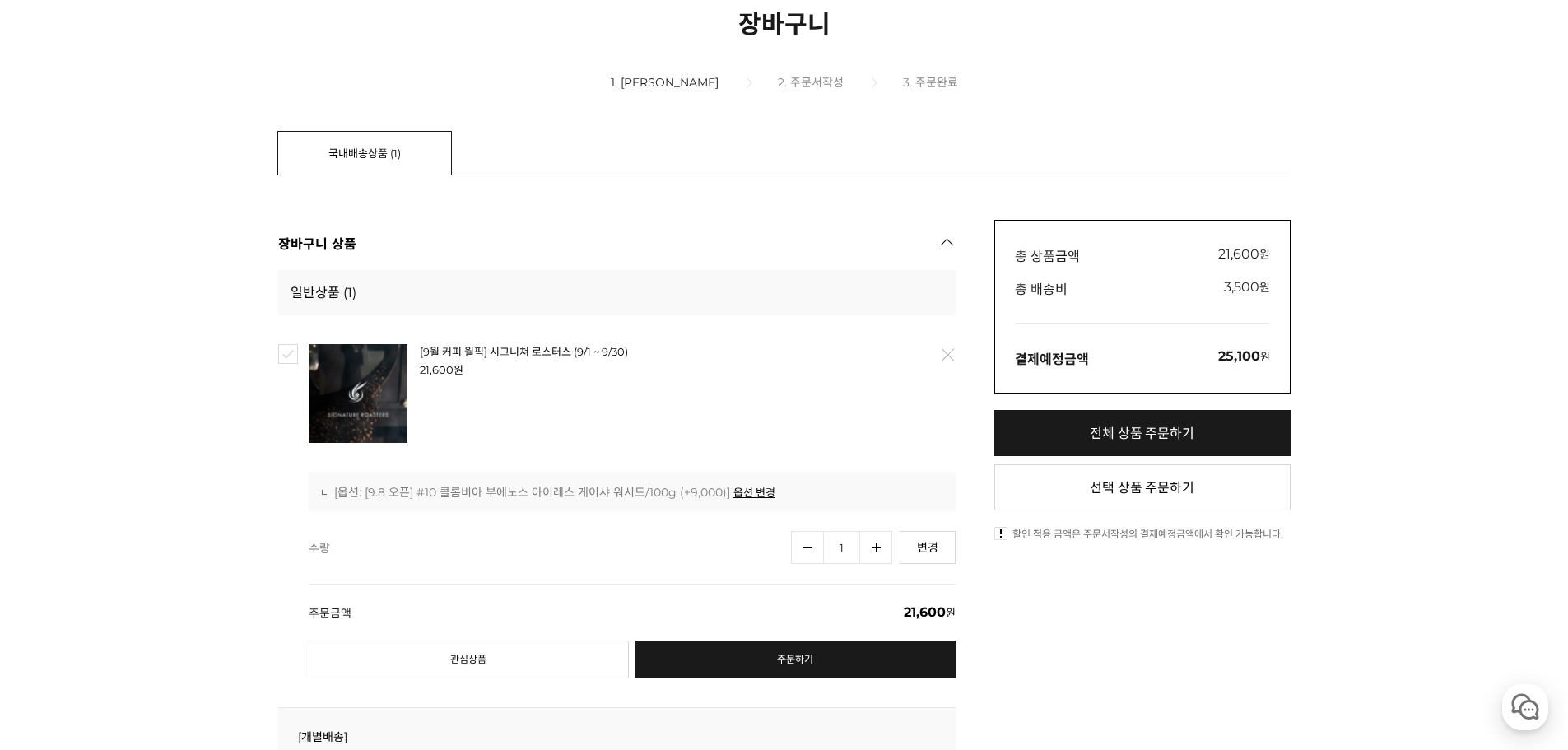
scroll to position [247, 0]
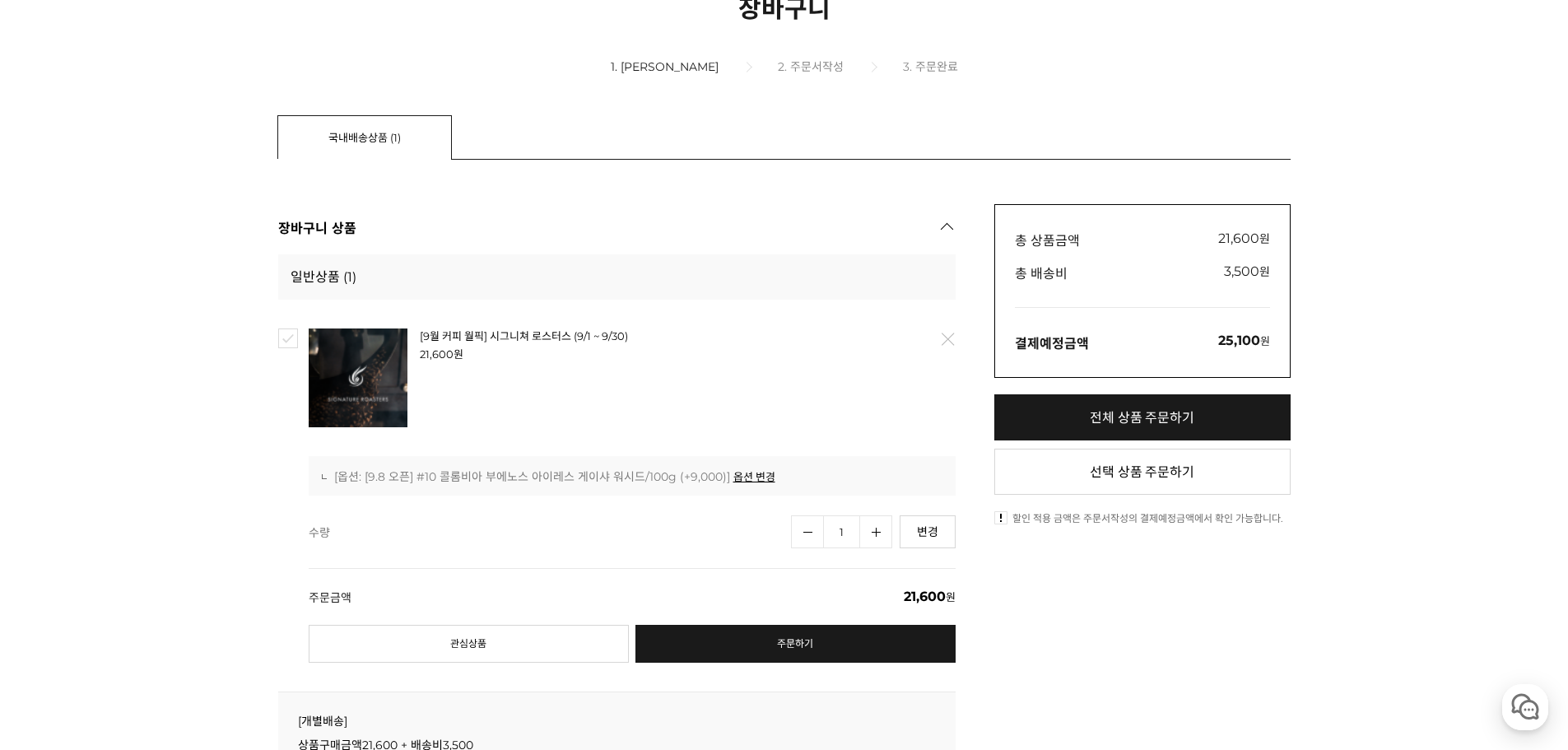
click at [584, 486] on ul "[9월 커피 월픽] 시그니쳐 로스터스 (9/1 ~ 9/30) : [옵션: [9.8 오픈] #10 콜롬비아 부에노스 아이레스 게이샤 워시드/10…" at bounding box center [631, 476] width 646 height 39
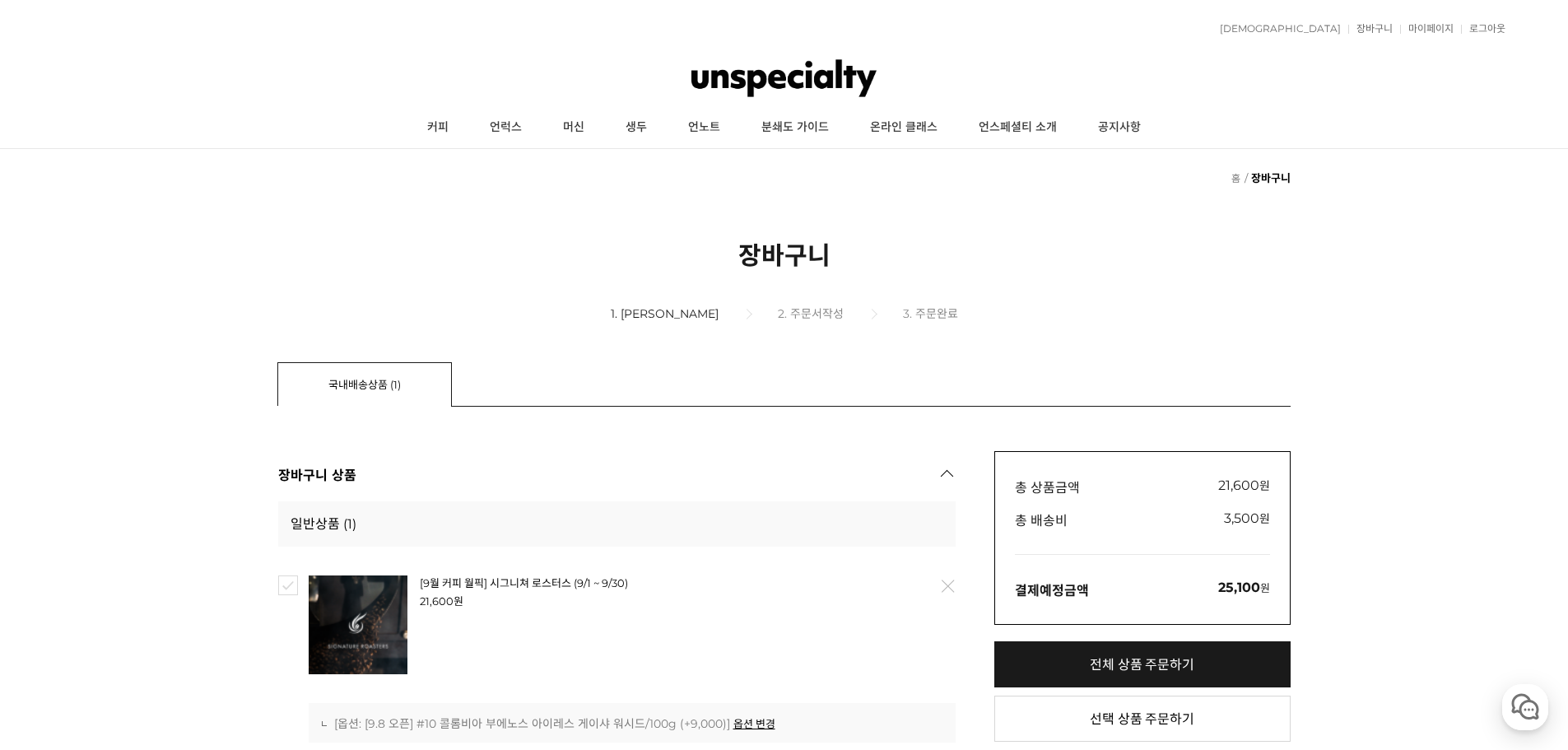
click at [731, 83] on img at bounding box center [783, 78] width 185 height 49
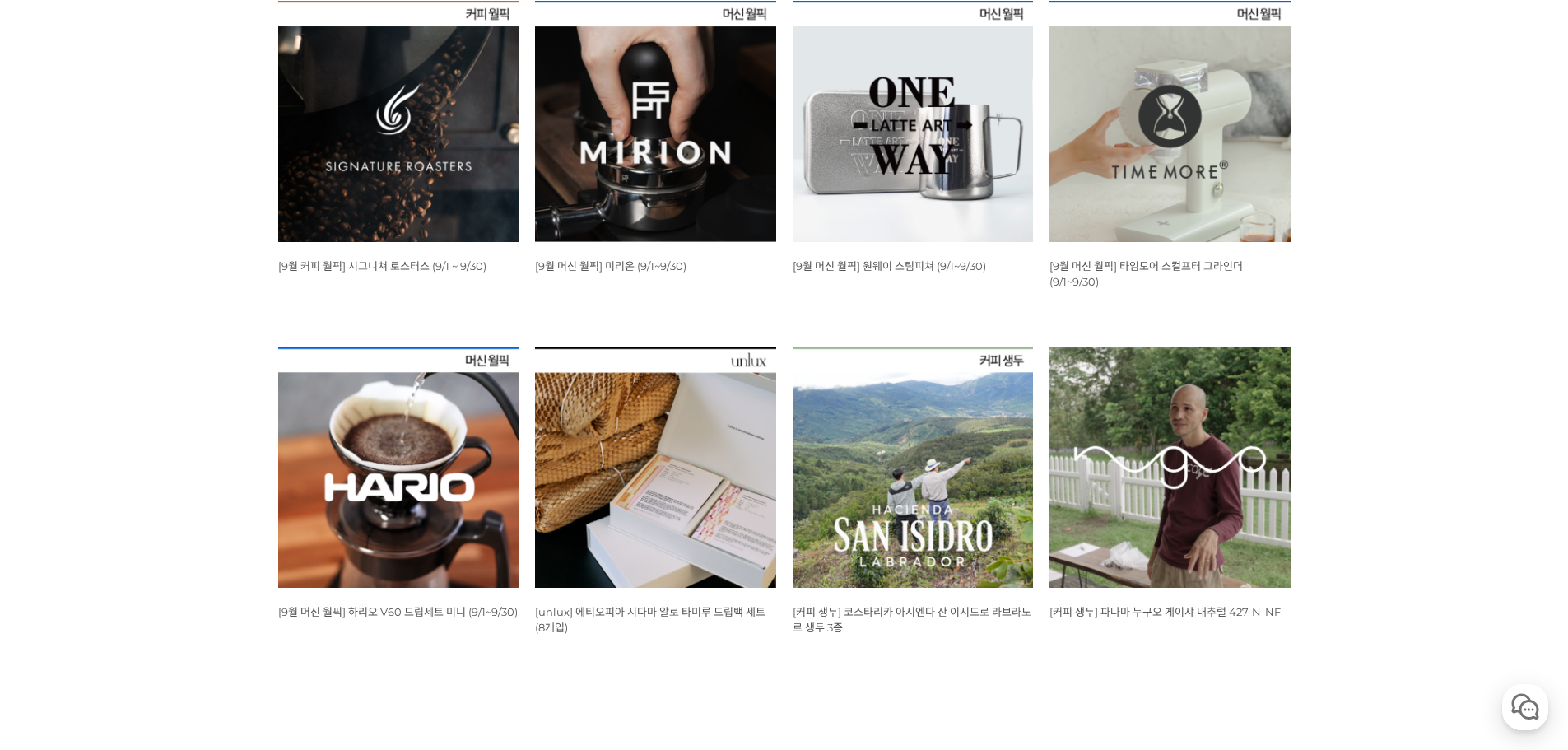
scroll to position [741, 0]
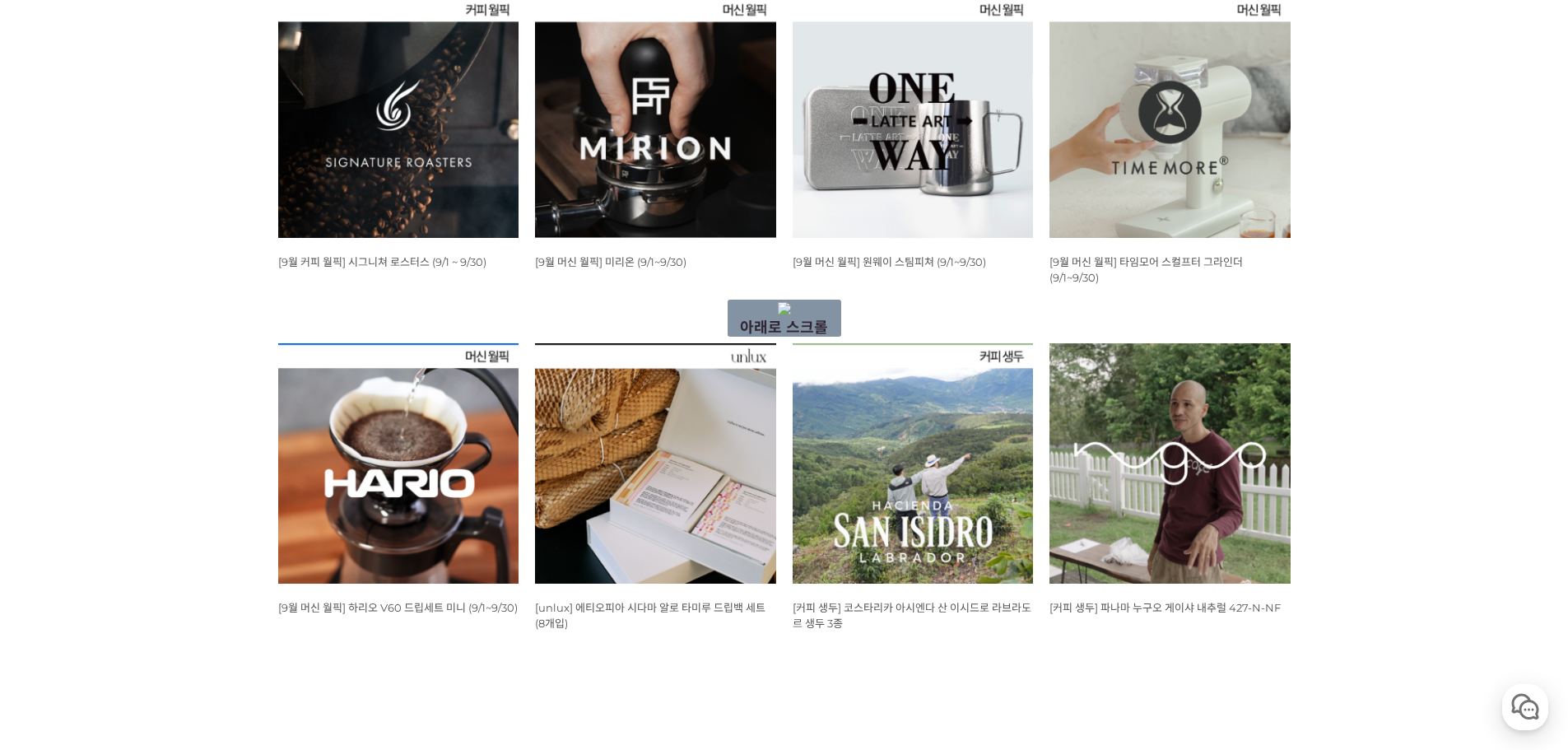
drag, startPoint x: 294, startPoint y: 249, endPoint x: 551, endPoint y: 416, distance: 306.5
